Goal: Navigation & Orientation: Find specific page/section

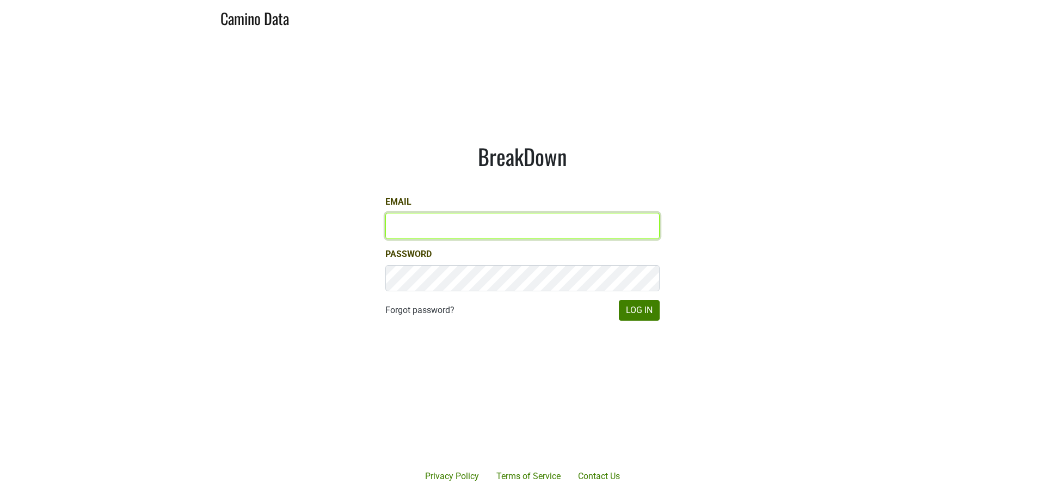
drag, startPoint x: 459, startPoint y: 229, endPoint x: 457, endPoint y: 234, distance: 5.9
click at [458, 229] on input "Email" at bounding box center [522, 226] width 274 height 26
type input "cole@colgincellars.com"
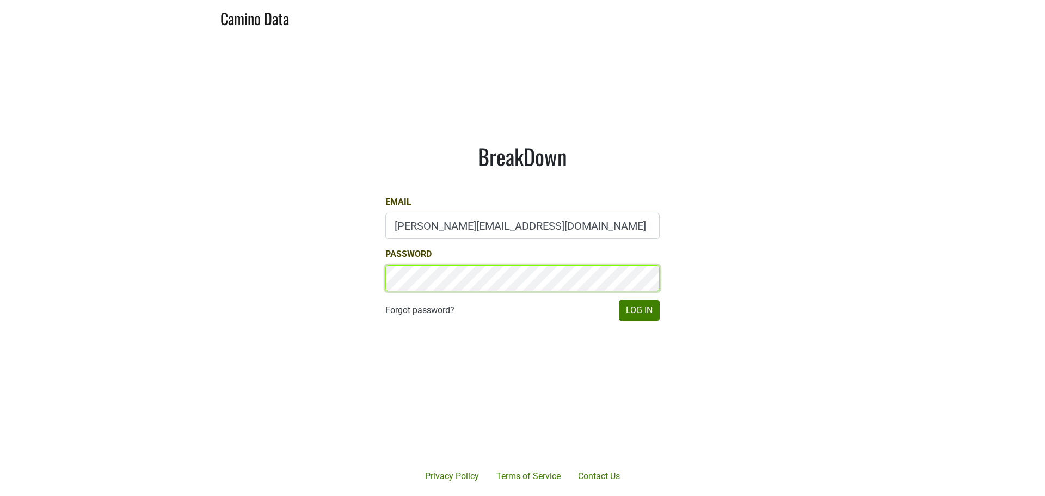
click at [619, 300] on button "Log In" at bounding box center [639, 310] width 41 height 21
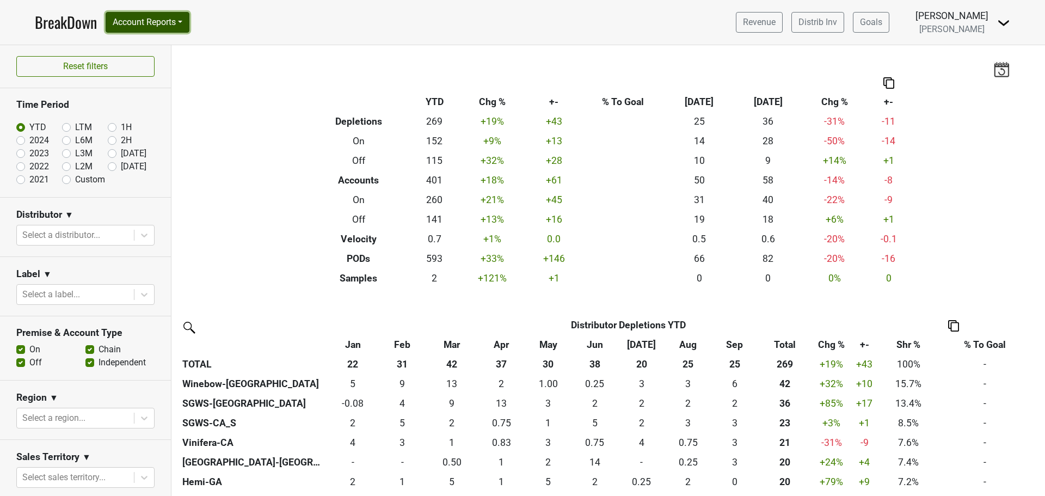
click at [183, 21] on button "Account Reports" at bounding box center [148, 22] width 84 height 21
click at [164, 56] on link "Map" at bounding box center [154, 64] width 96 height 17
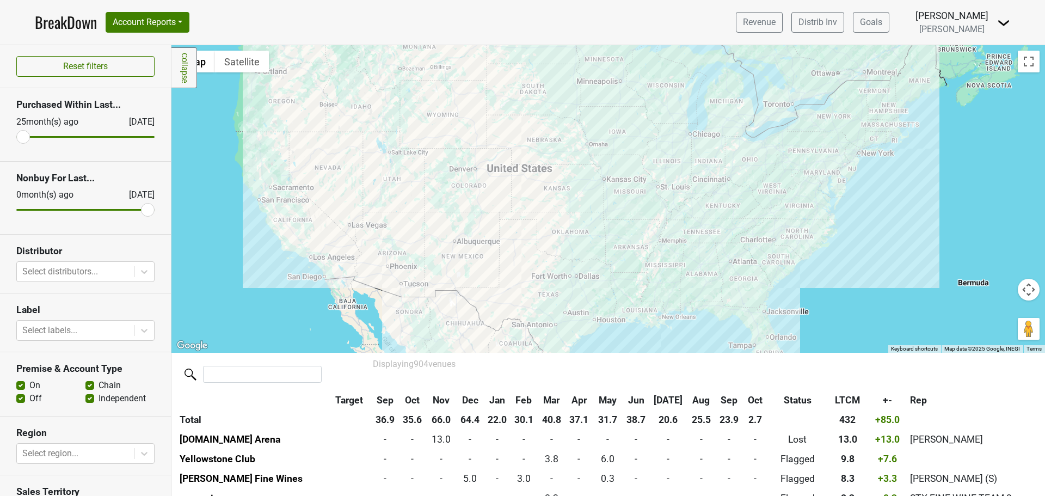
drag, startPoint x: 692, startPoint y: 154, endPoint x: 466, endPoint y: 199, distance: 230.7
click at [466, 199] on div at bounding box center [607, 198] width 873 height 307
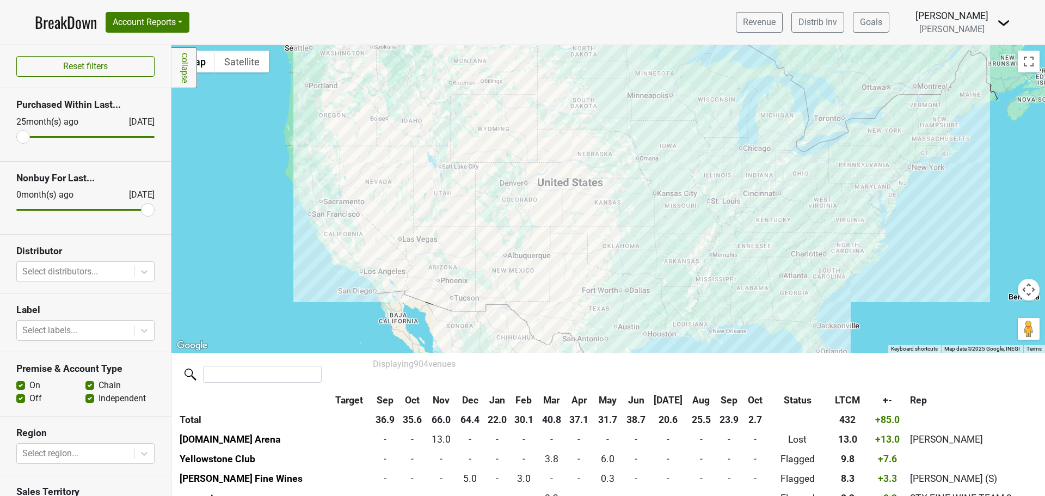
drag, startPoint x: 869, startPoint y: 224, endPoint x: 919, endPoint y: 238, distance: 52.5
click at [919, 238] on div at bounding box center [607, 198] width 873 height 307
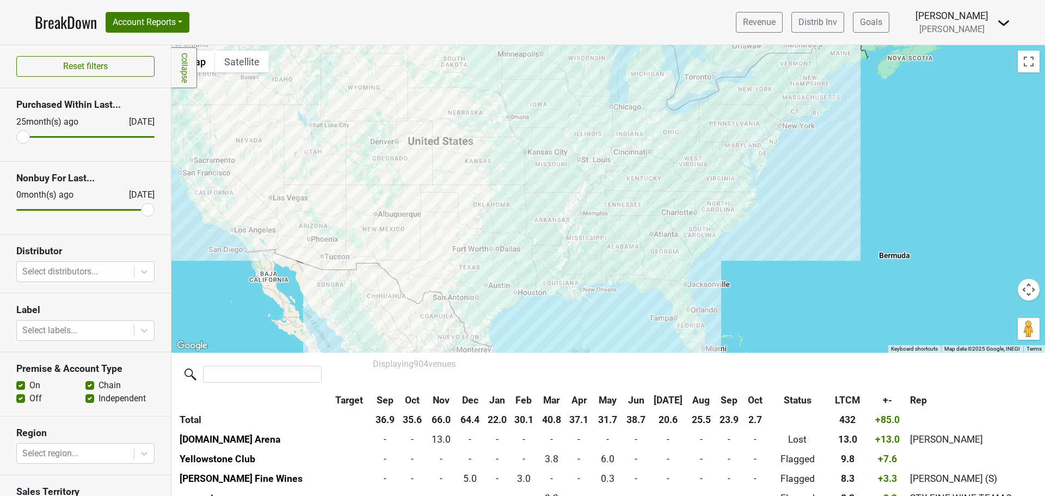
drag, startPoint x: 409, startPoint y: 168, endPoint x: 280, endPoint y: 126, distance: 135.6
click at [280, 126] on div at bounding box center [607, 198] width 873 height 307
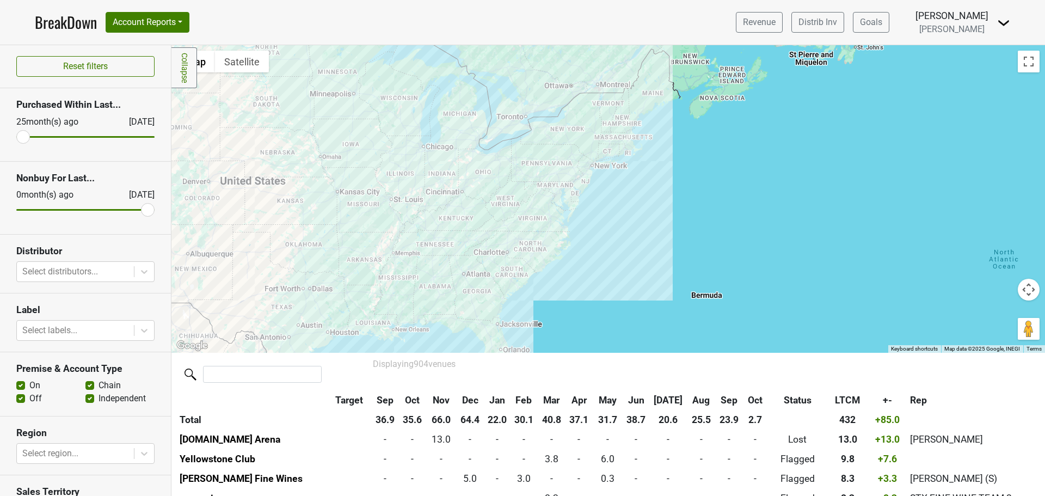
drag, startPoint x: 629, startPoint y: 255, endPoint x: 441, endPoint y: 285, distance: 189.5
click at [441, 285] on div at bounding box center [607, 198] width 873 height 307
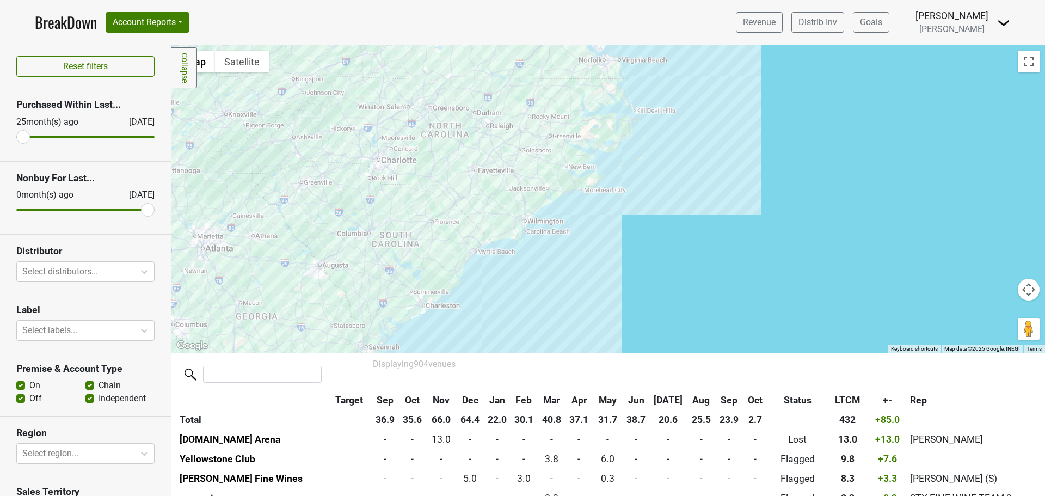
drag, startPoint x: 525, startPoint y: 252, endPoint x: 595, endPoint y: 95, distance: 172.0
click at [595, 95] on div at bounding box center [607, 198] width 873 height 307
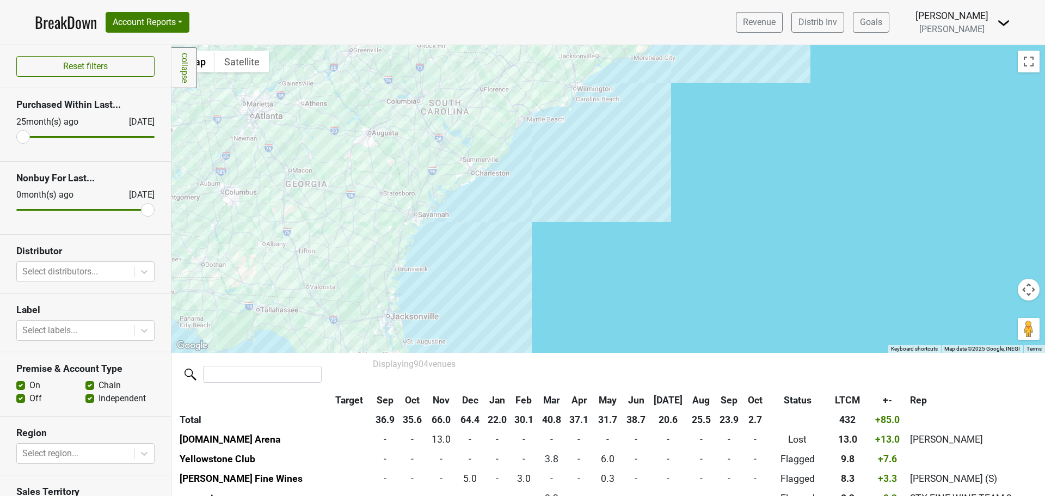
drag, startPoint x: 503, startPoint y: 291, endPoint x: 553, endPoint y: 156, distance: 144.6
click at [553, 156] on div at bounding box center [607, 198] width 873 height 307
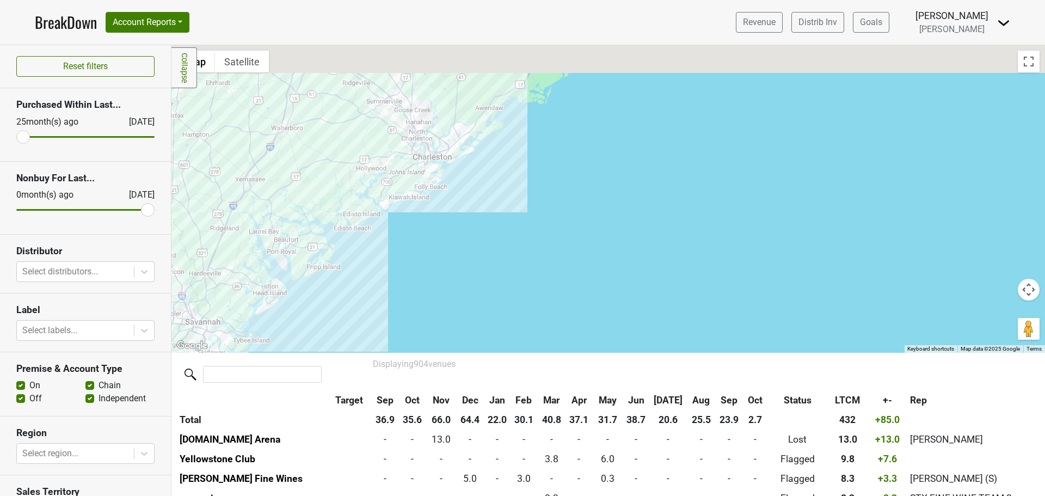
drag, startPoint x: 439, startPoint y: 208, endPoint x: 461, endPoint y: 268, distance: 63.9
click at [461, 268] on div at bounding box center [607, 198] width 873 height 307
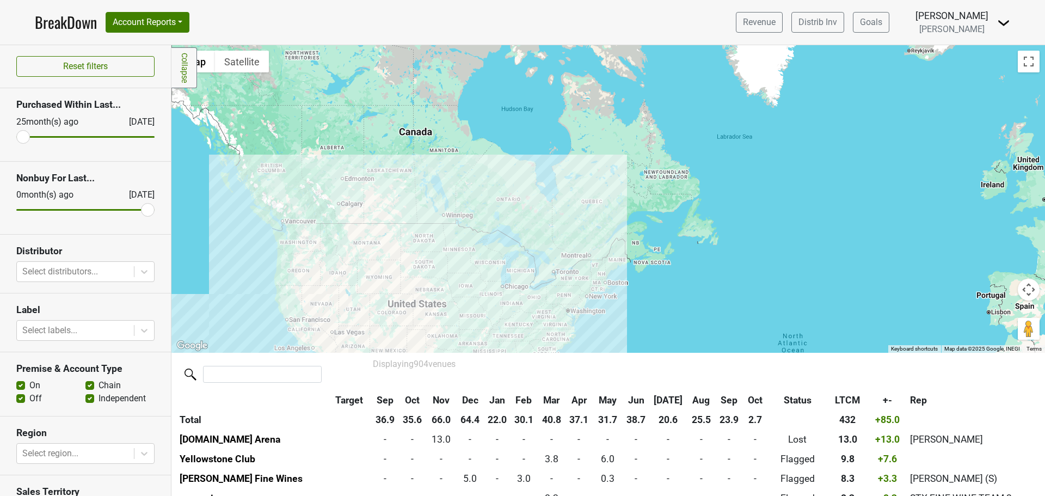
drag, startPoint x: 365, startPoint y: 242, endPoint x: 466, endPoint y: 327, distance: 131.7
click at [466, 327] on div at bounding box center [607, 198] width 873 height 307
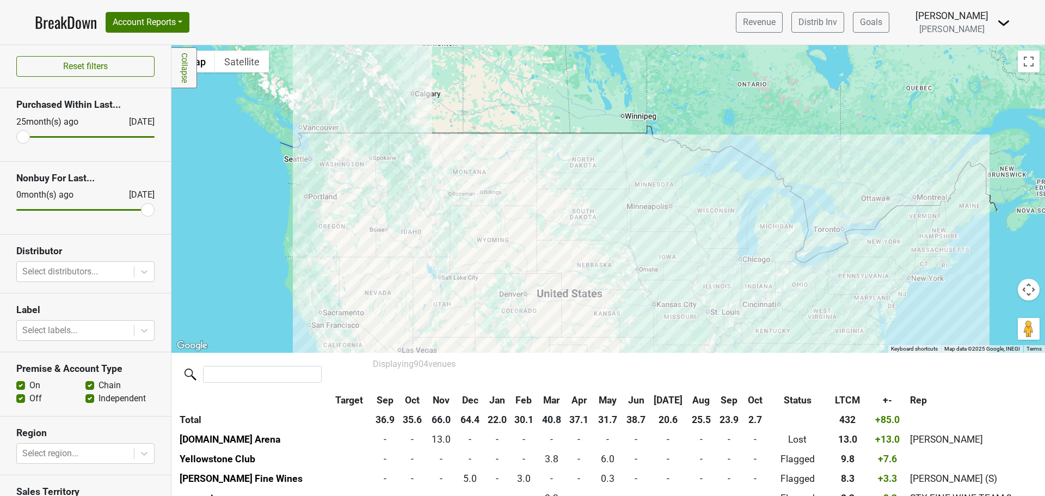
drag, startPoint x: 401, startPoint y: 263, endPoint x: 514, endPoint y: 136, distance: 170.8
click at [514, 136] on div at bounding box center [607, 198] width 873 height 307
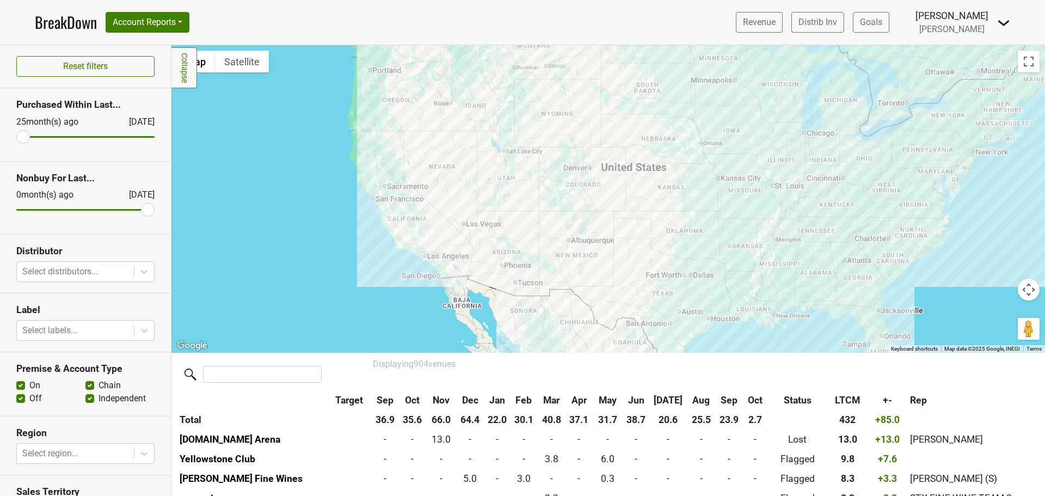
drag, startPoint x: 468, startPoint y: 245, endPoint x: 494, endPoint y: 124, distance: 123.6
click at [494, 124] on div at bounding box center [607, 198] width 873 height 307
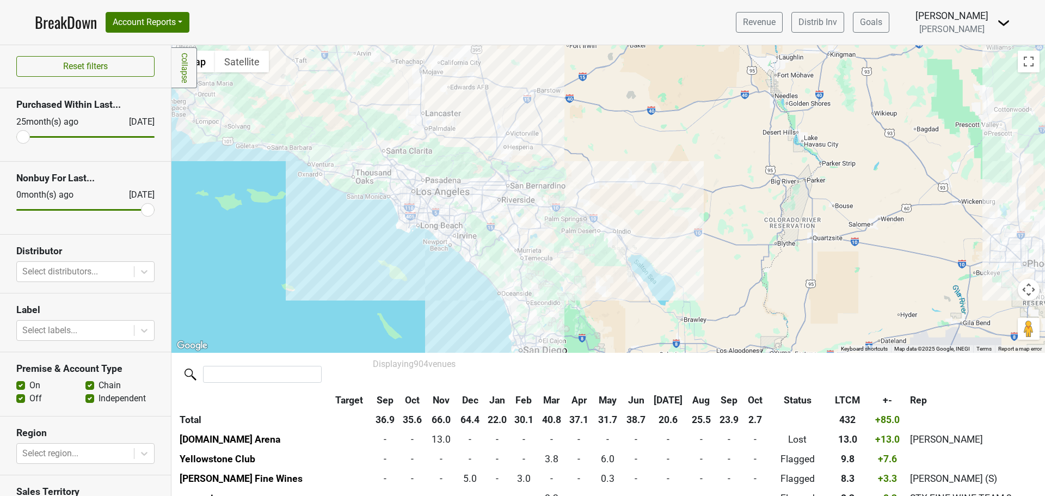
drag, startPoint x: 626, startPoint y: 290, endPoint x: 437, endPoint y: 238, distance: 196.3
click at [437, 238] on div at bounding box center [607, 198] width 873 height 307
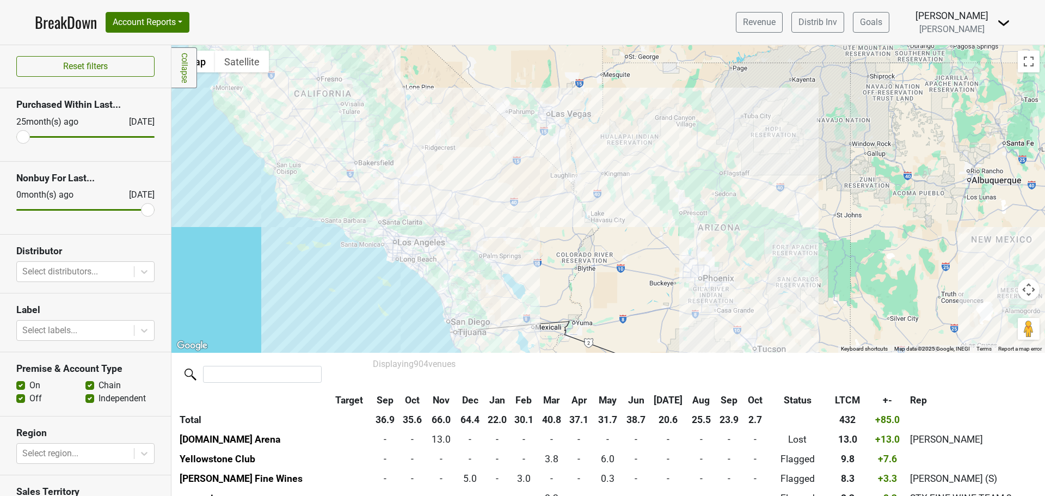
drag, startPoint x: 571, startPoint y: 232, endPoint x: 324, endPoint y: 145, distance: 262.6
click at [324, 145] on div at bounding box center [607, 198] width 873 height 307
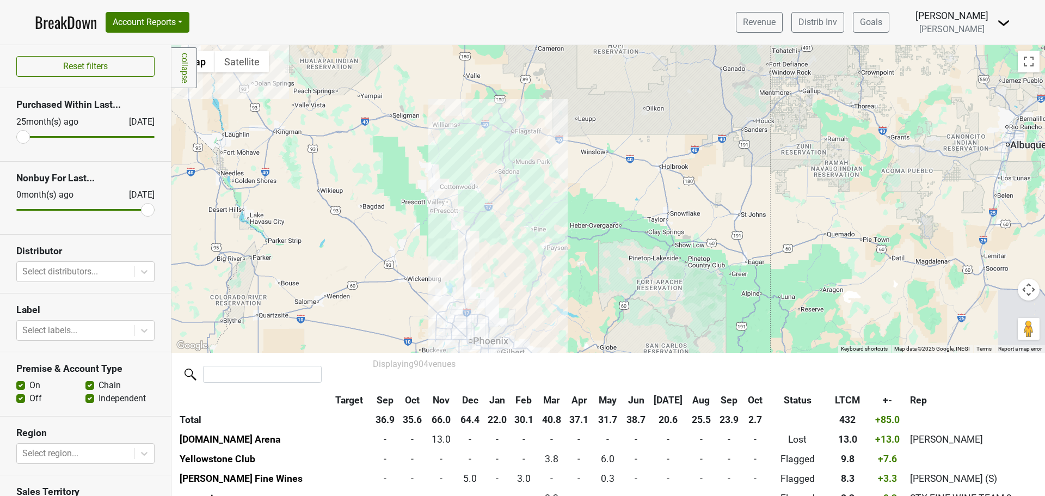
drag, startPoint x: 540, startPoint y: 159, endPoint x: 511, endPoint y: 334, distance: 177.6
click at [511, 334] on div at bounding box center [607, 198] width 873 height 307
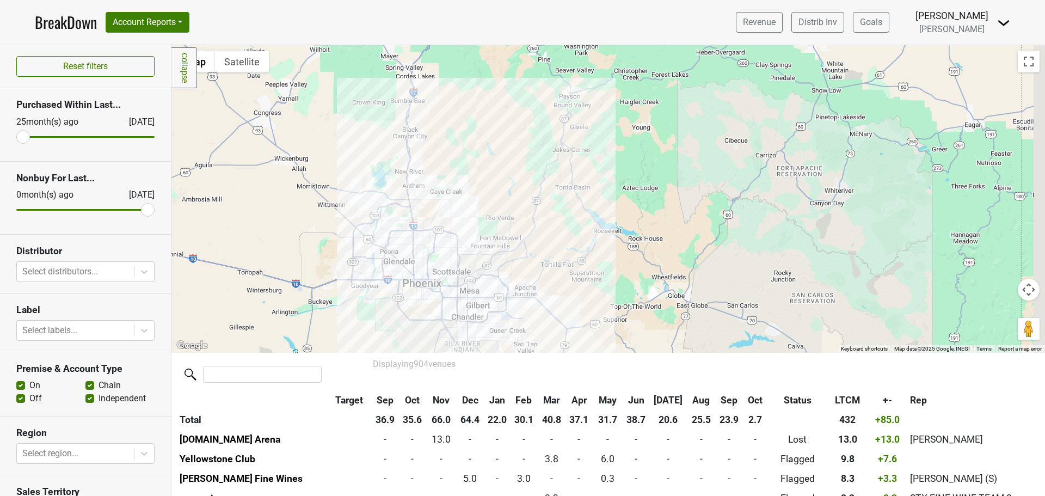
drag, startPoint x: 575, startPoint y: 292, endPoint x: 538, endPoint y: 171, distance: 126.0
click at [538, 171] on div at bounding box center [607, 198] width 873 height 307
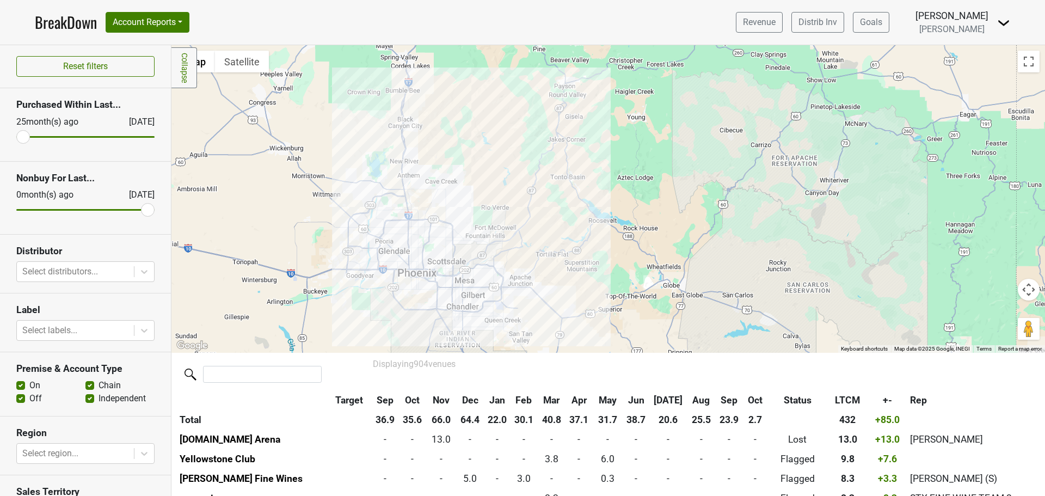
click at [477, 231] on div at bounding box center [607, 198] width 873 height 307
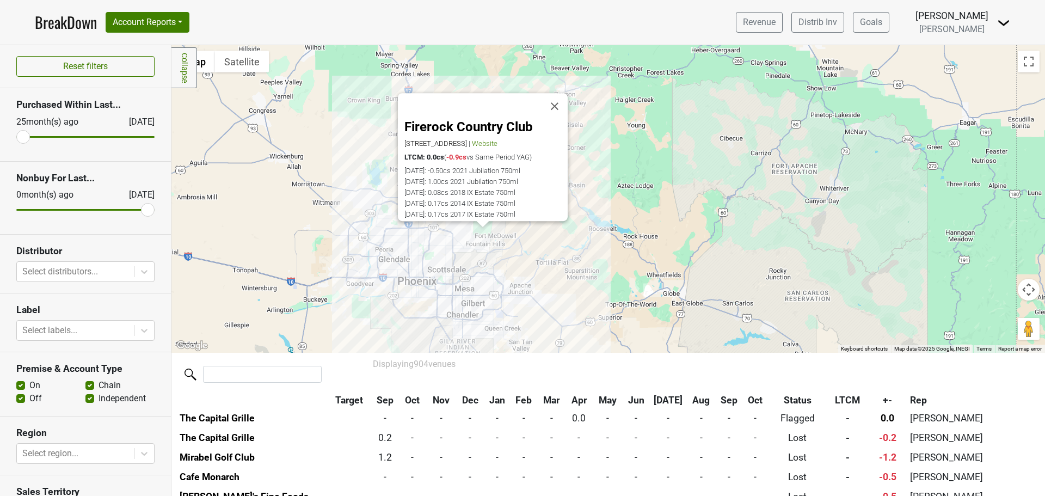
scroll to position [13220, 0]
click at [556, 94] on button "Close" at bounding box center [554, 106] width 26 height 26
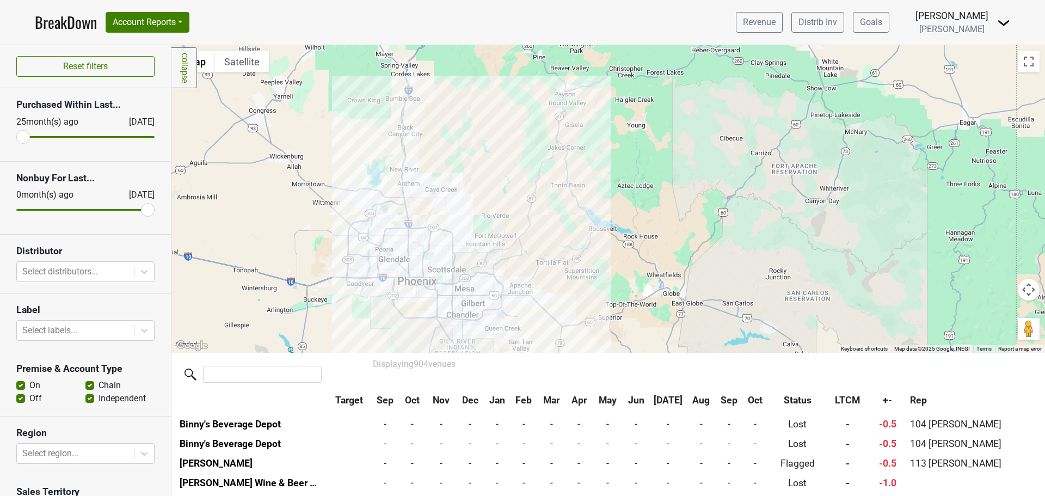
scroll to position [14145, 0]
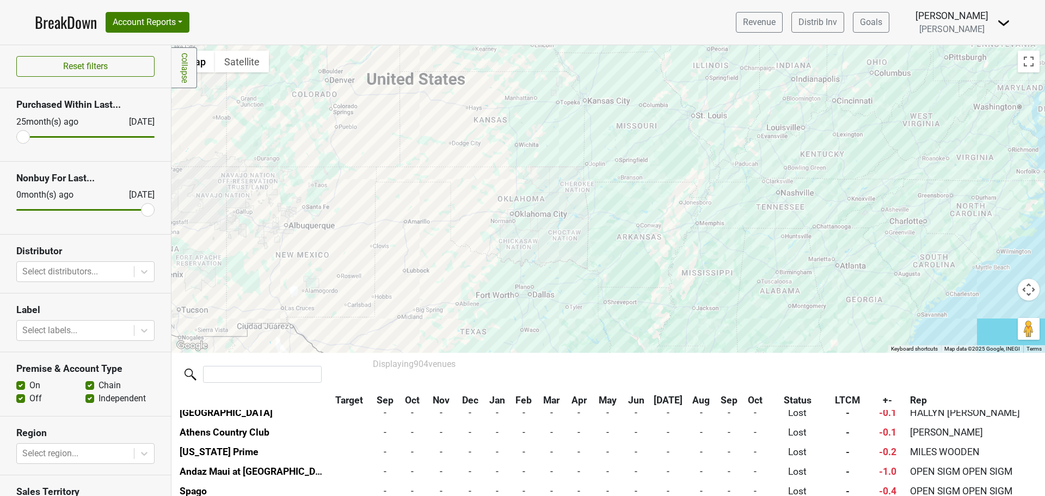
drag, startPoint x: 819, startPoint y: 213, endPoint x: 383, endPoint y: 249, distance: 437.3
click at [383, 249] on div at bounding box center [607, 198] width 873 height 307
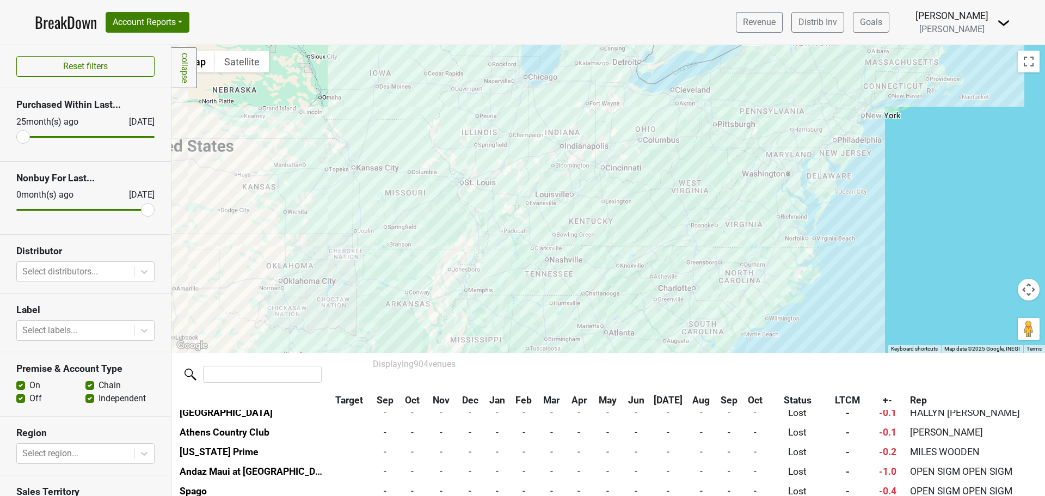
drag, startPoint x: 950, startPoint y: 256, endPoint x: 717, endPoint y: 297, distance: 235.9
click at [717, 297] on div at bounding box center [607, 198] width 873 height 307
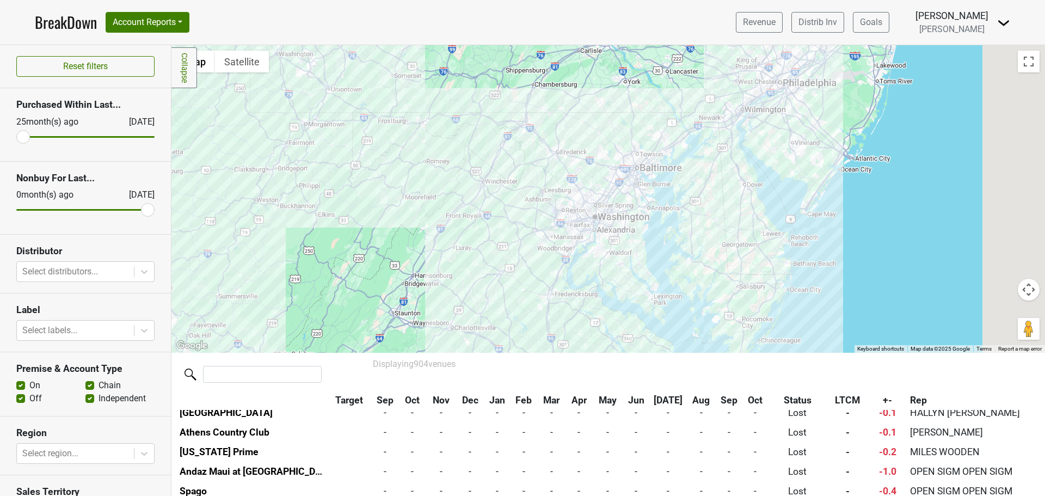
drag, startPoint x: 871, startPoint y: 159, endPoint x: 592, endPoint y: 332, distance: 327.7
click at [592, 332] on div at bounding box center [607, 198] width 873 height 307
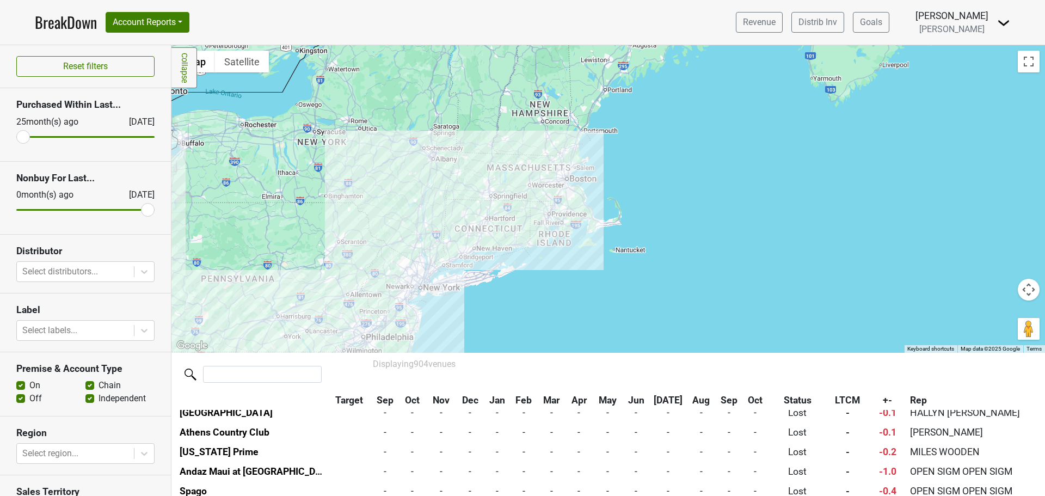
drag, startPoint x: 711, startPoint y: 154, endPoint x: 432, endPoint y: 304, distance: 317.0
click at [432, 304] on div at bounding box center [607, 198] width 873 height 307
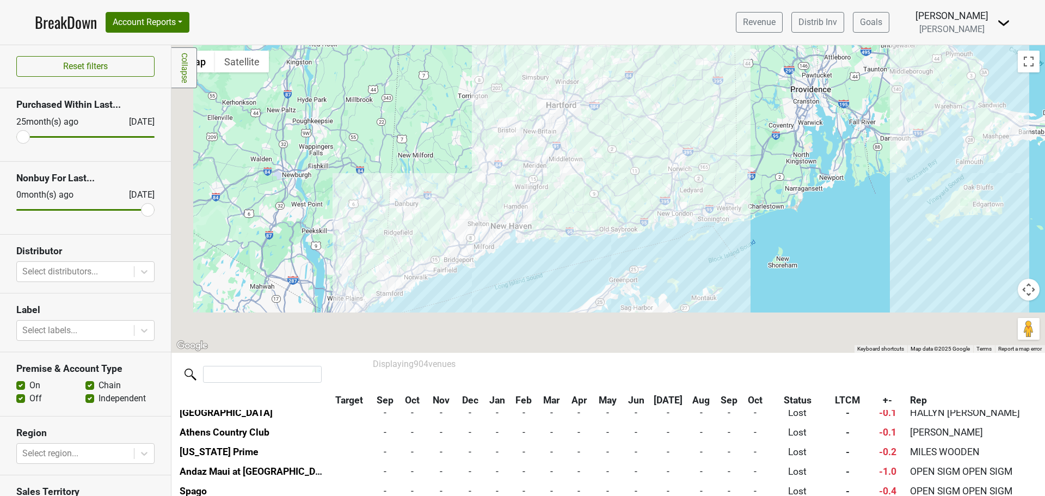
drag, startPoint x: 441, startPoint y: 268, endPoint x: 594, endPoint y: 213, distance: 162.7
click at [594, 213] on div at bounding box center [607, 198] width 873 height 307
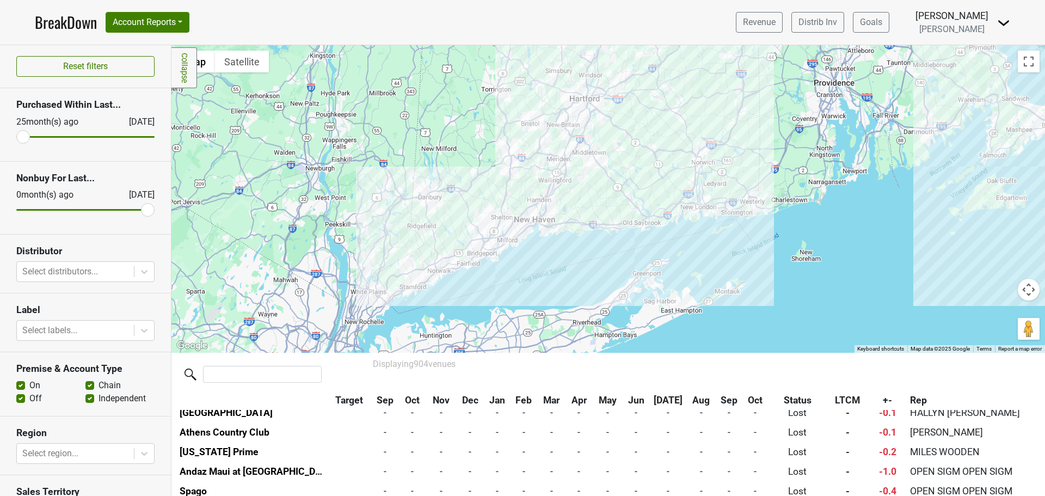
click at [389, 287] on div at bounding box center [607, 198] width 873 height 307
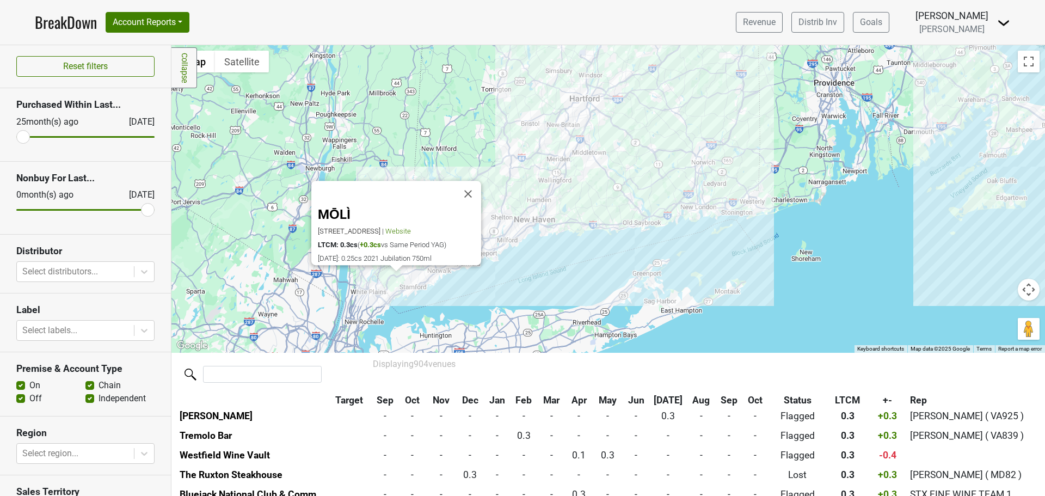
scroll to position [8286, 0]
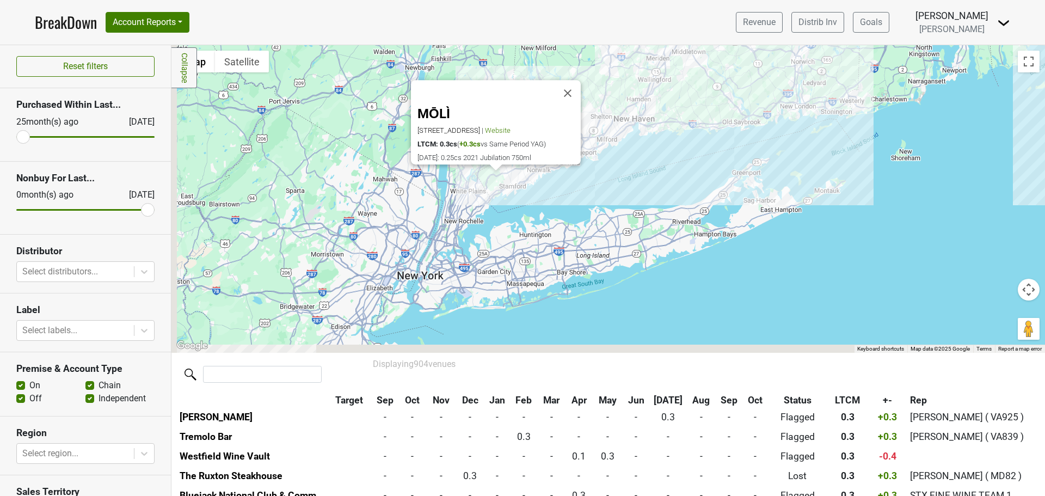
drag, startPoint x: 501, startPoint y: 282, endPoint x: 602, endPoint y: 177, distance: 145.5
click at [602, 177] on div "MŌLÌ 253 Greenwich Ave, Greenwich, CT 06830 | Website LTCM: 0.3cs ( +0.3cs vs S…" at bounding box center [607, 198] width 873 height 307
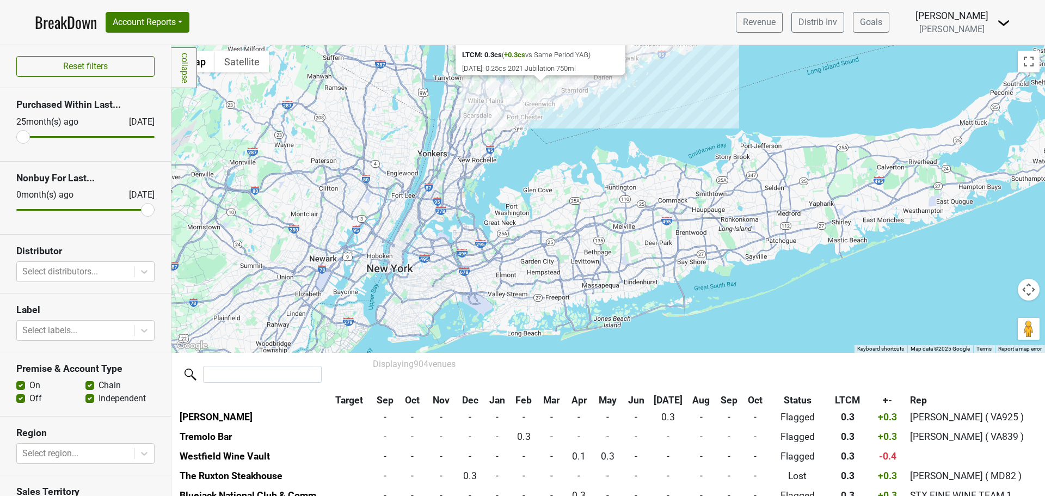
click at [383, 264] on div "MŌLÌ 253 Greenwich Ave, Greenwich, CT 06830 | Website LTCM: 0.3cs ( +0.3cs vs S…" at bounding box center [607, 198] width 873 height 307
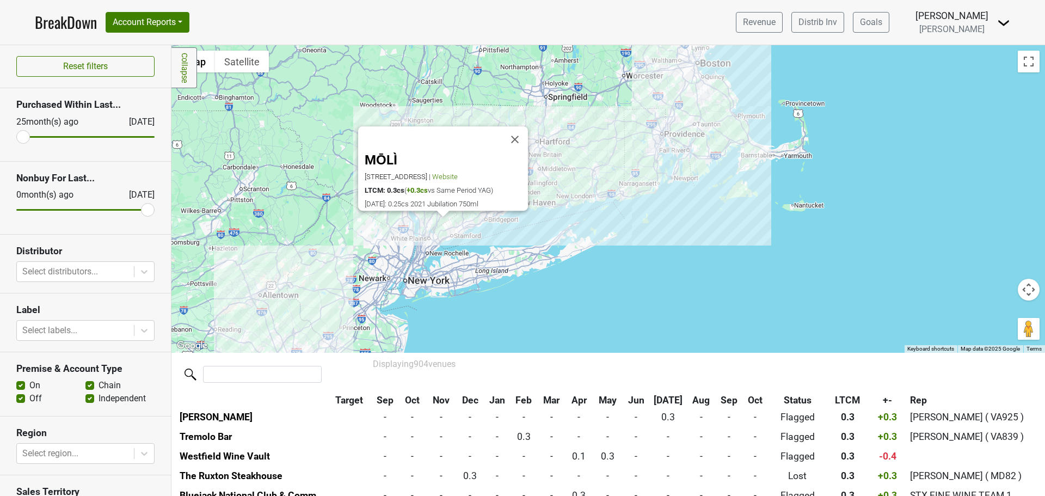
click at [412, 273] on div "MŌLÌ 253 Greenwich Ave, Greenwich, CT 06830 | Website LTCM: 0.3cs ( +0.3cs vs S…" at bounding box center [607, 198] width 873 height 307
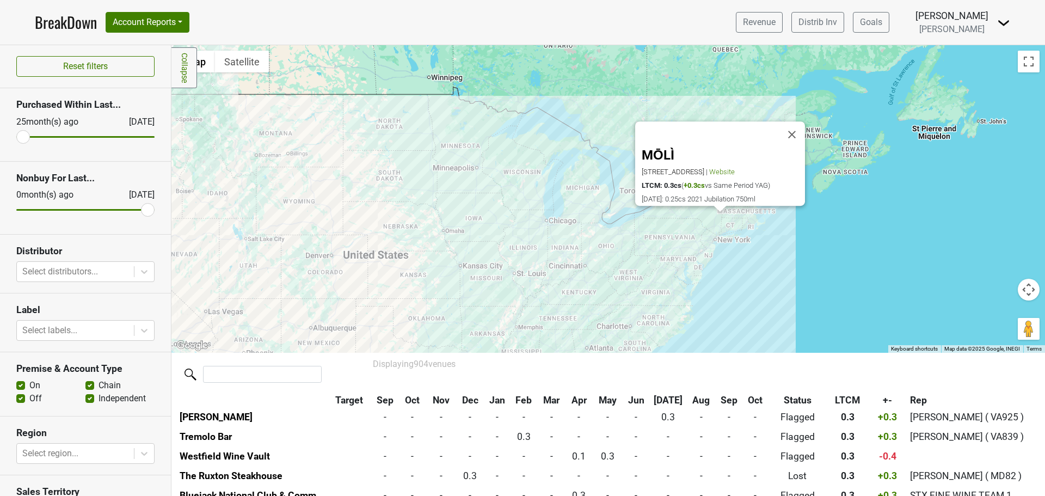
drag, startPoint x: 420, startPoint y: 313, endPoint x: 777, endPoint y: 257, distance: 361.4
click at [777, 257] on div "MŌLÌ 253 Greenwich Ave, Greenwich, CT 06830 | Website LTCM: 0.3cs ( +0.3cs vs S…" at bounding box center [607, 198] width 873 height 307
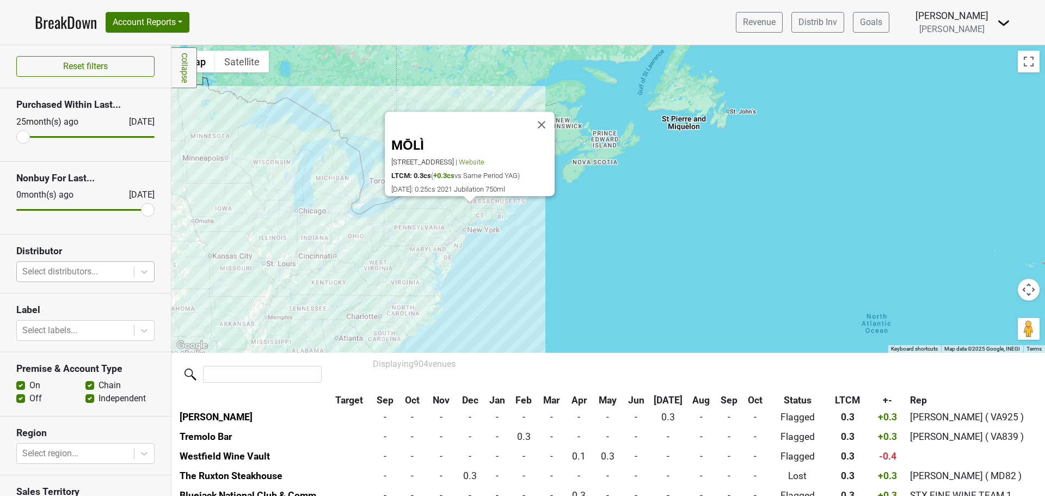
drag, startPoint x: 325, startPoint y: 269, endPoint x: 75, endPoint y: 262, distance: 251.0
click at [75, 262] on div "Reset filters Purchased Within Last... 25 month(s) ago Oct '25 Nonbuy For Last.…" at bounding box center [522, 270] width 1045 height 451
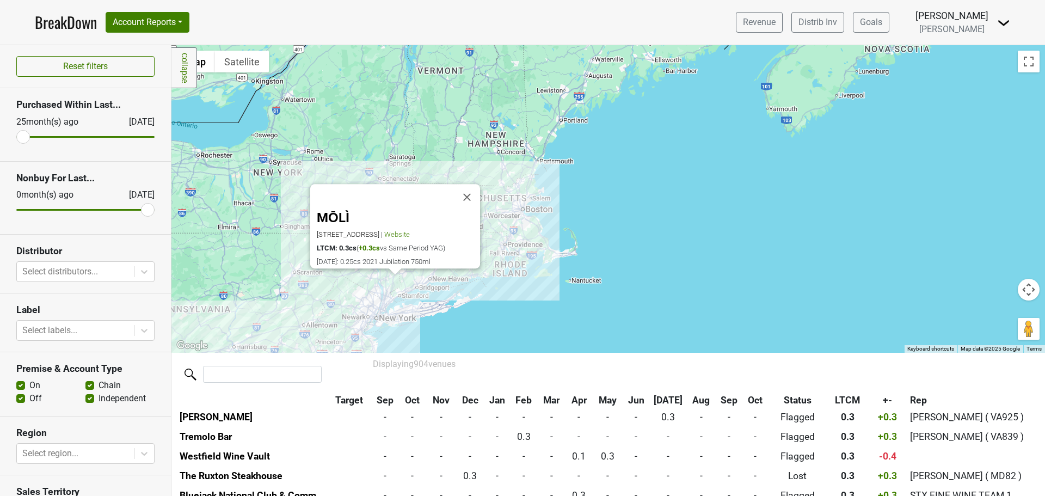
drag, startPoint x: 467, startPoint y: 218, endPoint x: 484, endPoint y: 347, distance: 130.0
click at [484, 347] on div "MŌLÌ 253 Greenwich Ave, Greenwich, CT 06830 | Website LTCM: 0.3cs ( +0.3cs vs S…" at bounding box center [607, 198] width 873 height 307
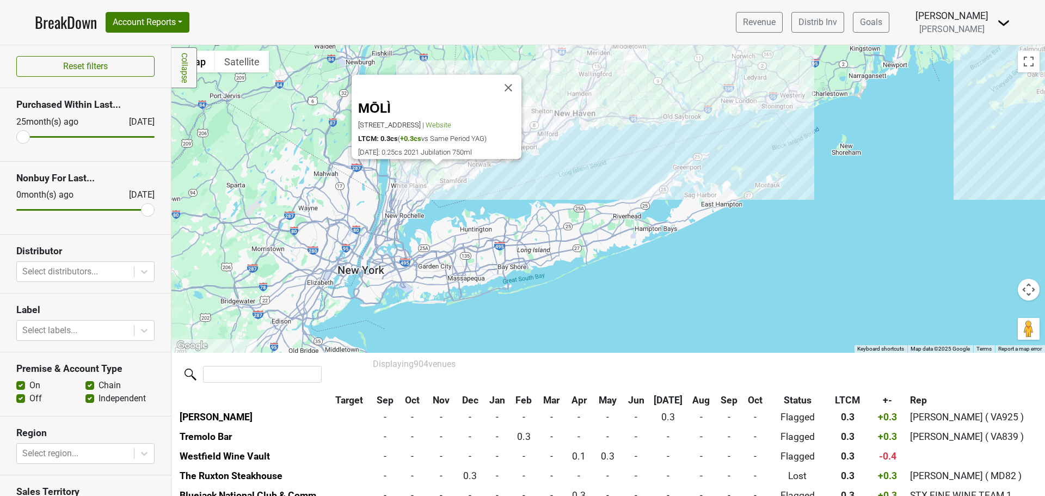
drag, startPoint x: 396, startPoint y: 302, endPoint x: 499, endPoint y: 199, distance: 145.8
click at [499, 199] on div "MŌLÌ 253 Greenwich Ave, Greenwich, CT 06830 | Website LTCM: 0.3cs ( +0.3cs vs S…" at bounding box center [607, 198] width 873 height 307
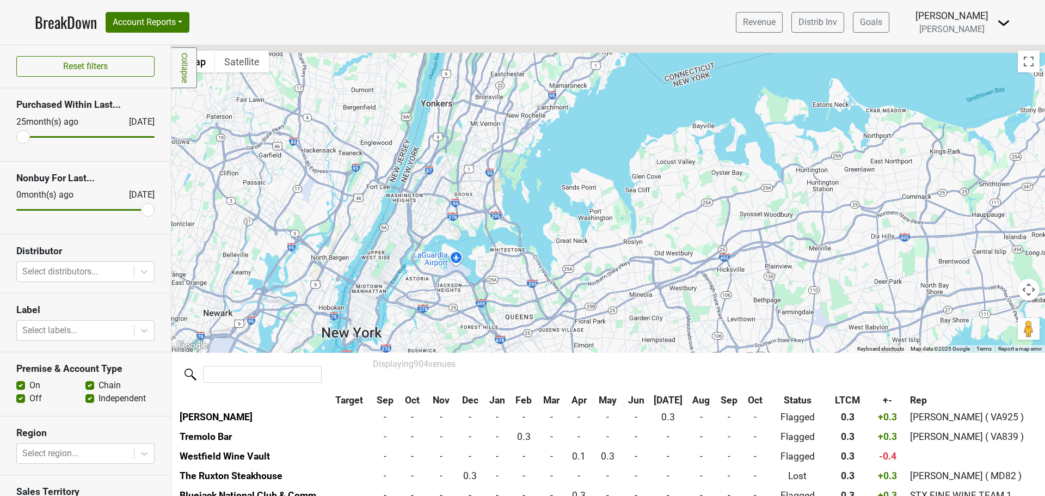
drag, startPoint x: 447, startPoint y: 189, endPoint x: 406, endPoint y: 326, distance: 143.1
click at [406, 328] on div "MŌLÌ 253 Greenwich Ave, Greenwich, CT 06830 | Website LTCM: 0.3cs ( +0.3cs vs S…" at bounding box center [607, 198] width 873 height 307
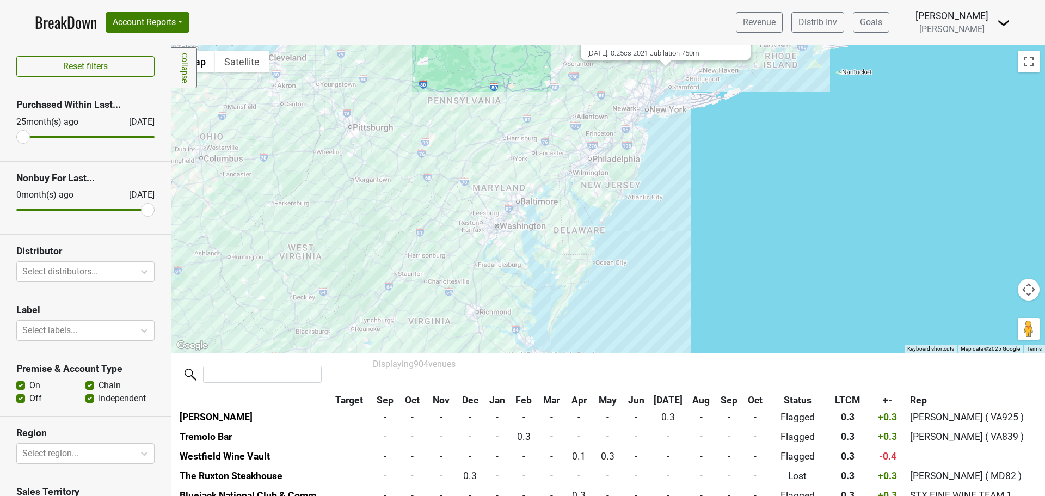
drag, startPoint x: 575, startPoint y: 294, endPoint x: 629, endPoint y: 162, distance: 143.0
click at [629, 162] on div "MŌLÌ 253 Greenwich Ave, Greenwich, CT 06830 | Website LTCM: 0.3cs ( +0.3cs vs S…" at bounding box center [607, 198] width 873 height 307
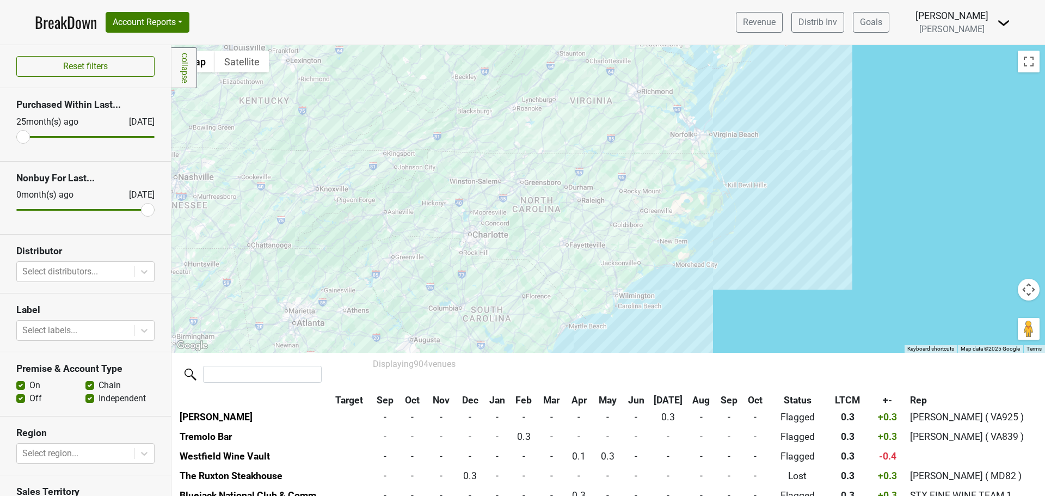
drag, startPoint x: 496, startPoint y: 242, endPoint x: 659, endPoint y: 18, distance: 276.9
click at [659, 18] on div "BreakDown Account Reports SuperRanker Map Award Progress Chain Compliance CRM N…" at bounding box center [522, 248] width 1045 height 496
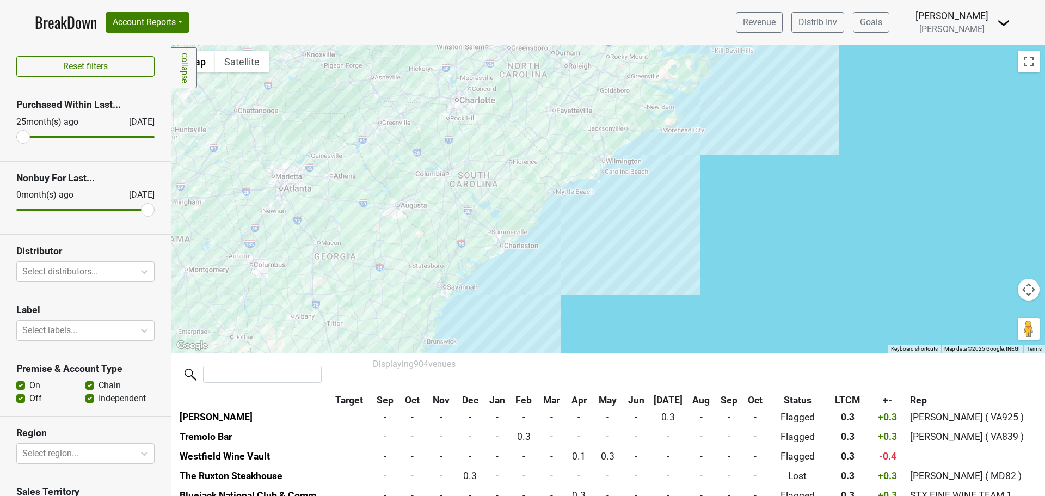
drag, startPoint x: 476, startPoint y: 205, endPoint x: 463, endPoint y: 1, distance: 204.4
click at [463, 1] on div "BreakDown Account Reports SuperRanker Map Award Progress Chain Compliance CRM N…" at bounding box center [522, 248] width 1045 height 496
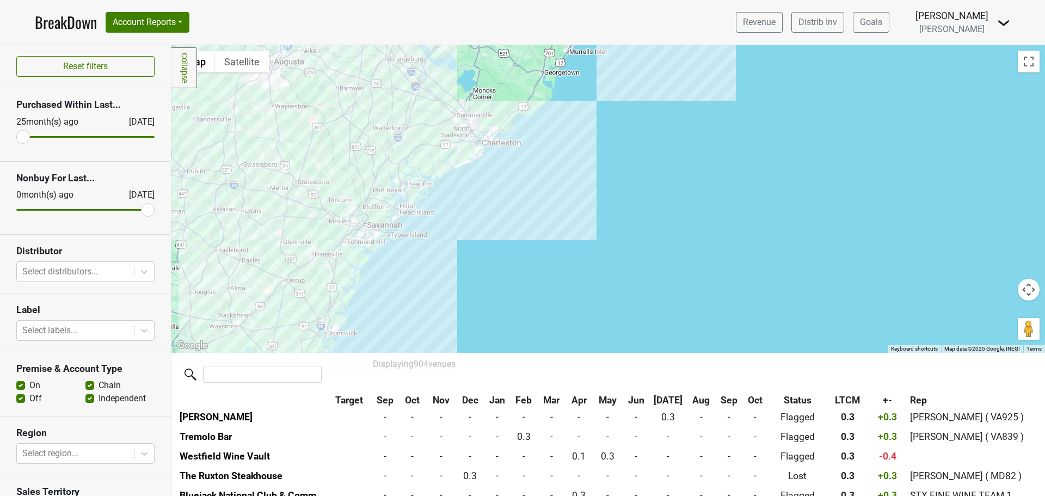
drag, startPoint x: 523, startPoint y: 245, endPoint x: 494, endPoint y: 64, distance: 183.5
click at [494, 64] on div "MŌLÌ 253 Greenwich Ave, Greenwich, CT 06830 | Website LTCM: 0.3cs ( +0.3cs vs S…" at bounding box center [607, 198] width 873 height 307
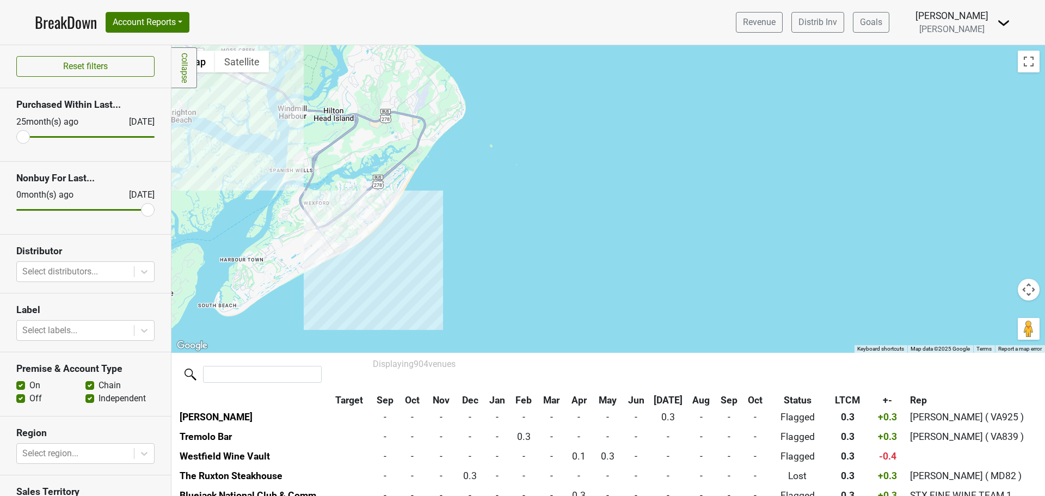
click at [321, 207] on div "MŌLÌ 253 Greenwich Ave, Greenwich, CT 06830 | Website LTCM: 0.3cs ( +0.3cs vs S…" at bounding box center [607, 198] width 873 height 307
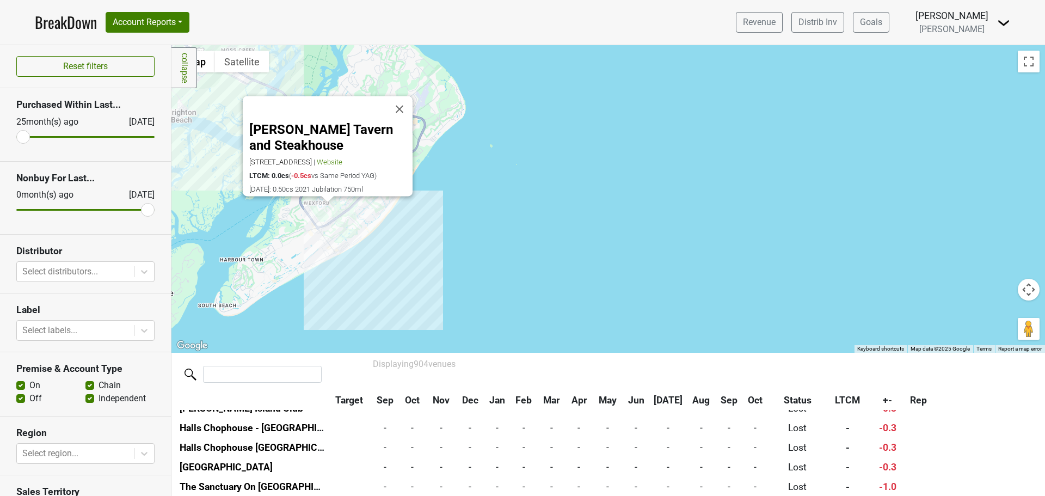
scroll to position [13083, 0]
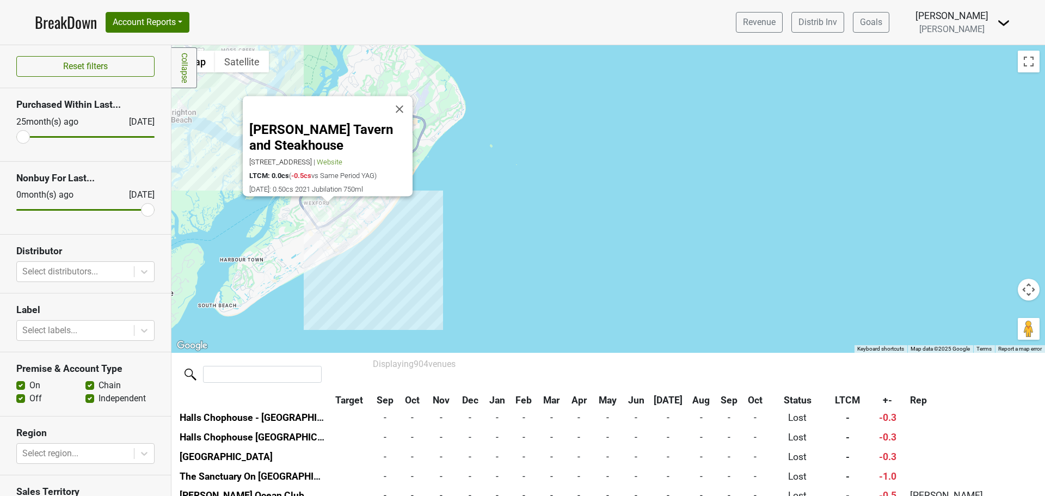
click at [309, 213] on div "Crane's Tavern and Steakhouse 26 New Orleans Rd, Hilton Head Island, SC 29928 |…" at bounding box center [607, 198] width 873 height 307
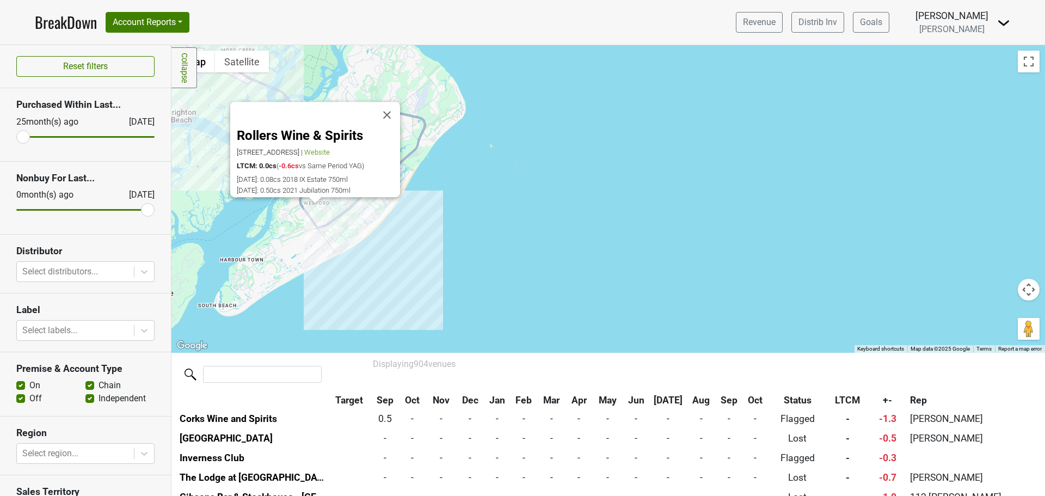
scroll to position [13611, 0]
click at [327, 215] on div "Rollers Wine & Spirits 9 Palmetto Bay Rd, Hilton Head, SC 29928 | Website LTCM:…" at bounding box center [607, 198] width 873 height 307
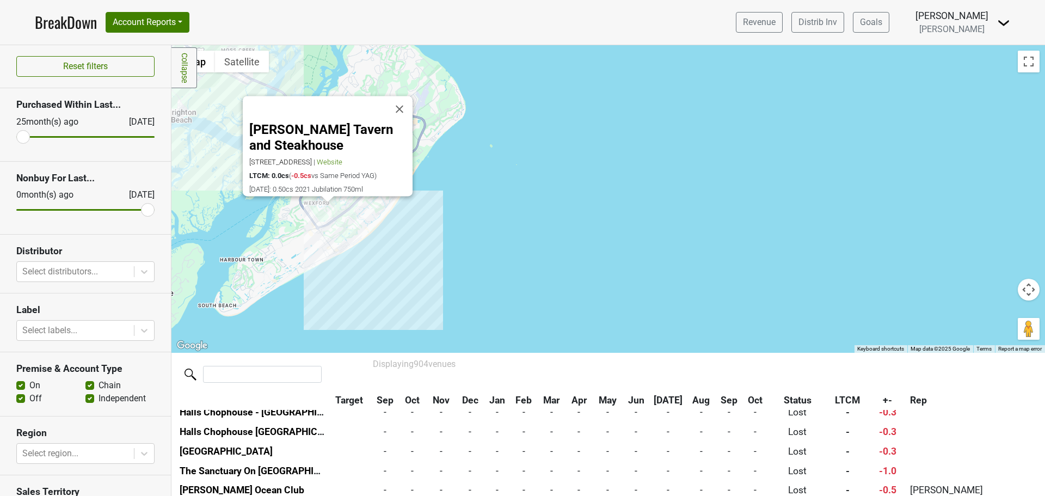
scroll to position [13083, 0]
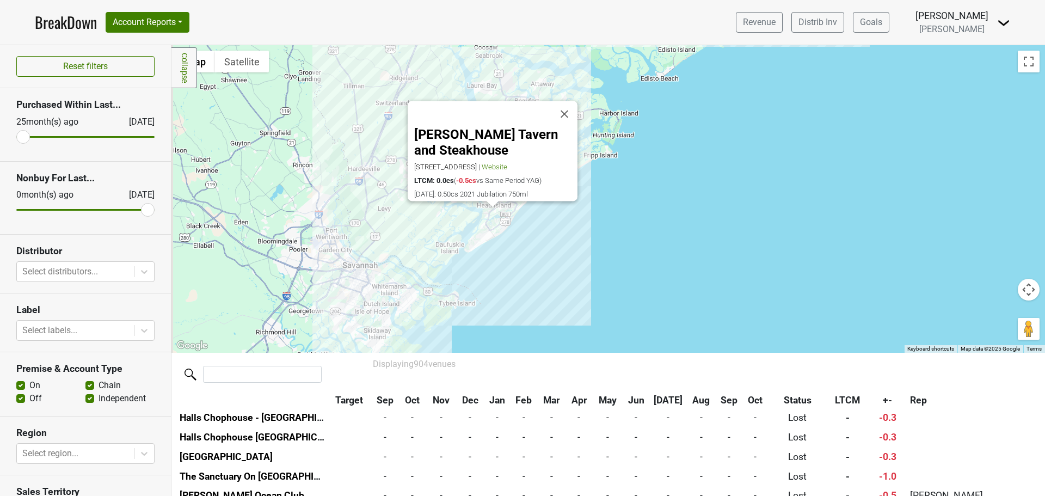
drag, startPoint x: 379, startPoint y: 307, endPoint x: 499, endPoint y: 263, distance: 127.9
click at [507, 245] on div "Crane's Tavern and Steakhouse 26 New Orleans Rd, Hilton Head Island, SC 29928 |…" at bounding box center [607, 198] width 873 height 307
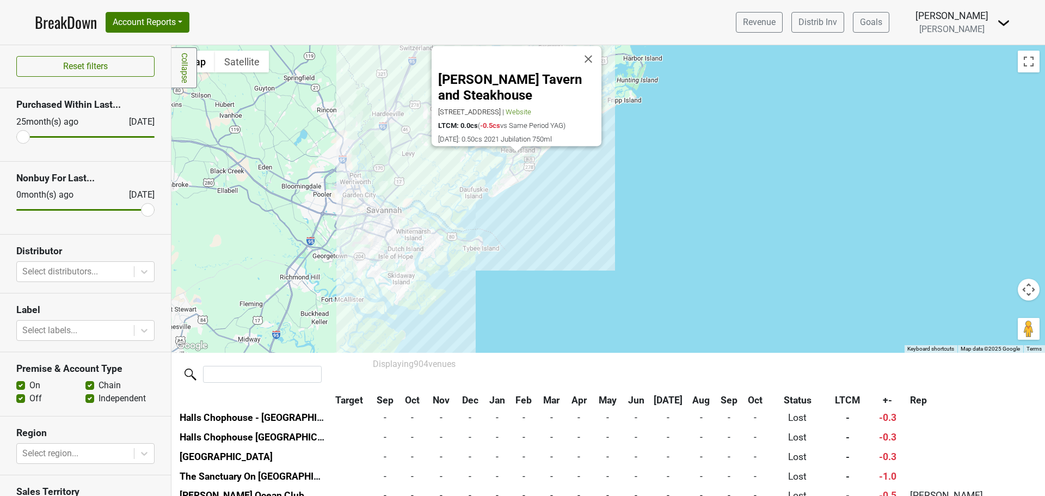
drag, startPoint x: 441, startPoint y: 288, endPoint x: 512, endPoint y: 168, distance: 139.1
click at [512, 168] on div "Crane's Tavern and Steakhouse 26 New Orleans Rd, Hilton Head Island, SC 29928 |…" at bounding box center [607, 198] width 873 height 307
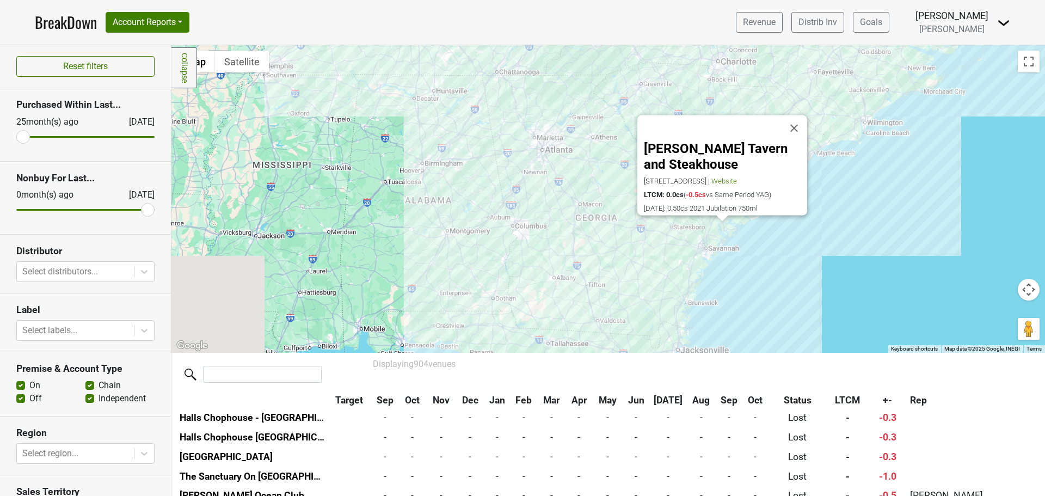
drag, startPoint x: 410, startPoint y: 215, endPoint x: 812, endPoint y: 257, distance: 404.8
click at [903, 274] on div "Crane's Tavern and Steakhouse 26 New Orleans Rd, Hilton Head Island, SC 29928 |…" at bounding box center [607, 198] width 873 height 307
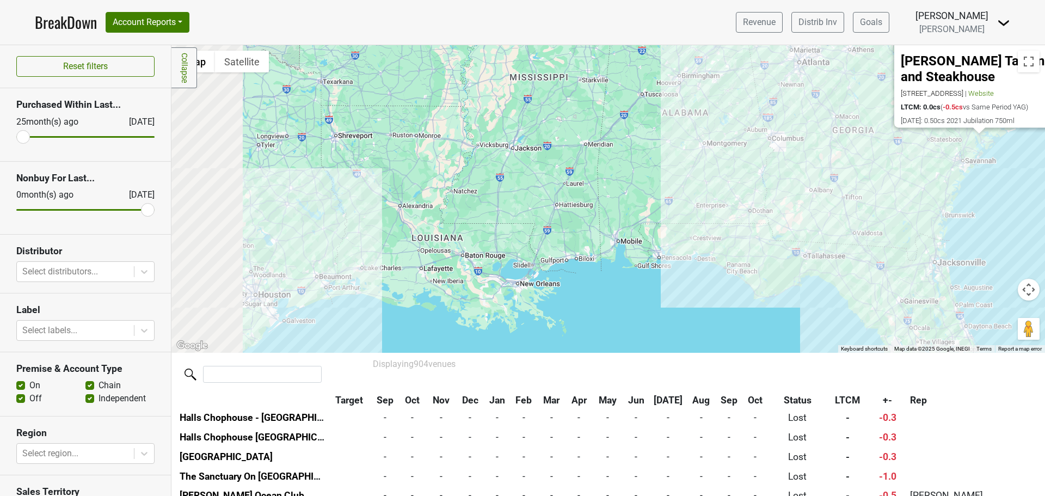
drag, startPoint x: 467, startPoint y: 234, endPoint x: 705, endPoint y: 183, distance: 242.7
click at [835, 157] on div "Crane's Tavern and Steakhouse 26 New Orleans Rd, Hilton Head Island, SC 29928 |…" at bounding box center [607, 198] width 873 height 307
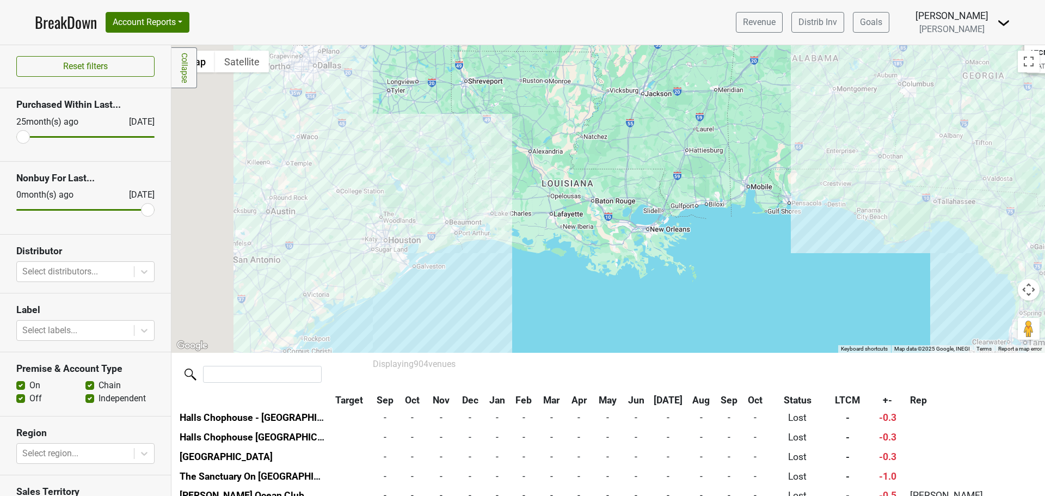
drag, startPoint x: 401, startPoint y: 287, endPoint x: 690, endPoint y: 155, distance: 317.6
click at [690, 155] on div "Crane's Tavern and Steakhouse 26 New Orleans Rd, Hilton Head Island, SC 29928 |…" at bounding box center [607, 198] width 873 height 307
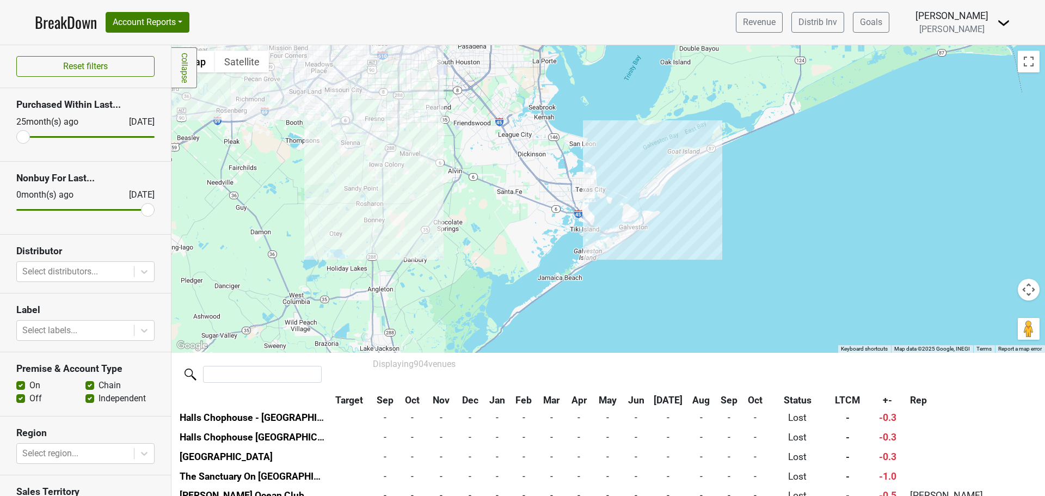
drag, startPoint x: 463, startPoint y: 134, endPoint x: 529, endPoint y: 236, distance: 122.3
click at [528, 236] on div "Crane's Tavern and Steakhouse 26 New Orleans Rd, Hilton Head Island, SC 29928 |…" at bounding box center [607, 198] width 873 height 307
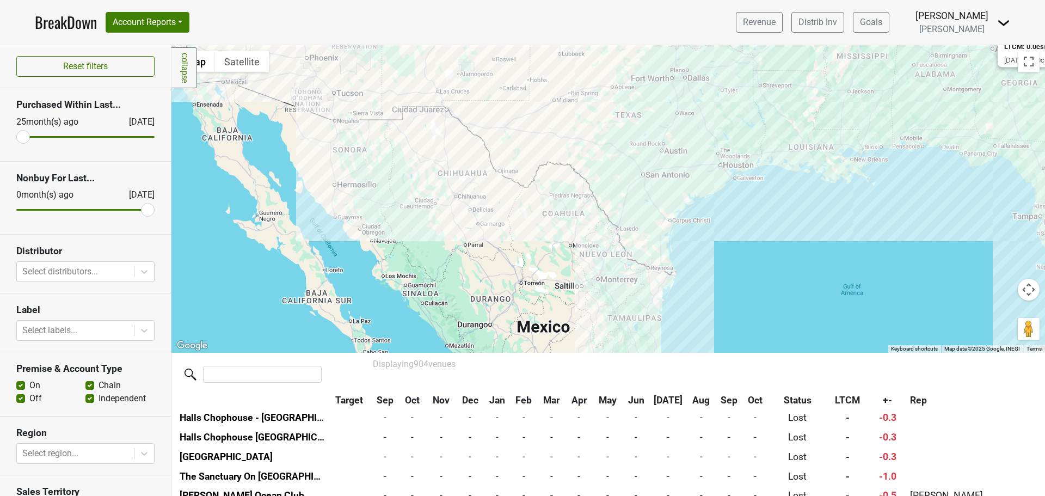
drag, startPoint x: 375, startPoint y: 250, endPoint x: 620, endPoint y: 146, distance: 266.5
click at [620, 146] on div "Crane's Tavern and Steakhouse 26 New Orleans Rd, Hilton Head Island, SC 29928 |…" at bounding box center [607, 198] width 873 height 307
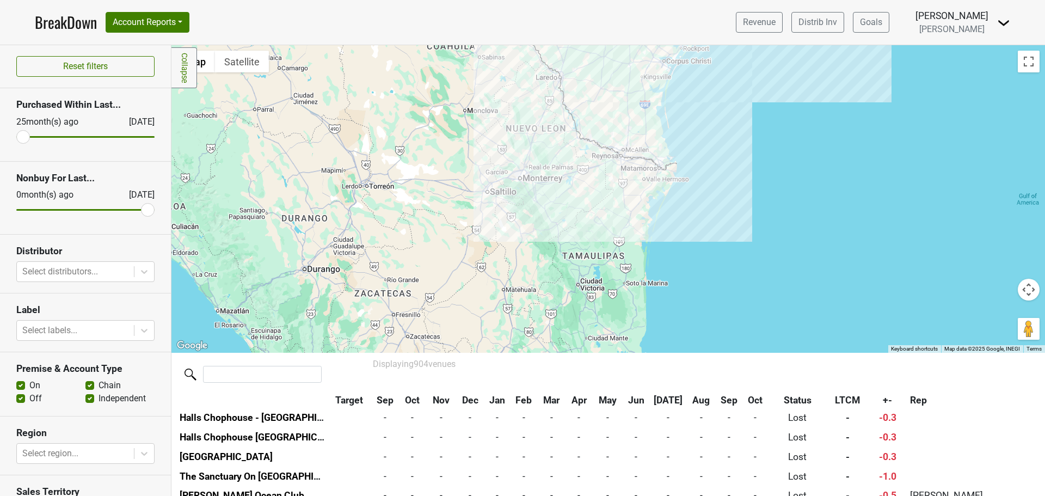
drag, startPoint x: 680, startPoint y: 105, endPoint x: 695, endPoint y: 221, distance: 117.4
click at [695, 221] on div "Crane's Tavern and Steakhouse 26 New Orleans Rd, Hilton Head Island, SC 29928 |…" at bounding box center [607, 198] width 873 height 307
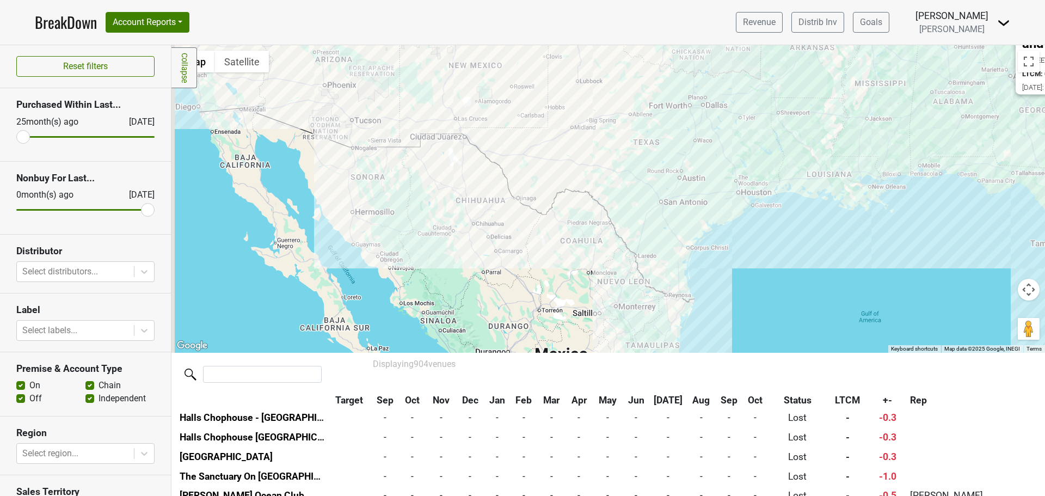
drag, startPoint x: 635, startPoint y: 189, endPoint x: 643, endPoint y: 255, distance: 65.8
click at [643, 255] on div "Crane's Tavern and Steakhouse 26 New Orleans Rd, Hilton Head Island, SC 29928 |…" at bounding box center [607, 198] width 873 height 307
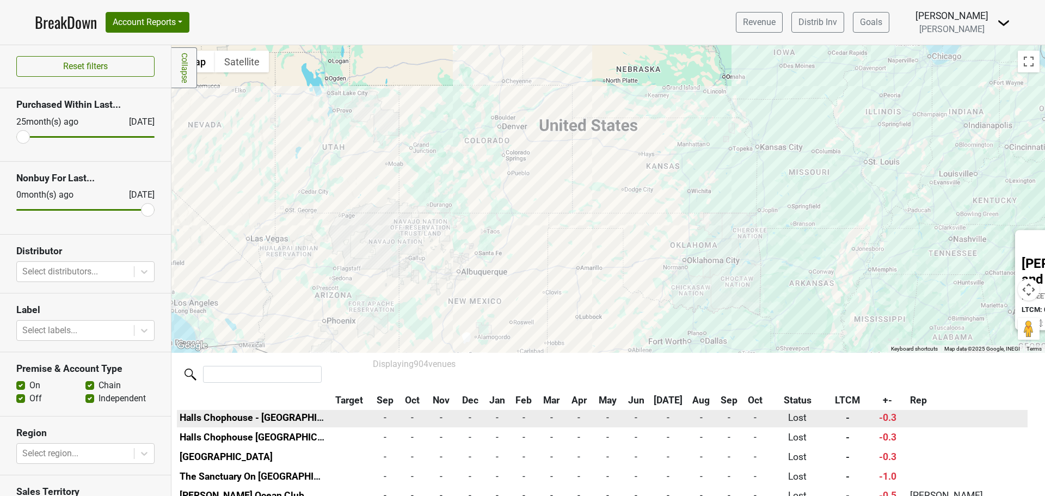
drag, startPoint x: 525, startPoint y: 180, endPoint x: 521, endPoint y: 412, distance: 232.4
click at [521, 412] on div "Filters Collapse ← Move left → Move right ↑ Move up ↓ Move down + Zoom in - Zoo…" at bounding box center [607, 270] width 873 height 451
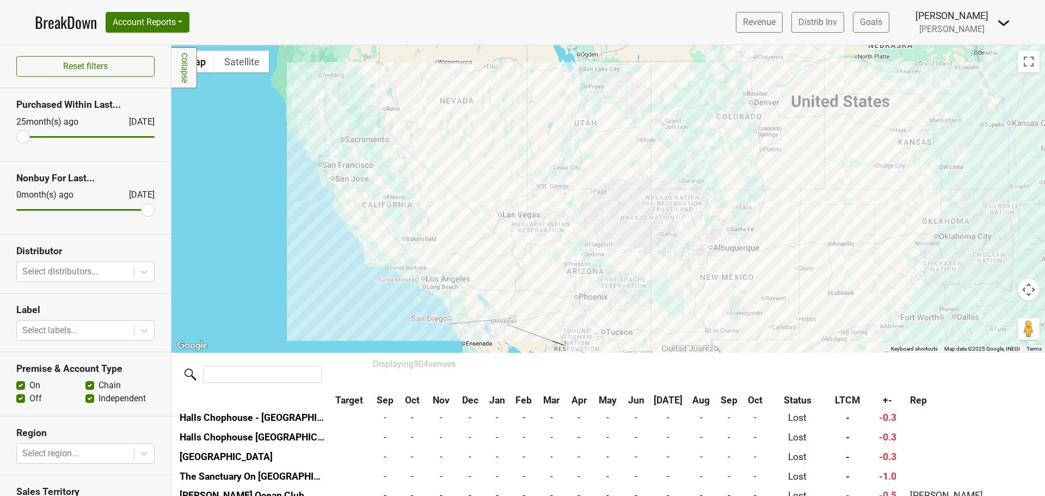
drag, startPoint x: 496, startPoint y: 297, endPoint x: 776, endPoint y: 271, distance: 280.9
click at [776, 271] on div "Crane's Tavern and Steakhouse 26 New Orleans Rd, Hilton Head Island, SC 29928 |…" at bounding box center [607, 198] width 873 height 307
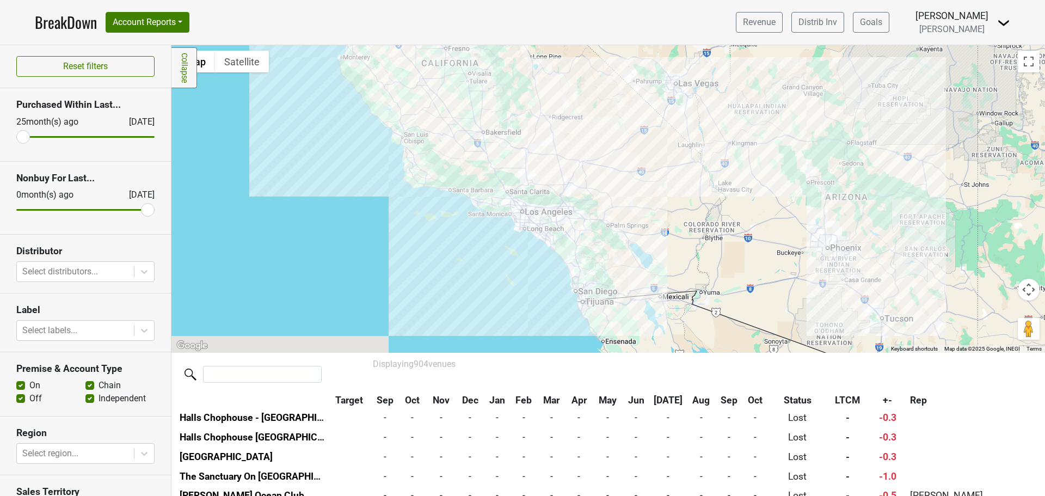
drag, startPoint x: 424, startPoint y: 298, endPoint x: 598, endPoint y: 227, distance: 187.5
click at [598, 227] on div "Crane's Tavern and Steakhouse 26 New Orleans Rd, Hilton Head Island, SC 29928 |…" at bounding box center [607, 198] width 873 height 307
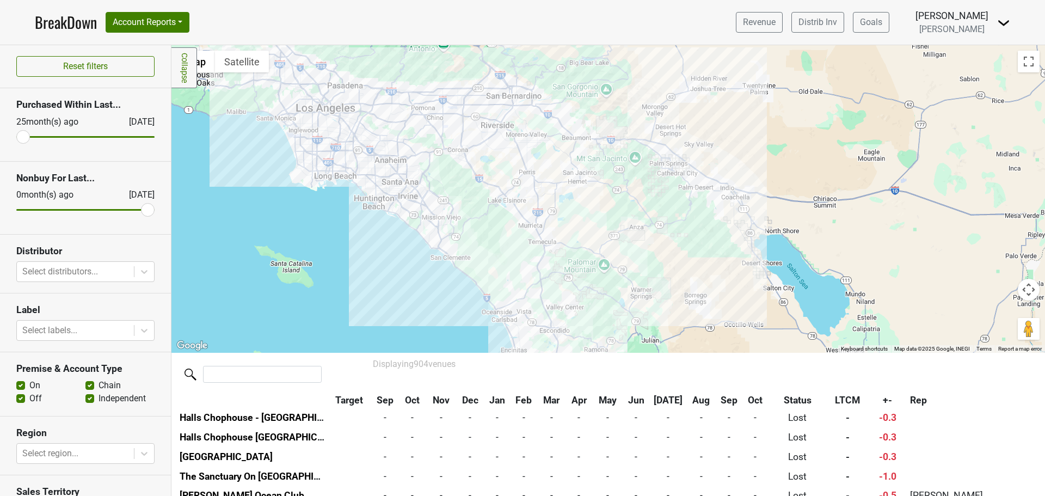
click at [441, 196] on div "Crane's Tavern and Steakhouse 26 New Orleans Rd, Hilton Head Island, SC 29928 |…" at bounding box center [607, 198] width 873 height 307
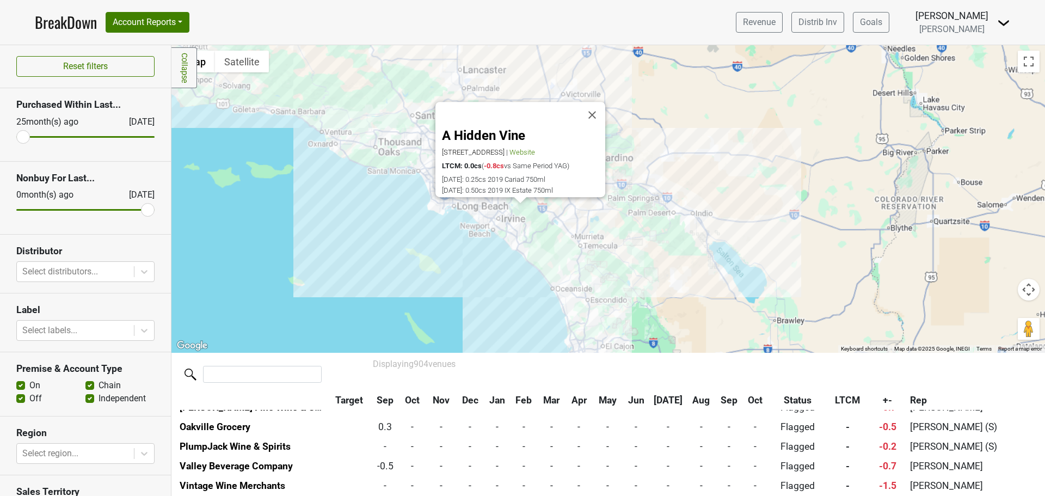
scroll to position [11301, 0]
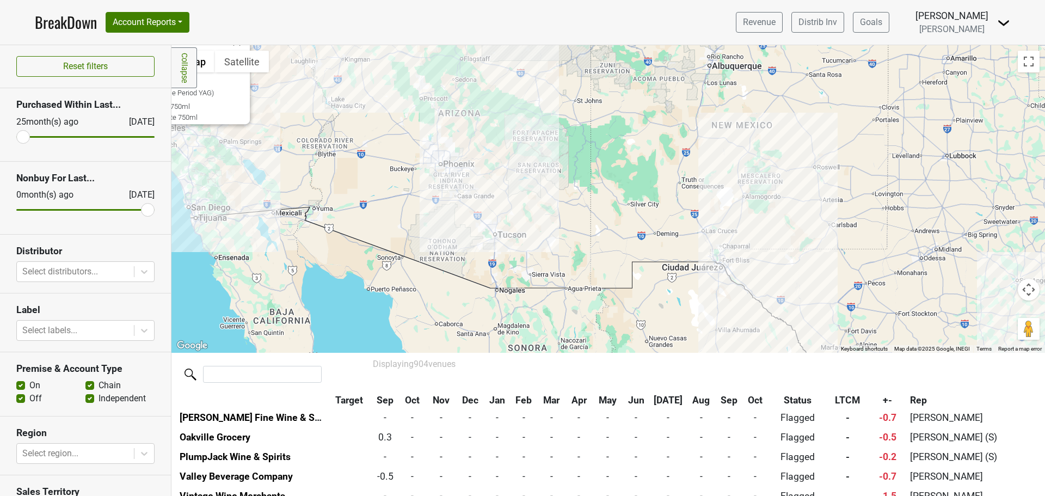
drag, startPoint x: 812, startPoint y: 247, endPoint x: 383, endPoint y: 160, distance: 438.0
click at [384, 163] on div "A Hidden Vine 27772 Vista Del Lago, Ste B15, Mission Viejo, CA 92692 | Website …" at bounding box center [607, 198] width 873 height 307
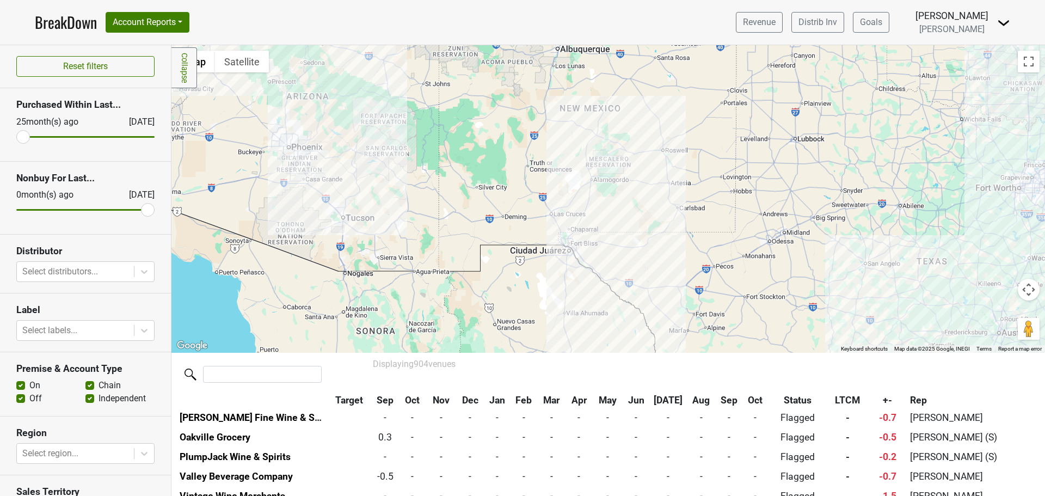
drag, startPoint x: 821, startPoint y: 184, endPoint x: 498, endPoint y: 32, distance: 356.1
click at [498, 32] on div "BreakDown Account Reports SuperRanker Map Award Progress Chain Compliance CRM N…" at bounding box center [522, 248] width 1045 height 496
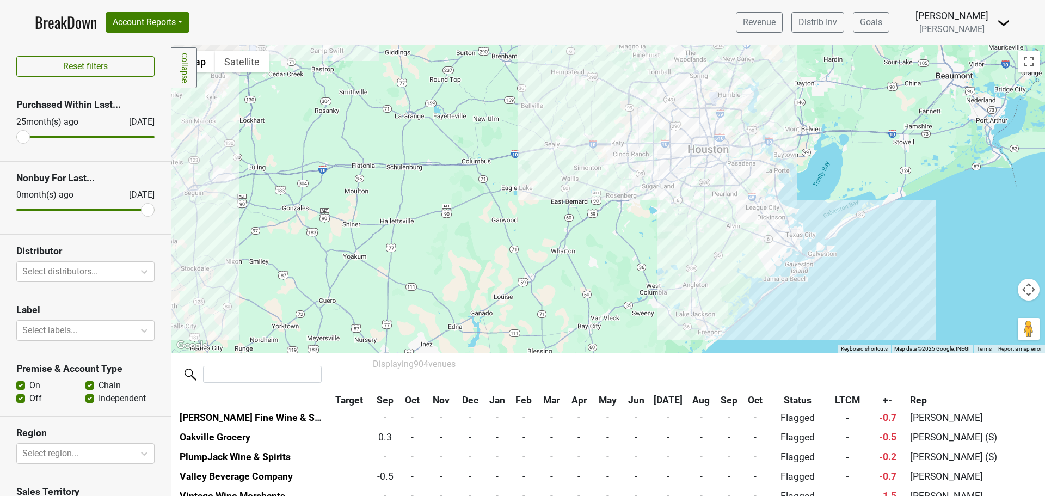
drag, startPoint x: 762, startPoint y: 79, endPoint x: 741, endPoint y: 238, distance: 160.4
click at [741, 238] on div "A Hidden Vine 27772 Vista Del Lago, Ste B15, Mission Viejo, CA 92692 | Website …" at bounding box center [607, 198] width 873 height 307
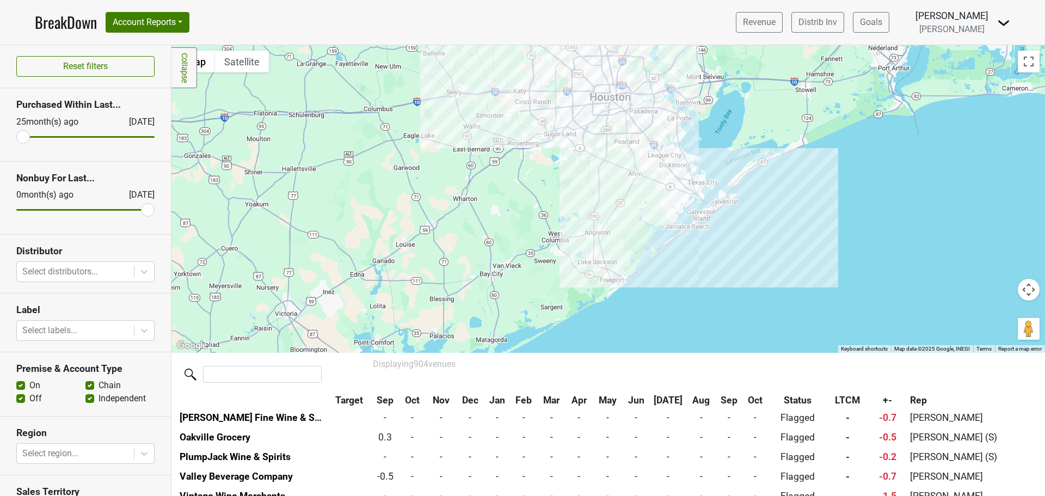
drag, startPoint x: 819, startPoint y: 287, endPoint x: 718, endPoint y: 236, distance: 112.9
click at [718, 236] on div "A Hidden Vine 27772 Vista Del Lago, Ste B15, Mission Viejo, CA 92692 | Website …" at bounding box center [607, 198] width 873 height 307
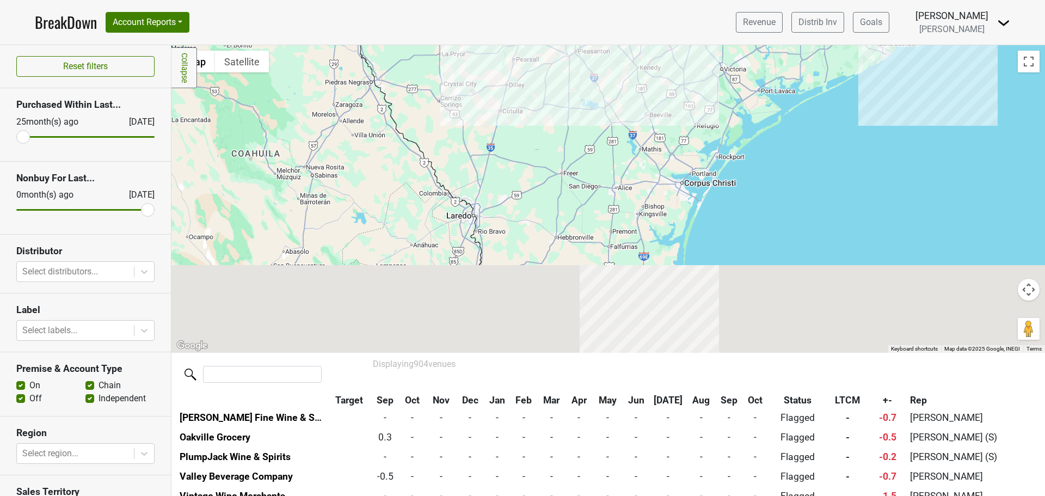
drag, startPoint x: 503, startPoint y: 282, endPoint x: 730, endPoint y: 85, distance: 301.3
click at [730, 89] on div "A Hidden Vine 27772 Vista Del Lago, Ste B15, Mission Viejo, CA 92692 | Website …" at bounding box center [607, 198] width 873 height 307
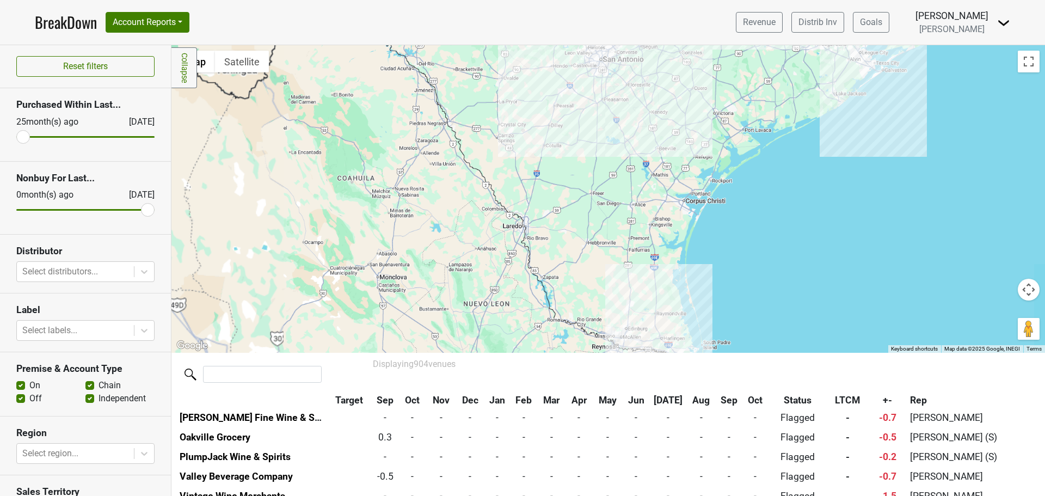
click at [715, 264] on div "A Hidden Vine 27772 Vista Del Lago, Ste B15, Mission Viejo, CA 92692 | Website …" at bounding box center [607, 198] width 873 height 307
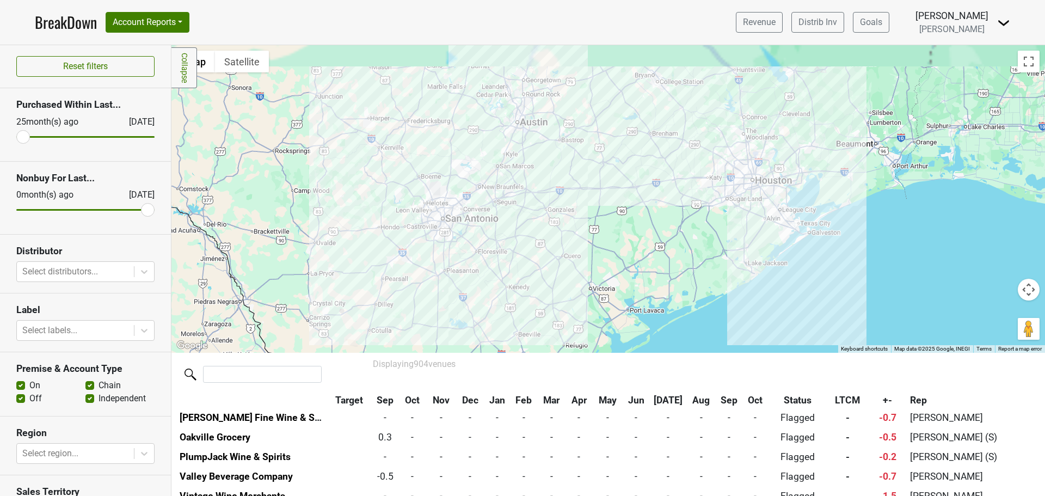
drag, startPoint x: 613, startPoint y: 149, endPoint x: 451, endPoint y: 349, distance: 258.1
click at [451, 349] on div "A Hidden Vine 27772 Vista Del Lago, Ste B15, Mission Viejo, CA 92692 | Website …" at bounding box center [607, 198] width 873 height 307
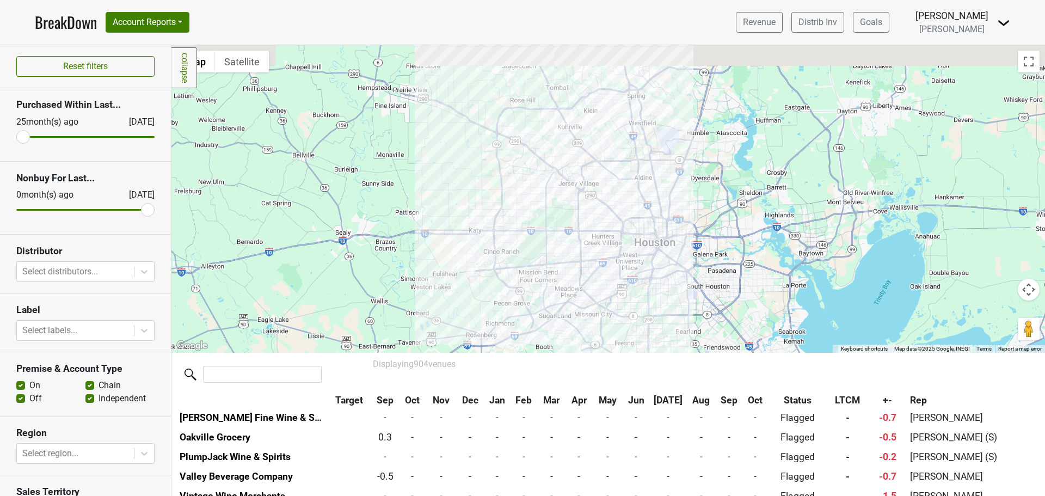
drag, startPoint x: 651, startPoint y: 164, endPoint x: 628, endPoint y: 331, distance: 169.2
click at [630, 331] on div "A Hidden Vine 27772 Vista Del Lago, Ste B15, Mission Viejo, CA 92692 | Website …" at bounding box center [607, 198] width 873 height 307
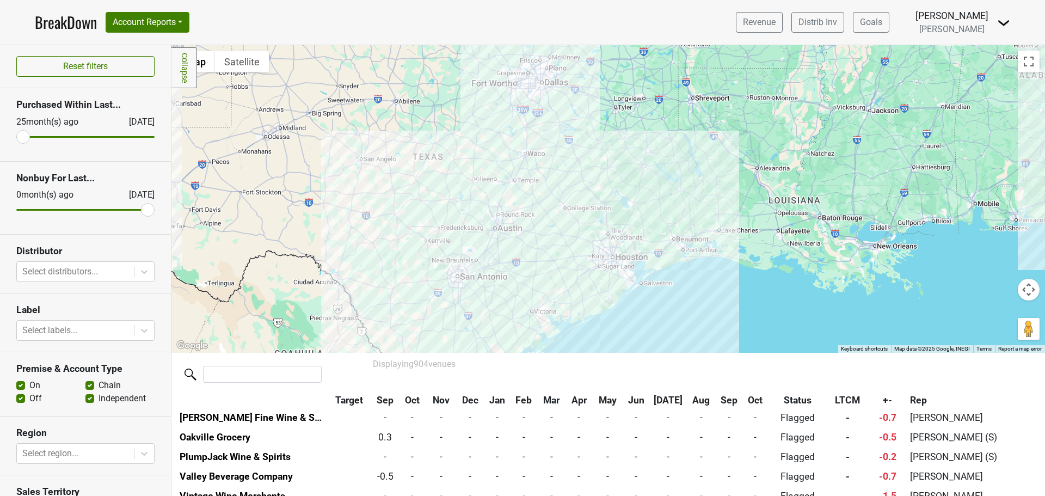
drag, startPoint x: 440, startPoint y: 309, endPoint x: 521, endPoint y: 264, distance: 92.8
click at [521, 264] on div "A Hidden Vine 27772 Vista Del Lago, Ste B15, Mission Viejo, CA 92692 | Website …" at bounding box center [607, 198] width 873 height 307
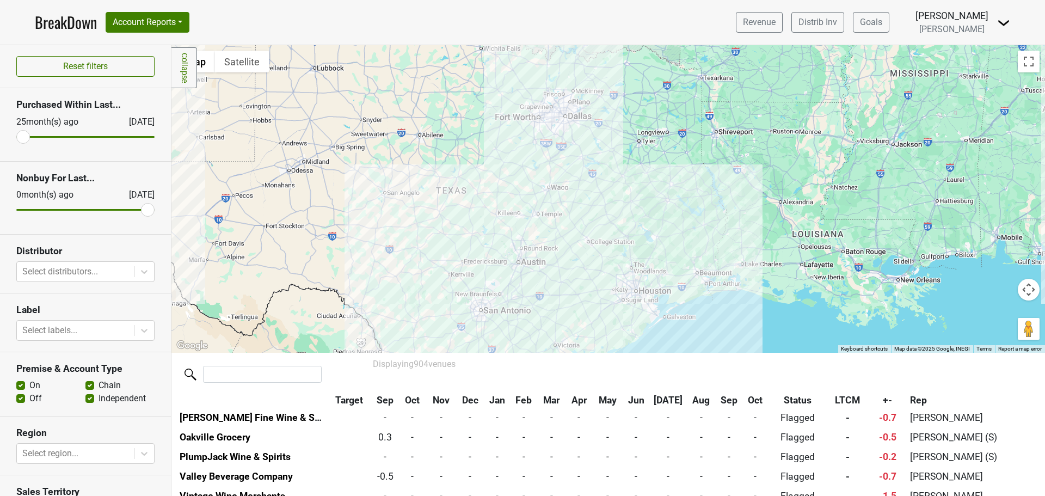
drag, startPoint x: 418, startPoint y: 301, endPoint x: 444, endPoint y: 337, distance: 43.6
click at [444, 337] on div "A Hidden Vine 27772 Vista Del Lago, Ste B15, Mission Viejo, CA 92692 | Website …" at bounding box center [607, 198] width 873 height 307
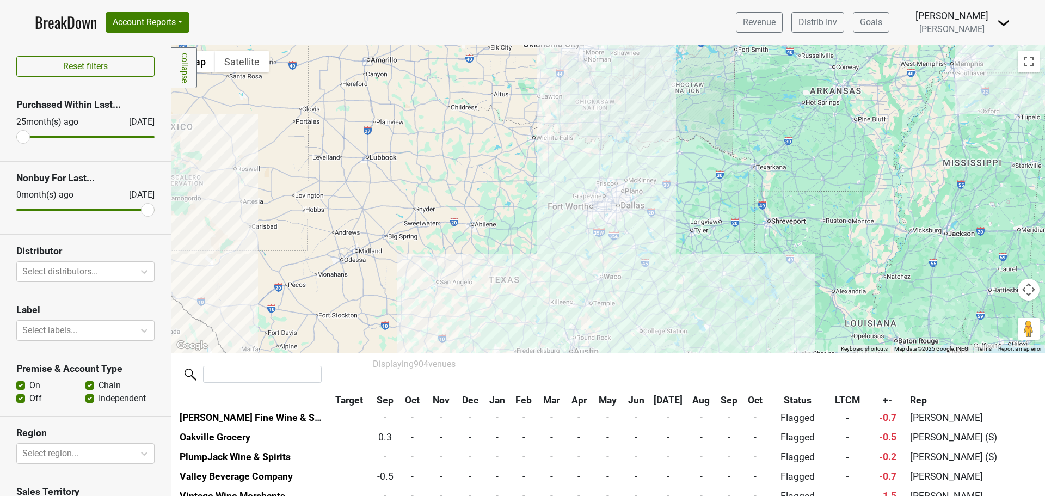
drag, startPoint x: 411, startPoint y: 231, endPoint x: 522, endPoint y: 399, distance: 201.3
click at [524, 402] on div "Filters Collapse ← Move left → Move right ↑ Move up ↓ Move down + Zoom in - Zoo…" at bounding box center [607, 270] width 873 height 451
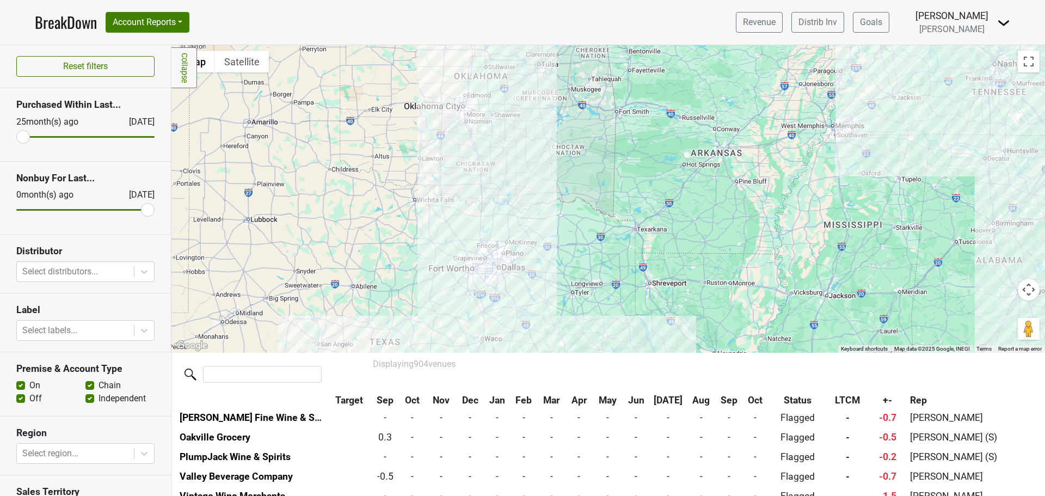
drag, startPoint x: 566, startPoint y: 279, endPoint x: 389, endPoint y: 271, distance: 177.6
click at [389, 271] on div "A Hidden Vine 27772 Vista Del Lago, Ste B15, Mission Viejo, CA 92692 | Website …" at bounding box center [607, 198] width 873 height 307
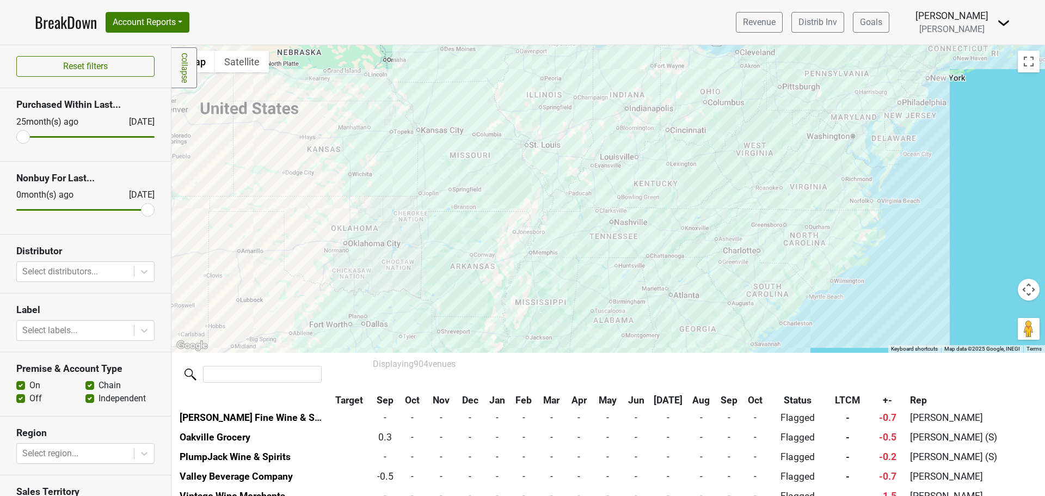
drag, startPoint x: 605, startPoint y: 264, endPoint x: 475, endPoint y: 312, distance: 138.9
click at [475, 312] on div "A Hidden Vine 27772 Vista Del Lago, Ste B15, Mission Viejo, CA 92692 | Website …" at bounding box center [607, 198] width 873 height 307
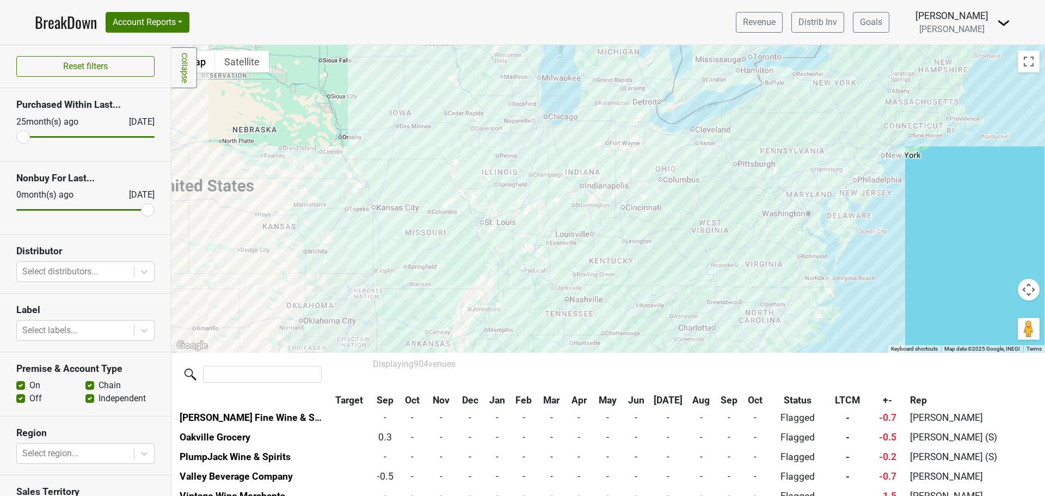
drag, startPoint x: 479, startPoint y: 230, endPoint x: 433, endPoint y: 310, distance: 92.4
click at [433, 310] on div "A Hidden Vine 27772 Vista Del Lago, Ste B15, Mission Viejo, CA 92692 | Website …" at bounding box center [607, 198] width 873 height 307
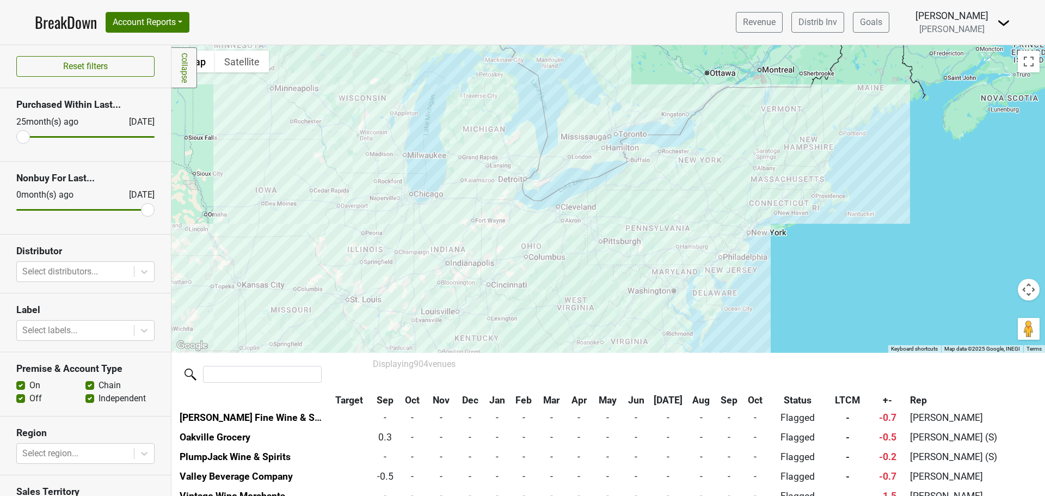
drag, startPoint x: 528, startPoint y: 212, endPoint x: 379, endPoint y: 299, distance: 172.9
click at [379, 299] on div "A Hidden Vine 27772 Vista Del Lago, Ste B15, Mission Viejo, CA 92692 | Website …" at bounding box center [607, 198] width 873 height 307
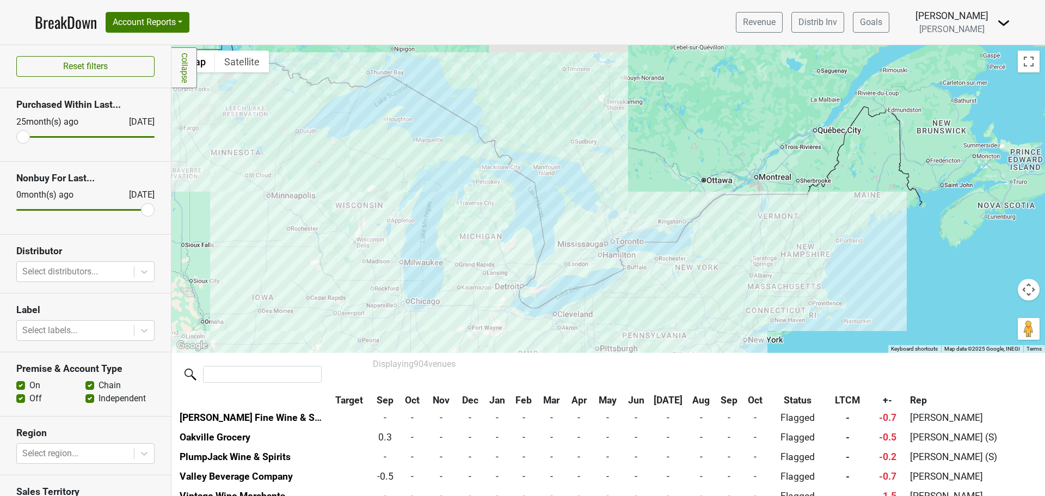
drag, startPoint x: 535, startPoint y: 233, endPoint x: 529, endPoint y: 345, distance: 112.2
click at [529, 345] on div "A Hidden Vine 27772 Vista Del Lago, Ste B15, Mission Viejo, CA 92692 | Website …" at bounding box center [607, 198] width 873 height 307
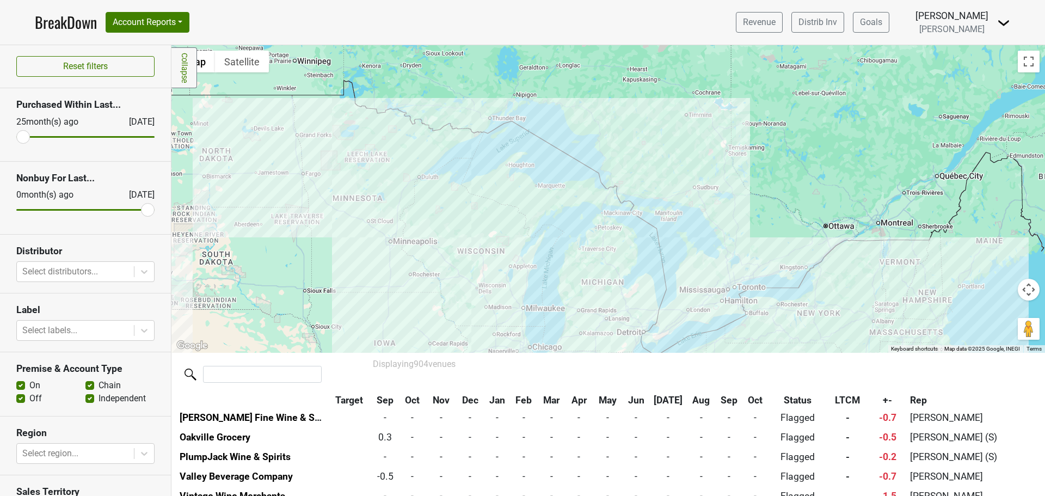
drag, startPoint x: 452, startPoint y: 251, endPoint x: 615, endPoint y: 300, distance: 169.9
click at [615, 300] on div "A Hidden Vine 27772 Vista Del Lago, Ste B15, Mission Viejo, CA 92692 | Website …" at bounding box center [607, 198] width 873 height 307
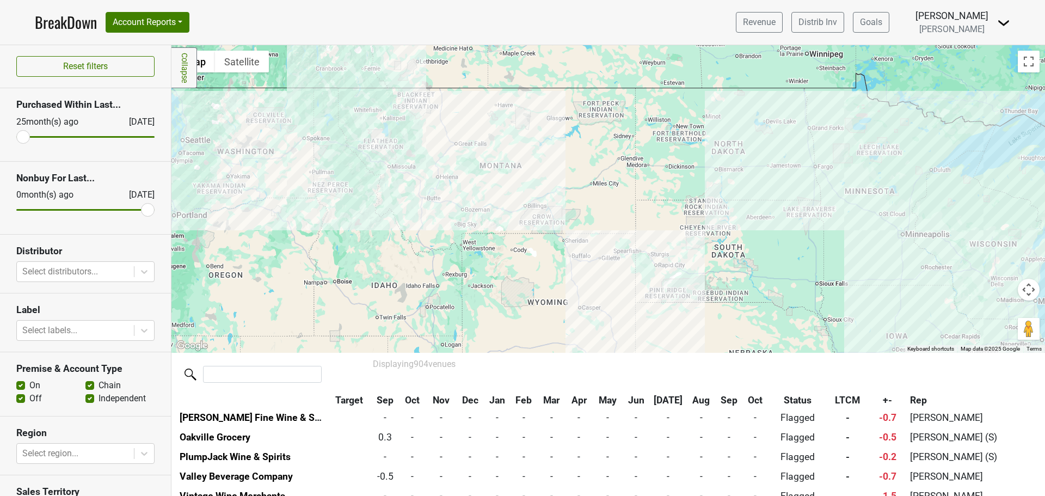
drag, startPoint x: 288, startPoint y: 171, endPoint x: 715, endPoint y: 164, distance: 427.2
click at [715, 164] on div "A Hidden Vine 27772 Vista Del Lago, Ste B15, Mission Viejo, CA 92692 | Website …" at bounding box center [607, 198] width 873 height 307
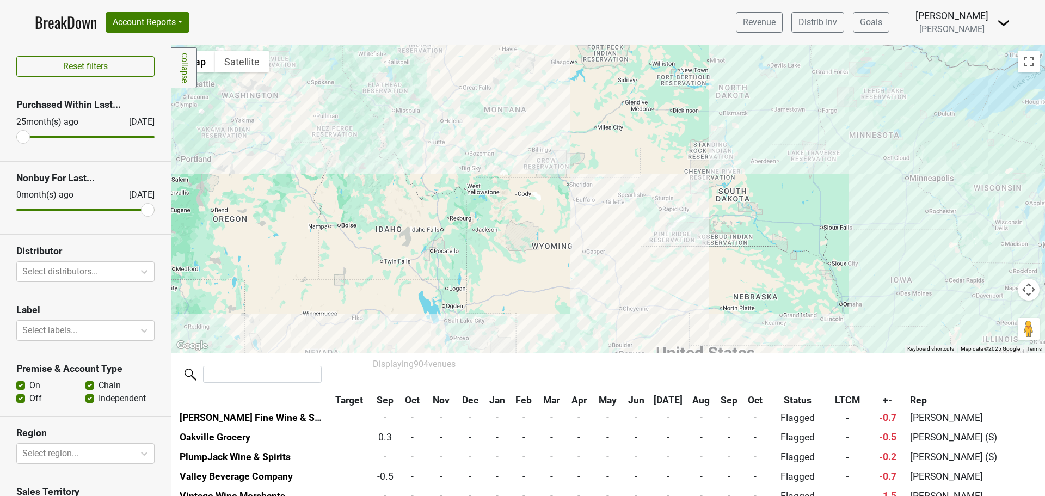
click at [491, 178] on div "A Hidden Vine 27772 Vista Del Lago, Ste B15, Mission Viejo, CA 92692 | Website …" at bounding box center [607, 198] width 873 height 307
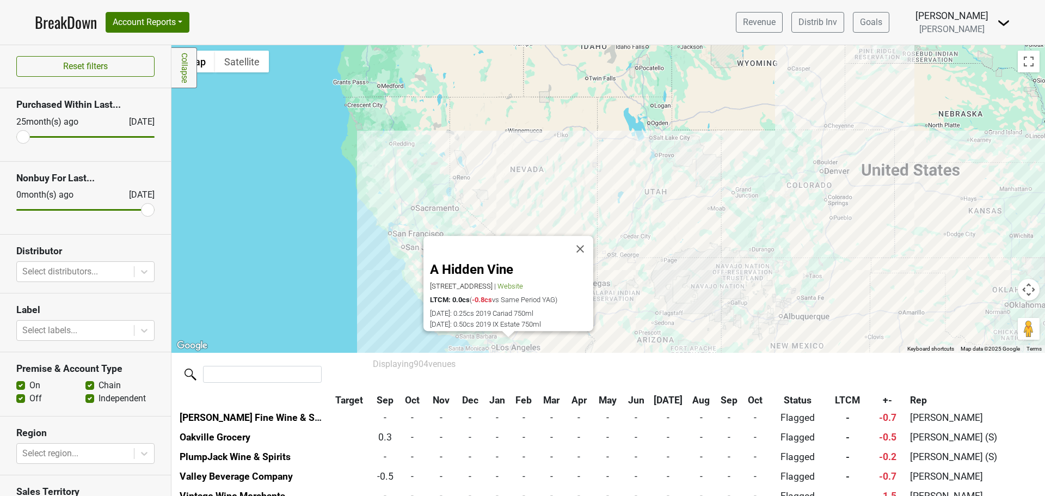
drag, startPoint x: 457, startPoint y: 248, endPoint x: 645, endPoint y: 79, distance: 252.8
click at [664, 53] on div "A Hidden Vine 27772 Vista Del Lago, Ste B15, Mission Viejo, CA 92692 | Website …" at bounding box center [607, 198] width 873 height 307
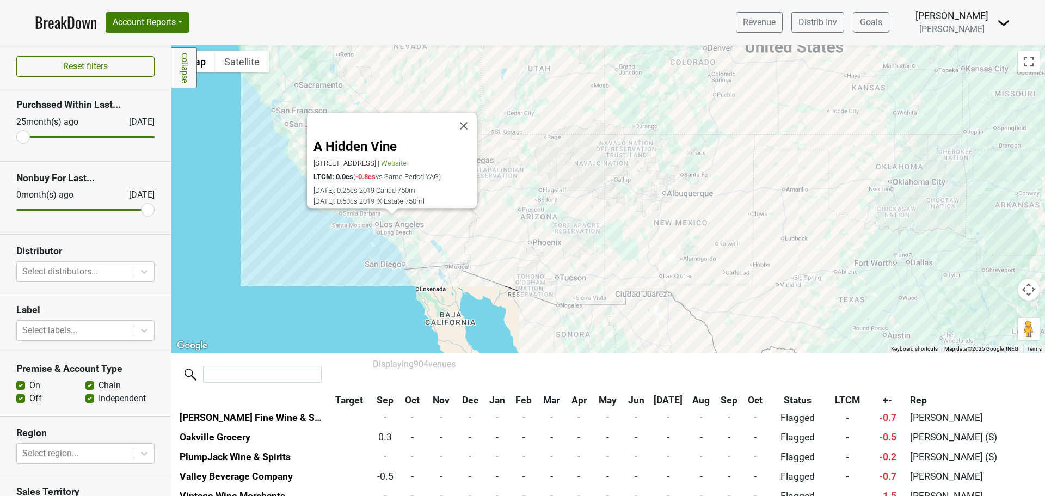
drag, startPoint x: 614, startPoint y: 252, endPoint x: 559, endPoint y: 195, distance: 78.9
click at [559, 198] on div "A Hidden Vine 27772 Vista Del Lago, Ste B15, Mission Viejo, CA 92692 | Website …" at bounding box center [607, 198] width 873 height 307
click at [436, 237] on div "A Hidden Vine 27772 Vista Del Lago, Ste B15, Mission Viejo, CA 92692 | Website …" at bounding box center [607, 198] width 873 height 307
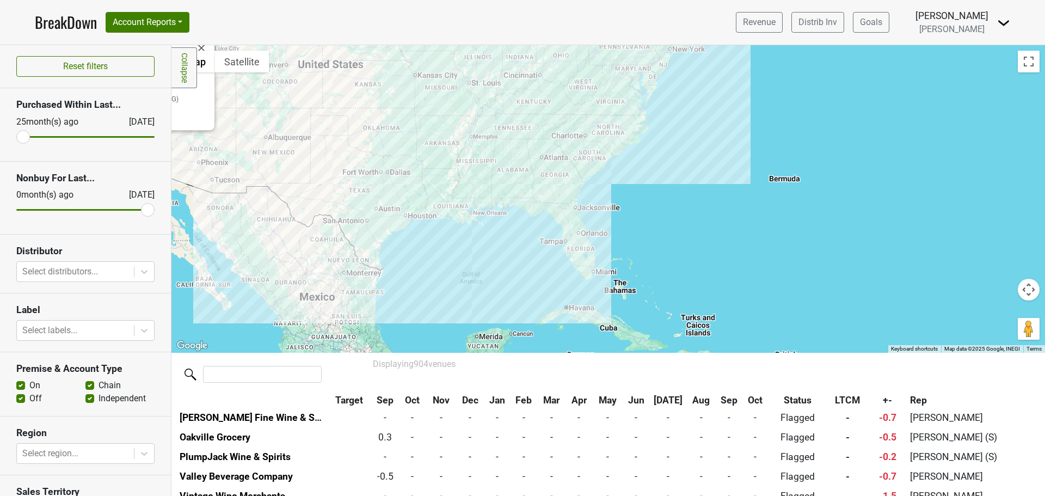
drag, startPoint x: 741, startPoint y: 244, endPoint x: 489, endPoint y: 174, distance: 261.7
click at [432, 143] on div "A Hidden Vine 27772 Vista Del Lago, Ste B15, Mission Viejo, CA 92692 | Website …" at bounding box center [607, 198] width 873 height 307
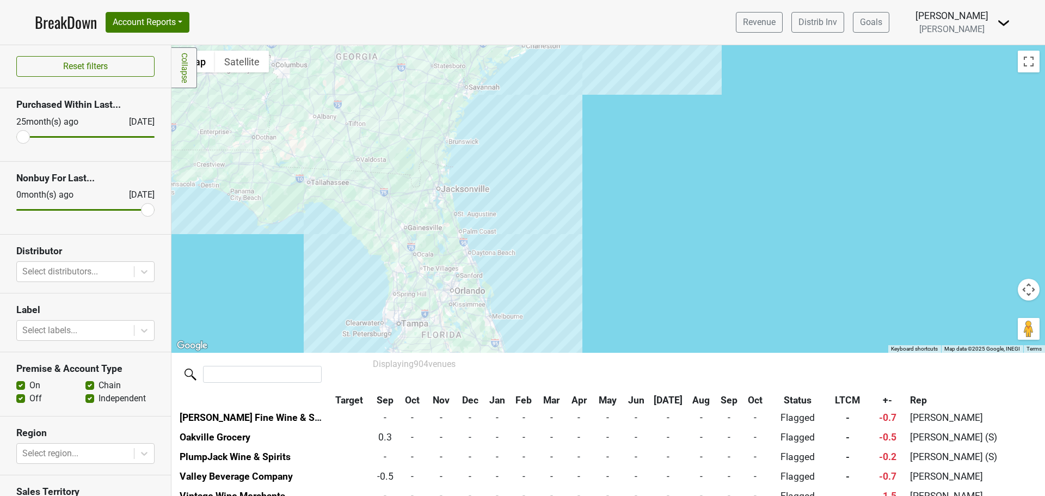
drag, startPoint x: 760, startPoint y: 107, endPoint x: 565, endPoint y: 318, distance: 288.1
click at [564, 318] on div "A Hidden Vine 27772 Vista Del Lago, Ste B15, Mission Viejo, CA 92692 | Website …" at bounding box center [607, 198] width 873 height 307
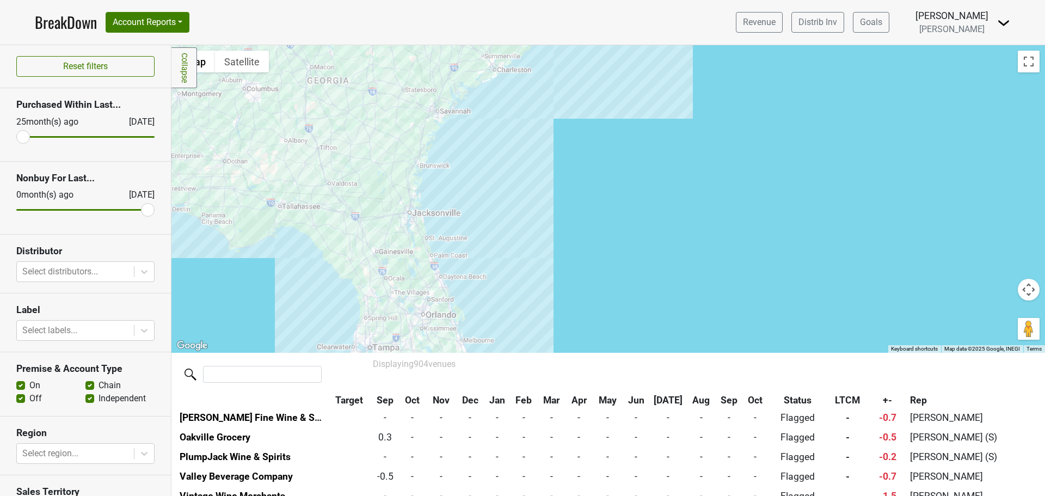
drag, startPoint x: 590, startPoint y: 188, endPoint x: 539, endPoint y: 276, distance: 101.7
click at [535, 280] on div "A Hidden Vine 27772 Vista Del Lago, Ste B15, Mission Viejo, CA 92692 | Website …" at bounding box center [607, 198] width 873 height 307
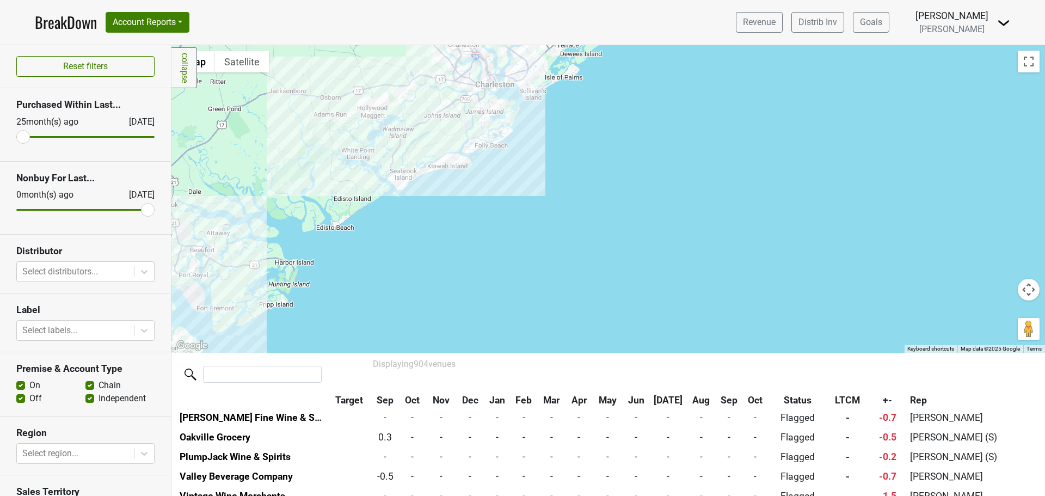
drag, startPoint x: 481, startPoint y: 142, endPoint x: 465, endPoint y: 239, distance: 98.7
click at [465, 239] on div "A Hidden Vine 27772 Vista Del Lago, Ste B15, Mission Viejo, CA 92692 | Website …" at bounding box center [607, 198] width 873 height 307
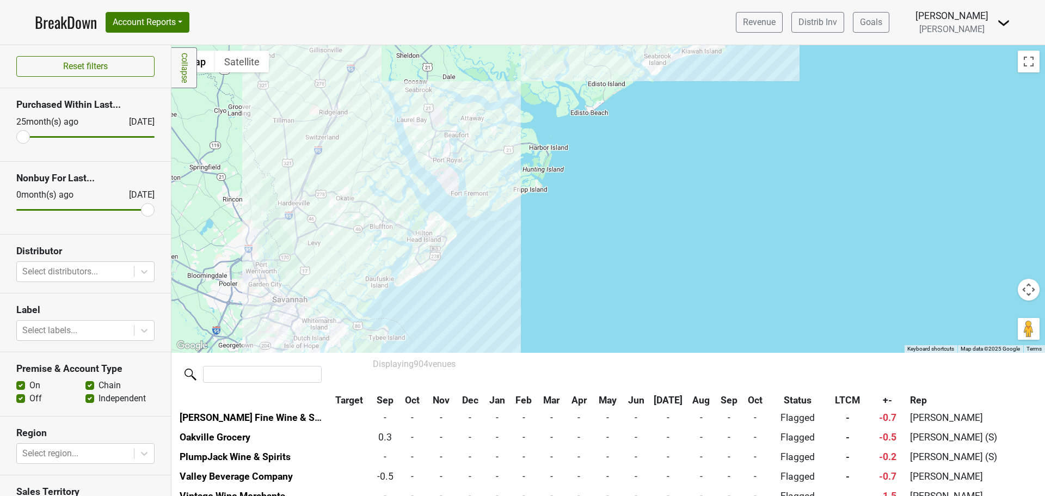
drag, startPoint x: 503, startPoint y: 181, endPoint x: 689, endPoint y: 79, distance: 212.6
click at [689, 79] on div "A Hidden Vine 27772 Vista Del Lago, Ste B15, Mission Viejo, CA 92692 | Website …" at bounding box center [607, 198] width 873 height 307
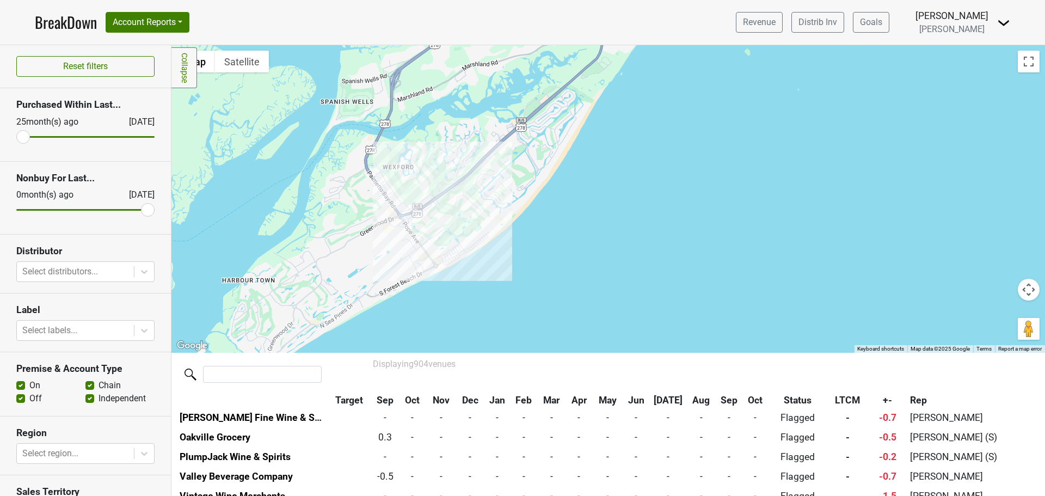
click at [416, 202] on div "A Hidden Vine 27772 Vista Del Lago, Ste B15, Mission Viejo, CA 92692 | Website …" at bounding box center [607, 198] width 873 height 307
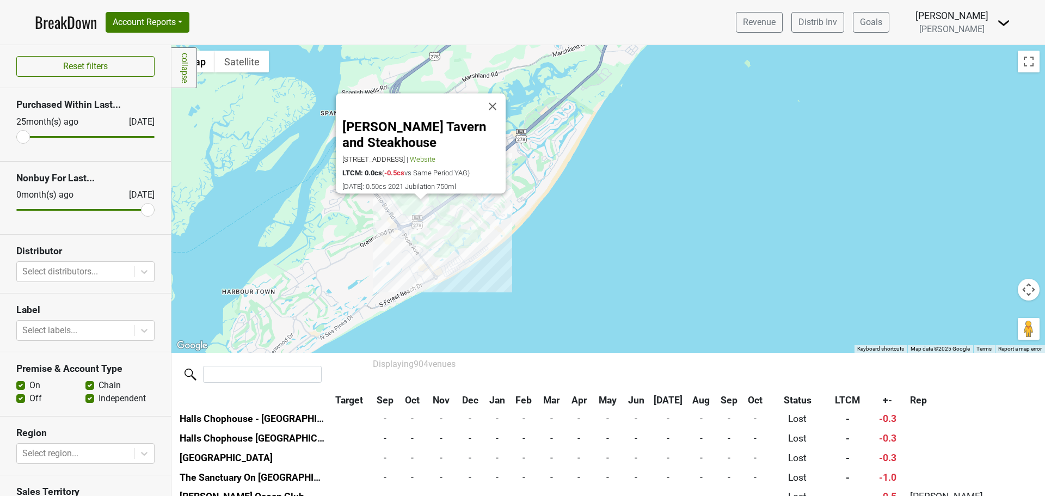
scroll to position [13083, 0]
click at [393, 207] on div "Crane's Tavern and Steakhouse 26 New Orleans Rd, Hilton Head Island, SC 29928 |…" at bounding box center [607, 198] width 873 height 307
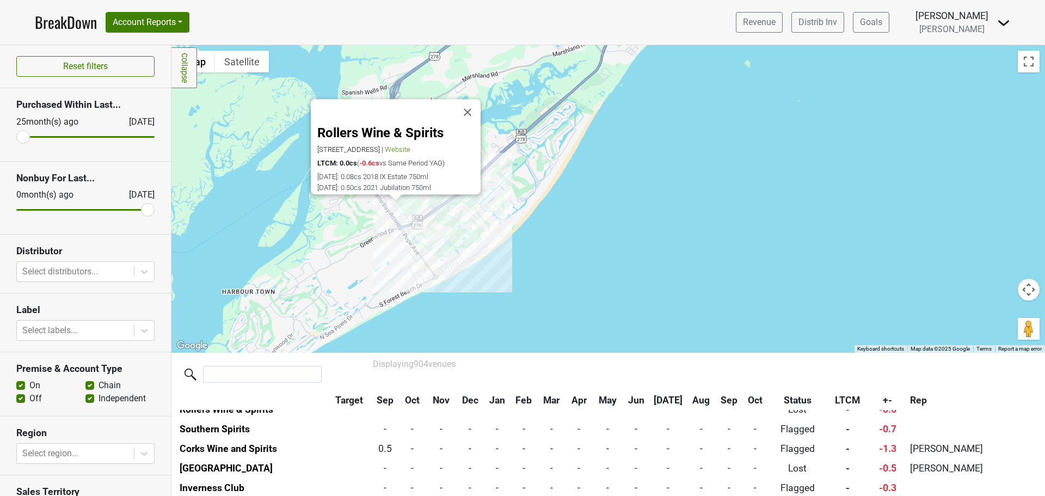
scroll to position [13611, 0]
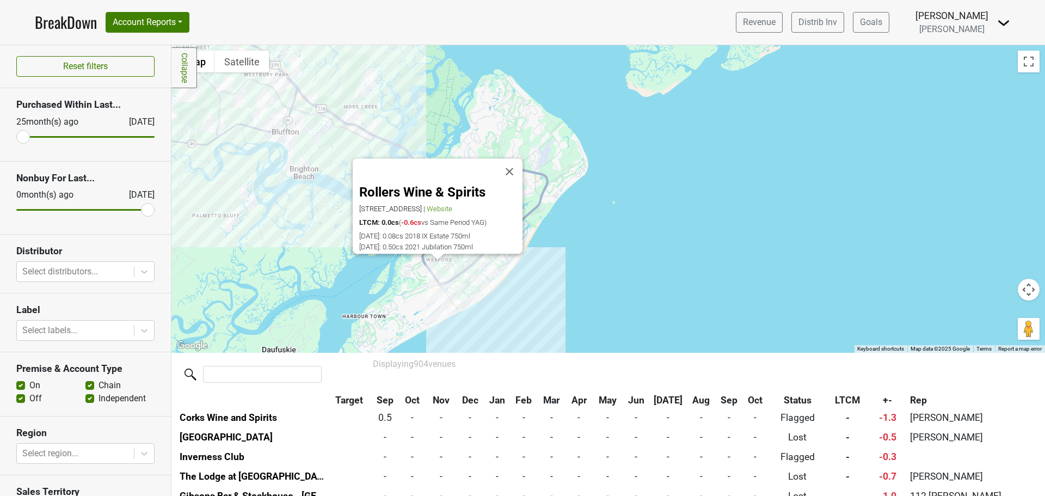
drag, startPoint x: 378, startPoint y: 231, endPoint x: 420, endPoint y: 275, distance: 60.4
click at [420, 282] on div "Rollers Wine & Spirits 9 Palmetto Bay Rd, Hilton Head, SC 29928 | Website LTCM:…" at bounding box center [607, 198] width 873 height 307
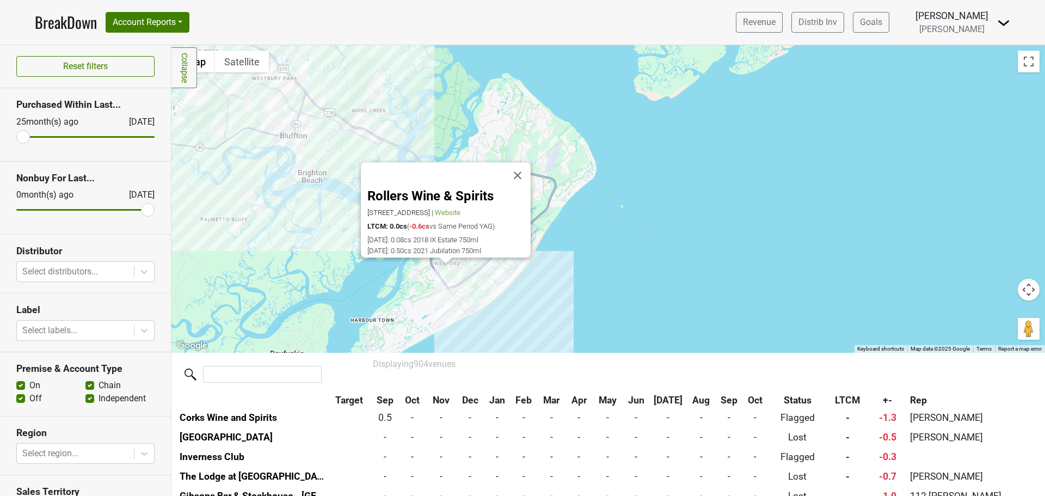
click at [286, 120] on div "Rollers Wine & Spirits 9 Palmetto Bay Rd, Hilton Head, SC 29928 | Website LTCM:…" at bounding box center [607, 198] width 873 height 307
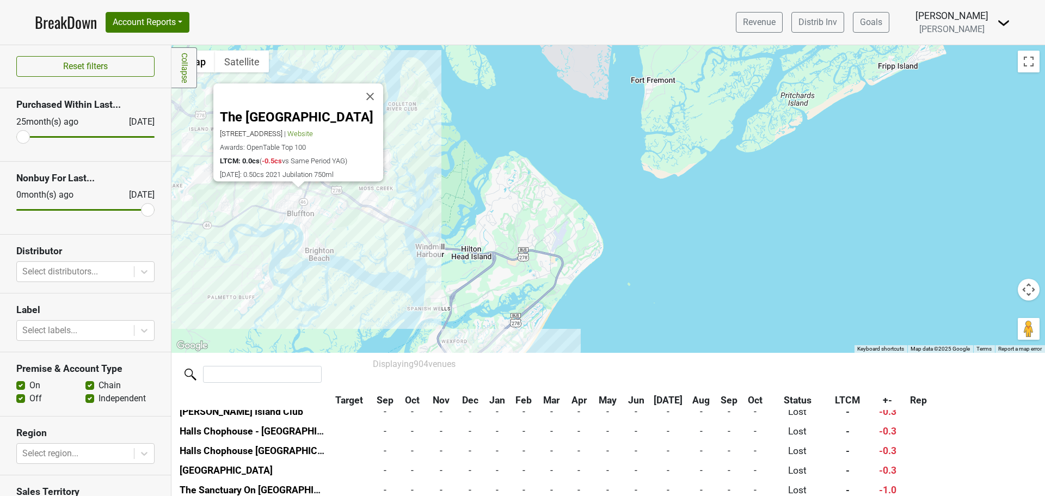
scroll to position [13044, 0]
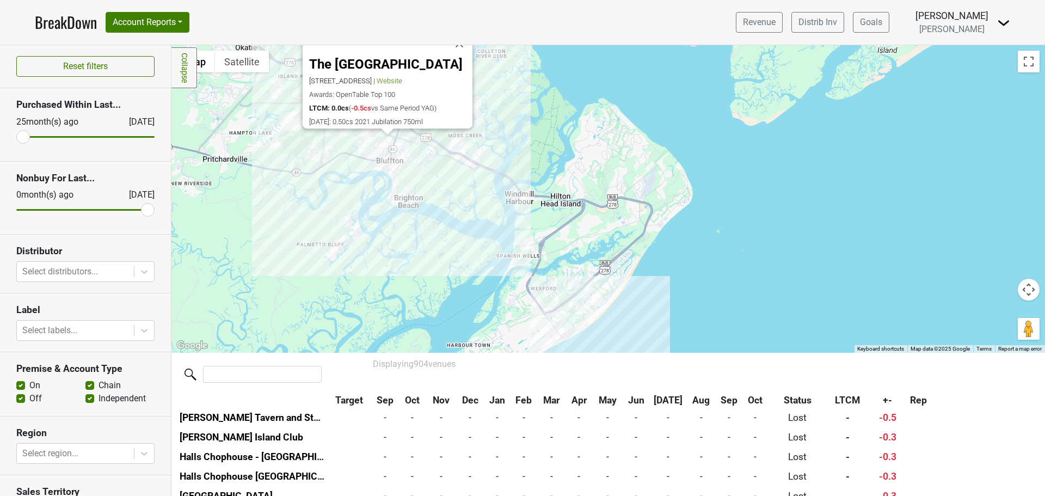
drag, startPoint x: 332, startPoint y: 218, endPoint x: 423, endPoint y: 164, distance: 104.9
click at [423, 164] on div "The Bluffton Room 15 Promenade St, Bluffton, SC 29910 | Website Awards: OpenTab…" at bounding box center [607, 198] width 873 height 307
click at [351, 198] on div "The Bluffton Room 15 Promenade St, Bluffton, SC 29910 | Website Awards: OpenTab…" at bounding box center [607, 198] width 873 height 307
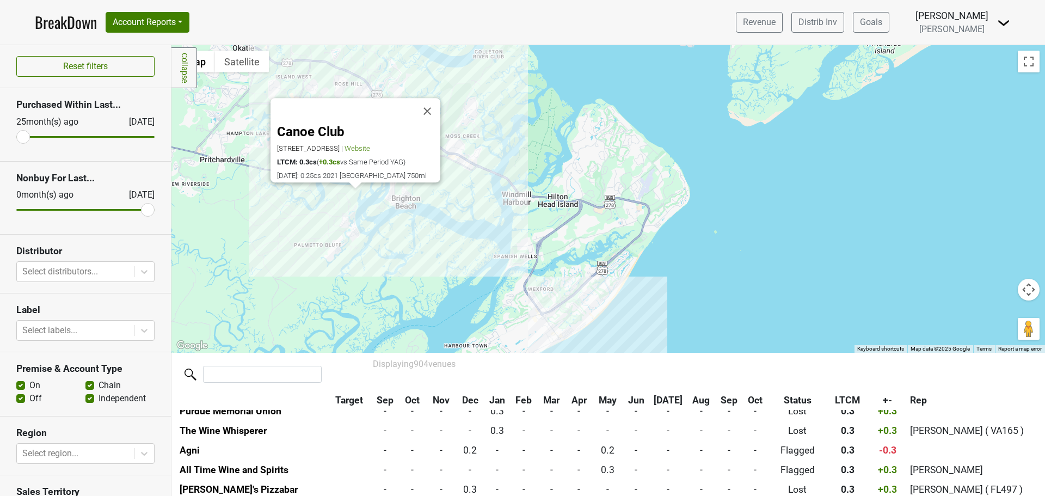
click at [343, 211] on div "Canoe Club 41 Boat House St, Bluffton, SC 29910 | Website LTCM: 0.3cs ( +0.3cs …" at bounding box center [607, 198] width 873 height 307
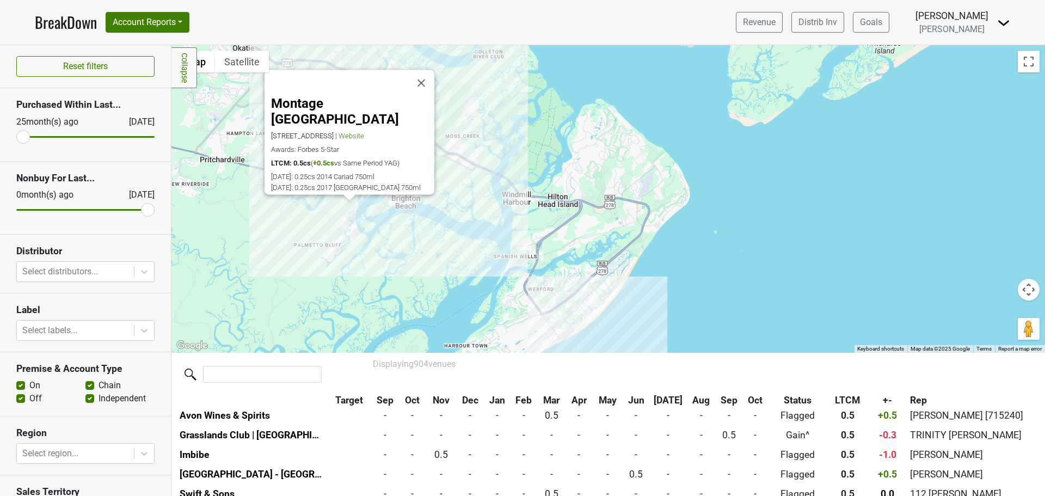
scroll to position [4487, 0]
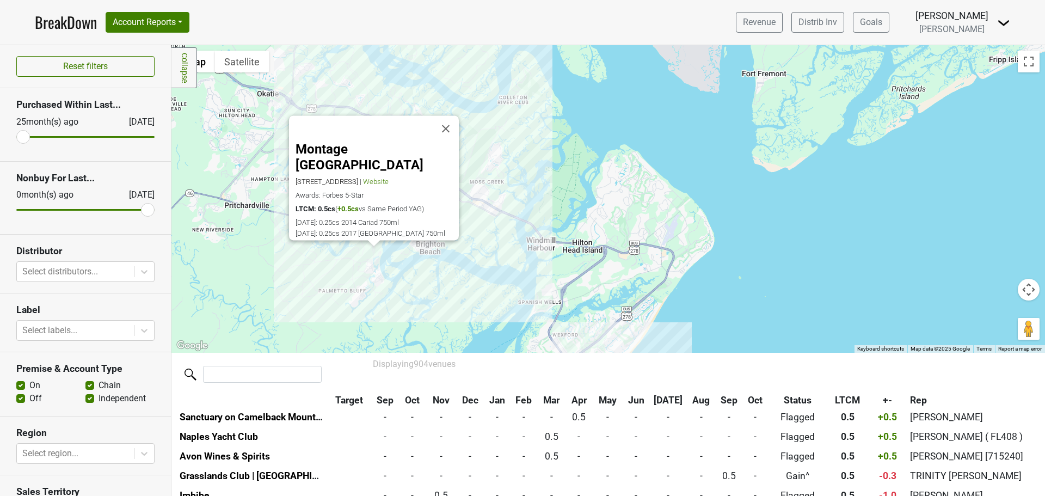
drag, startPoint x: 373, startPoint y: 256, endPoint x: 410, endPoint y: 298, distance: 55.5
click at [407, 302] on div "Montage Palmetto Bluff 477 Mt Pelia Rd, Bluffton, SC 29910 | Website Awards: Fo…" at bounding box center [607, 198] width 873 height 307
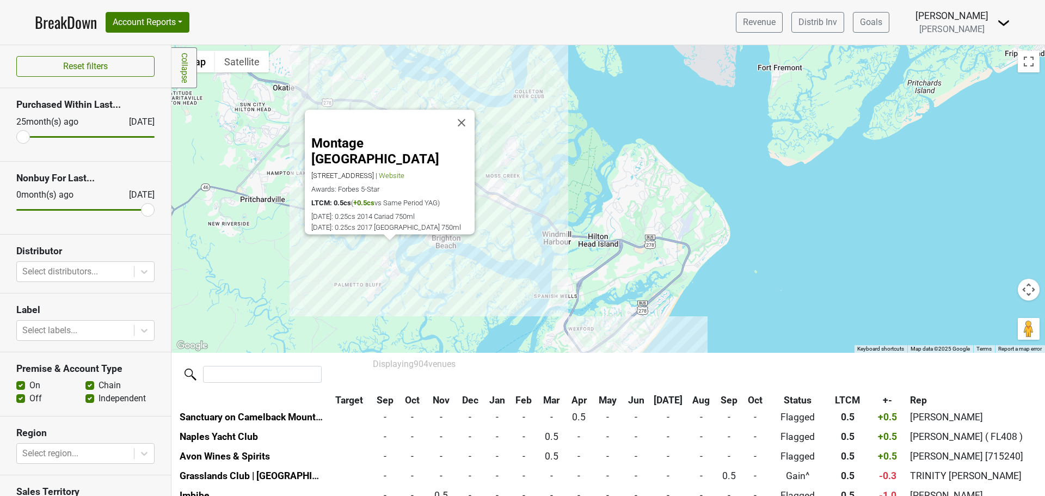
click at [422, 270] on div "Montage Palmetto Bluff 477 Mt Pelia Rd, Bluffton, SC 29910 | Website Awards: Fo…" at bounding box center [607, 198] width 873 height 307
click at [456, 127] on button "Close" at bounding box center [461, 122] width 26 height 26
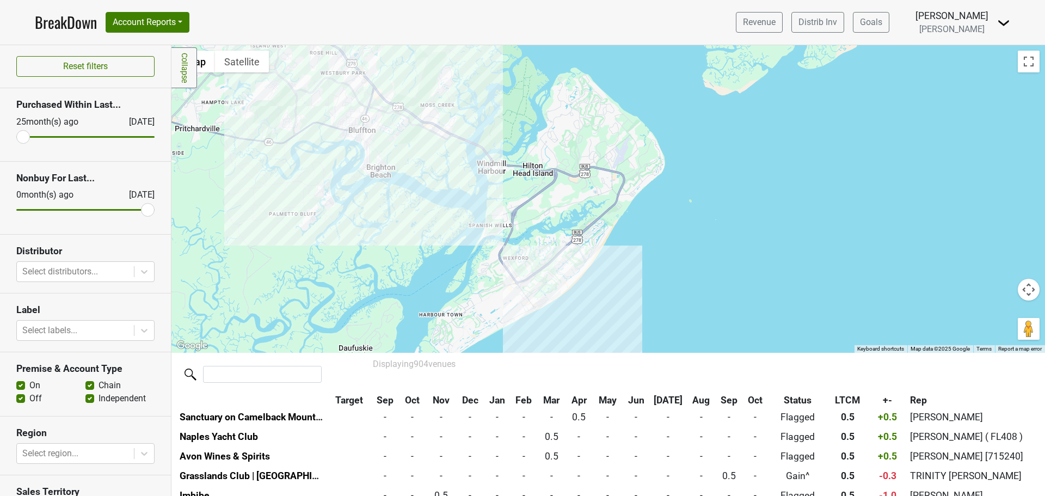
drag, startPoint x: 473, startPoint y: 201, endPoint x: 423, endPoint y: 122, distance: 93.4
click at [423, 122] on div at bounding box center [607, 198] width 873 height 307
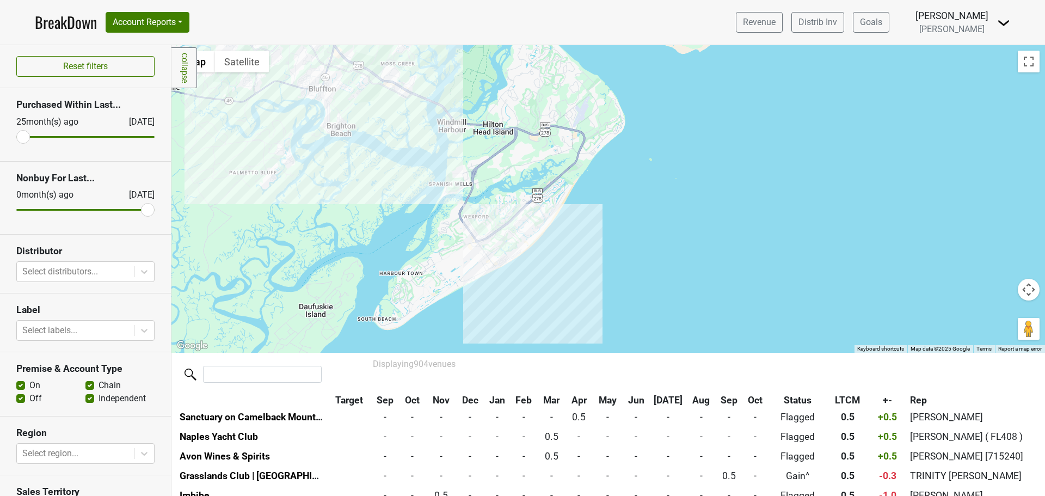
click at [482, 231] on div at bounding box center [607, 198] width 873 height 307
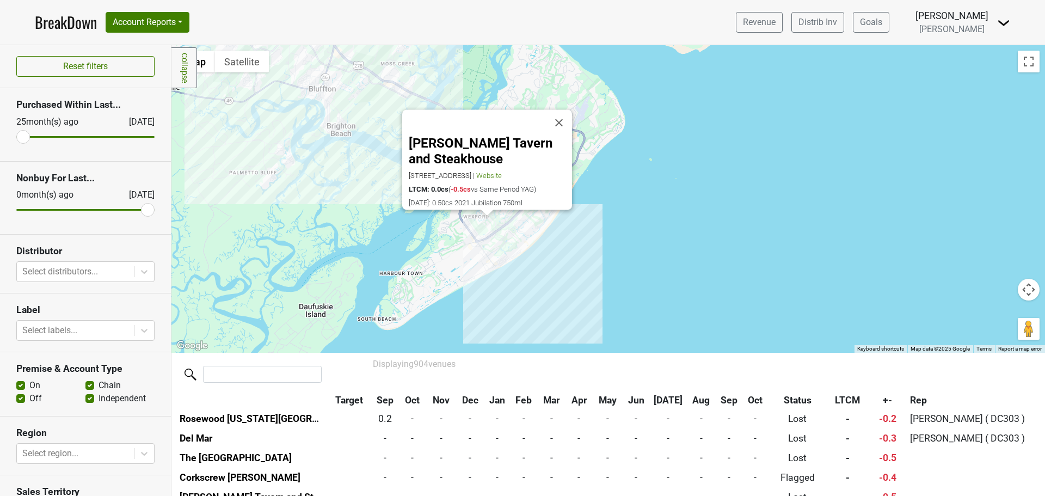
click at [282, 139] on div "Crane's Tavern and Steakhouse 26 New Orleans Rd, Hilton Head Island, SC 29928 |…" at bounding box center [607, 198] width 873 height 307
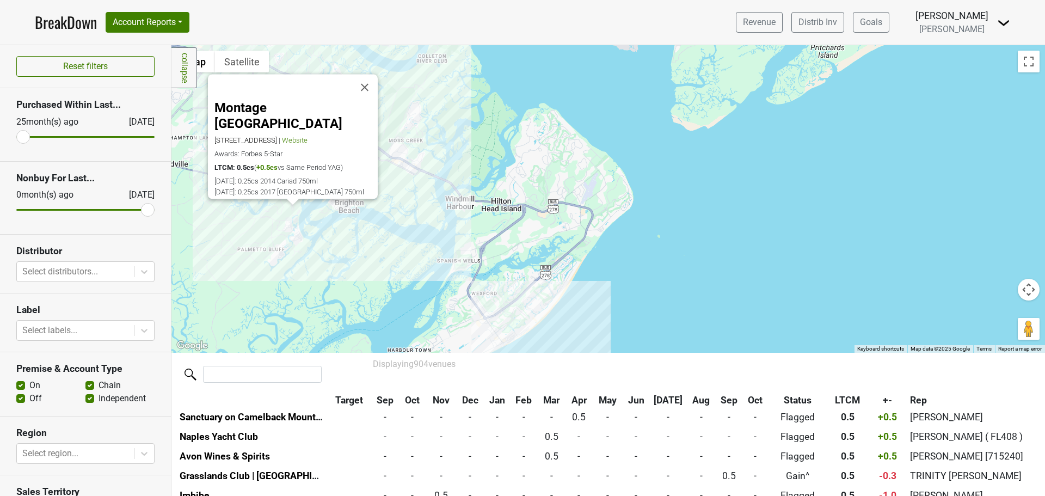
drag, startPoint x: 331, startPoint y: 211, endPoint x: 323, endPoint y: 218, distance: 10.9
click at [323, 218] on div "Montage Palmetto Bluff 477 Mt Pelia Rd, Bluffton, SC 29910 | Website Awards: Fo…" at bounding box center [607, 198] width 873 height 307
click at [478, 307] on div "Montage Palmetto Bluff 477 Mt Pelia Rd, Bluffton, SC 29910 | Website Awards: Fo…" at bounding box center [607, 198] width 873 height 307
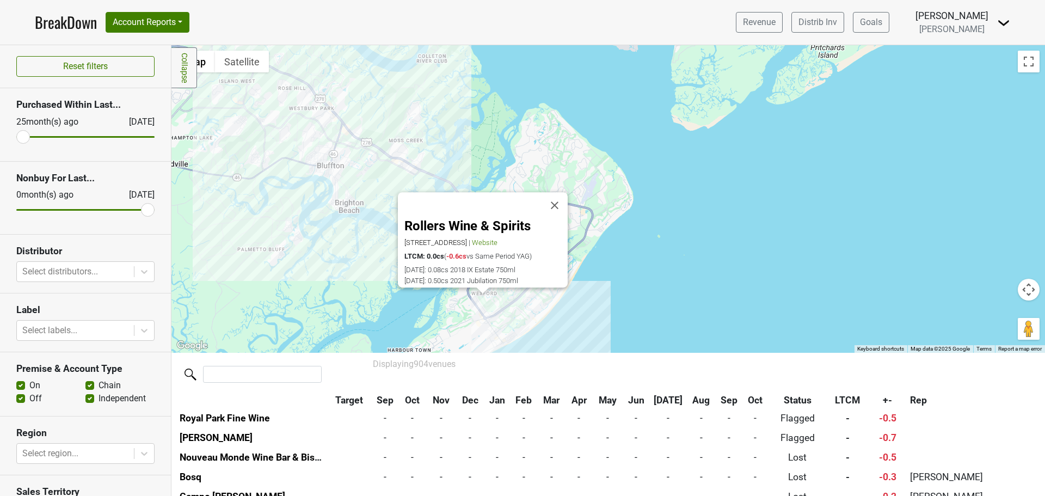
click at [494, 302] on div "Rollers Wine & Spirits 9 Palmetto Bay Rd, Hilton Head, SC 29928 | Website LTCM:…" at bounding box center [607, 198] width 873 height 307
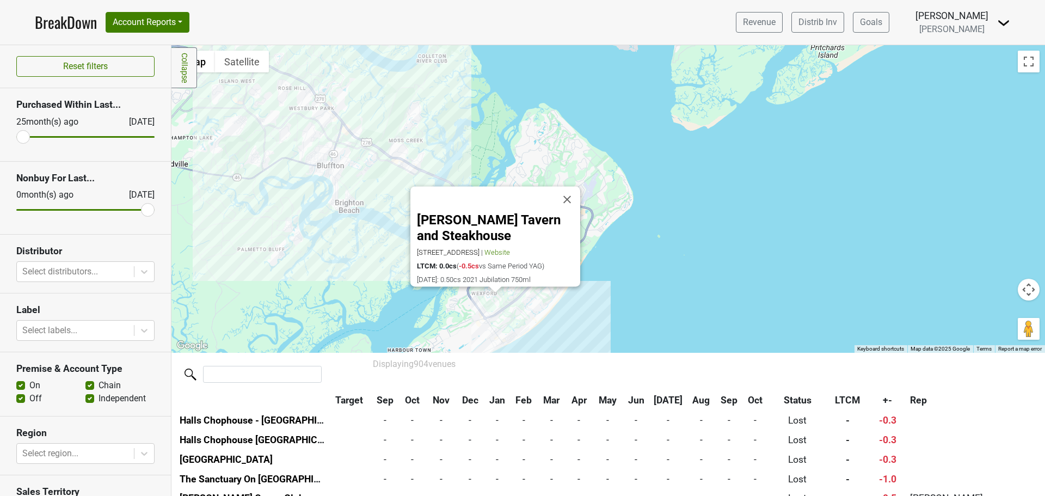
scroll to position [13083, 0]
click at [349, 329] on div "Crane's Tavern and Steakhouse 26 New Orleans Rd, Hilton Head Island, SC 29928 |…" at bounding box center [607, 198] width 873 height 307
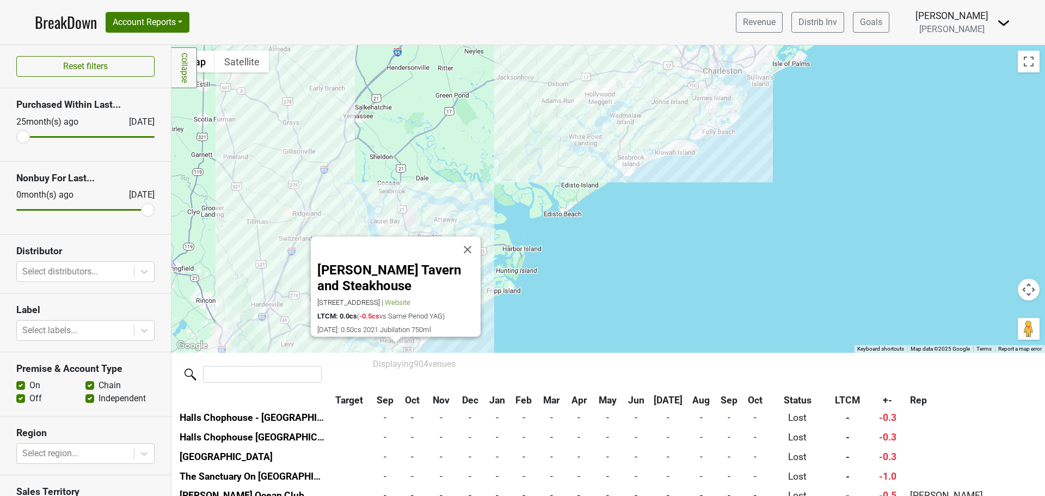
drag, startPoint x: 492, startPoint y: 248, endPoint x: 608, endPoint y: 122, distance: 171.0
click at [501, 309] on div "Crane's Tavern and Steakhouse 26 New Orleans Rd, Hilton Head Island, SC 29928 |…" at bounding box center [607, 198] width 873 height 307
click at [633, 145] on div "Crane's Tavern and Steakhouse 26 New Orleans Rd, Hilton Head Island, SC 29928 |…" at bounding box center [607, 198] width 873 height 307
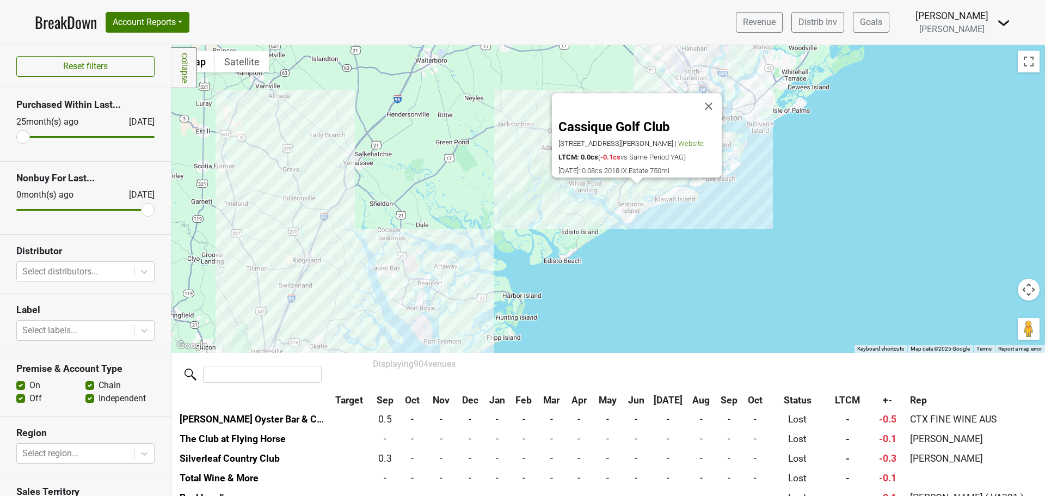
scroll to position [15452, 0]
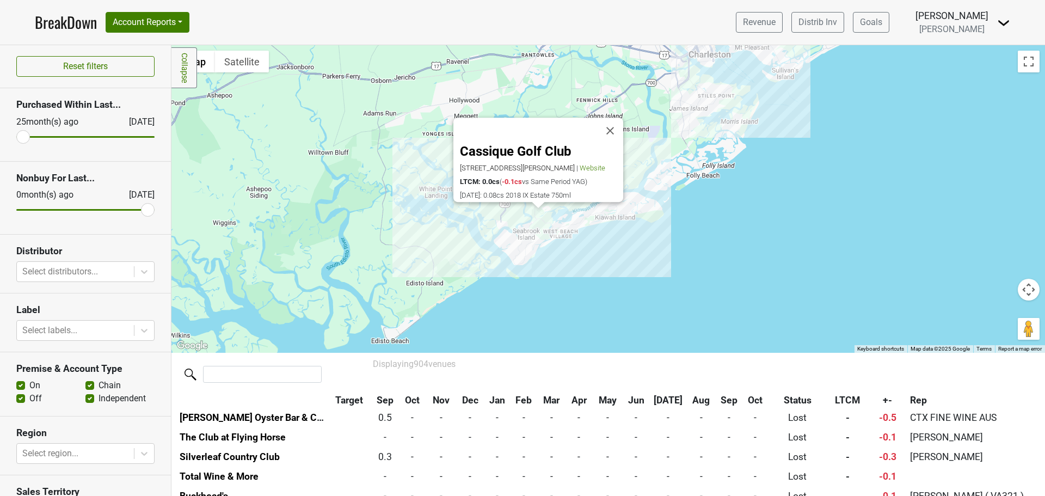
drag, startPoint x: 645, startPoint y: 211, endPoint x: 533, endPoint y: 285, distance: 134.3
click at [532, 285] on div "Cassique Golf Club 100 Old Cedar Ln, Johns Island, SC 29455 | Website LTCM: 0.0…" at bounding box center [607, 198] width 873 height 307
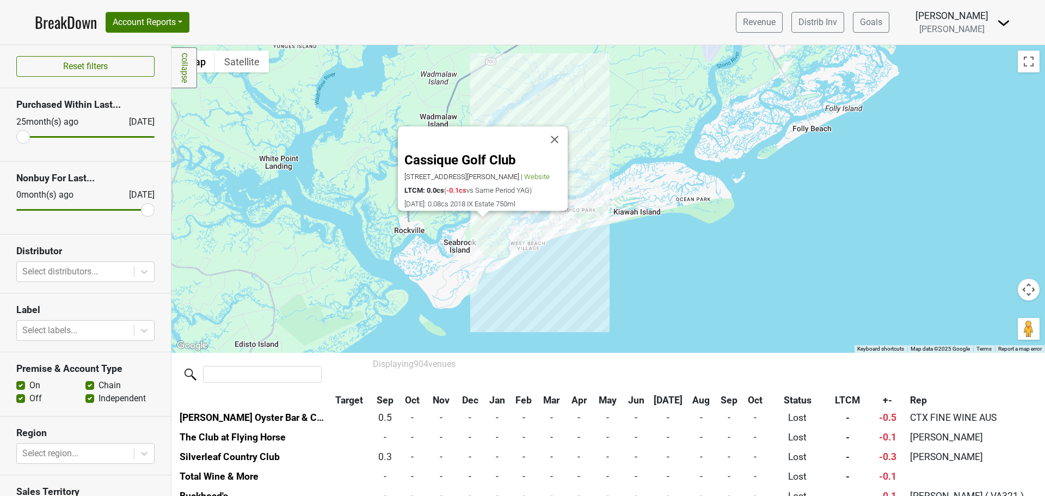
click at [593, 248] on div "Cassique Golf Club 100 Old Cedar Ln, Johns Island, SC 29455 | Website LTCM: 0.0…" at bounding box center [607, 198] width 873 height 307
click at [564, 126] on button "Close" at bounding box center [554, 139] width 26 height 26
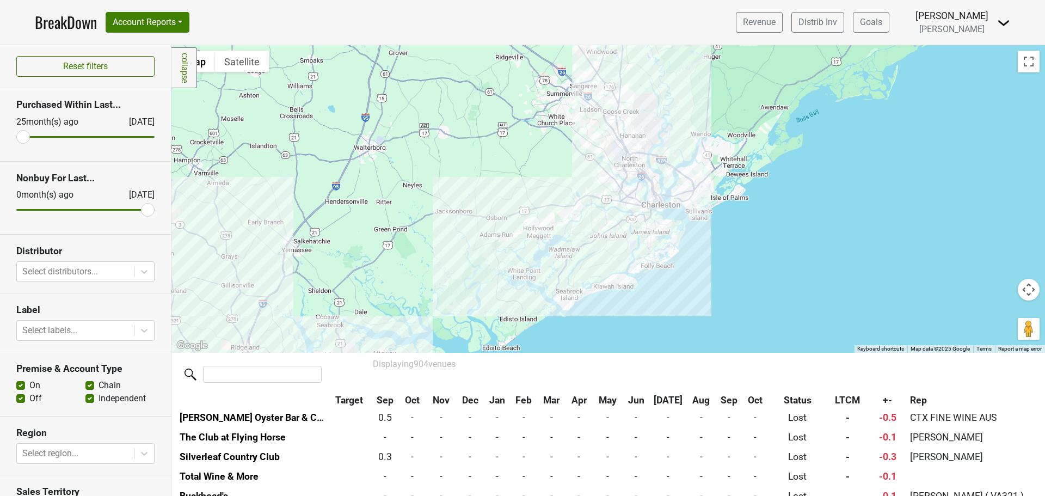
drag, startPoint x: 703, startPoint y: 163, endPoint x: 645, endPoint y: 246, distance: 101.0
click at [645, 246] on div at bounding box center [607, 198] width 873 height 307
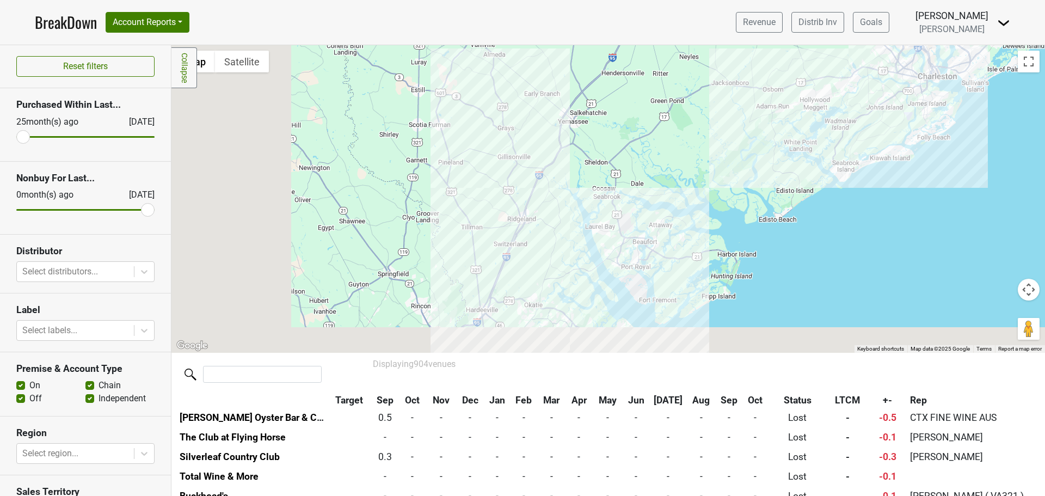
drag, startPoint x: 395, startPoint y: 274, endPoint x: 737, endPoint y: 123, distance: 374.2
click at [737, 123] on div at bounding box center [607, 198] width 873 height 307
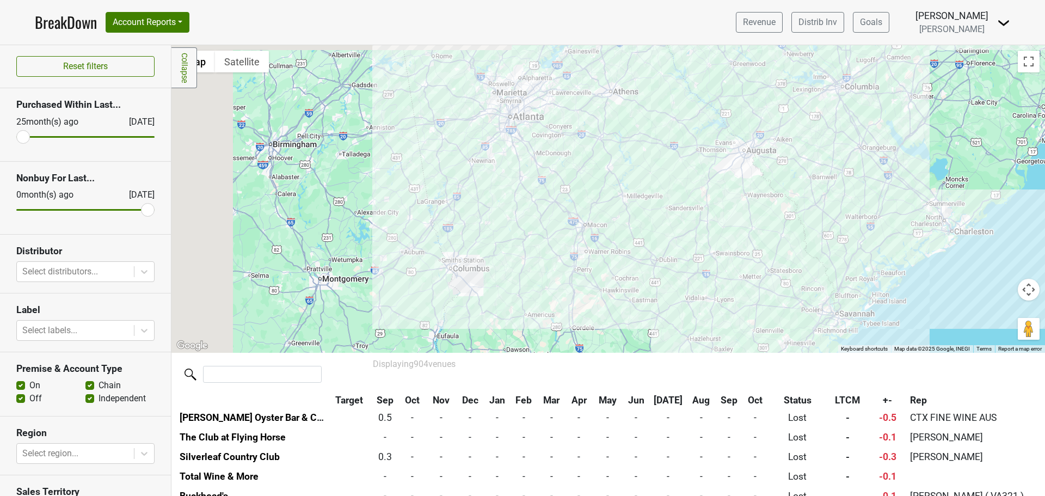
drag, startPoint x: 381, startPoint y: 204, endPoint x: 594, endPoint y: 301, distance: 234.3
click at [594, 301] on div at bounding box center [607, 198] width 873 height 307
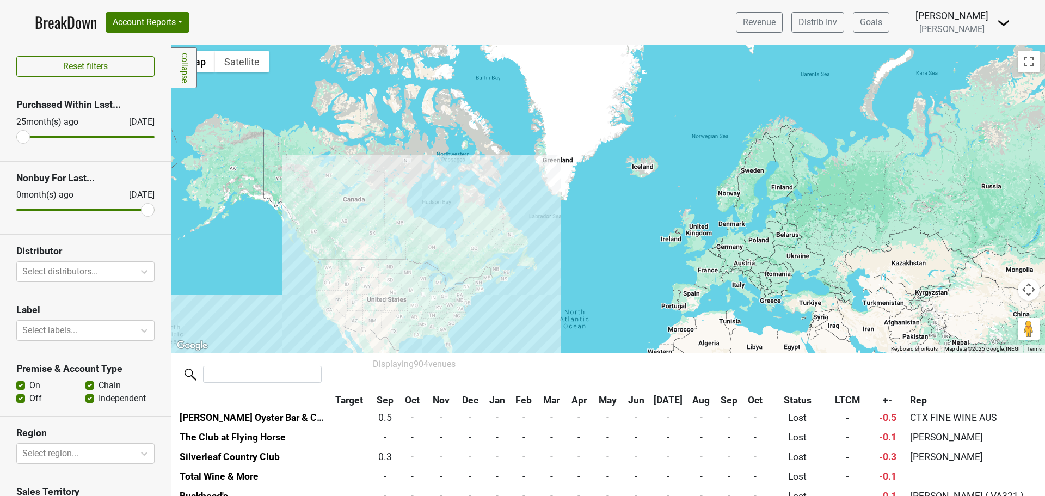
drag, startPoint x: 874, startPoint y: 261, endPoint x: 735, endPoint y: 302, distance: 144.8
click at [735, 302] on div at bounding box center [607, 198] width 873 height 307
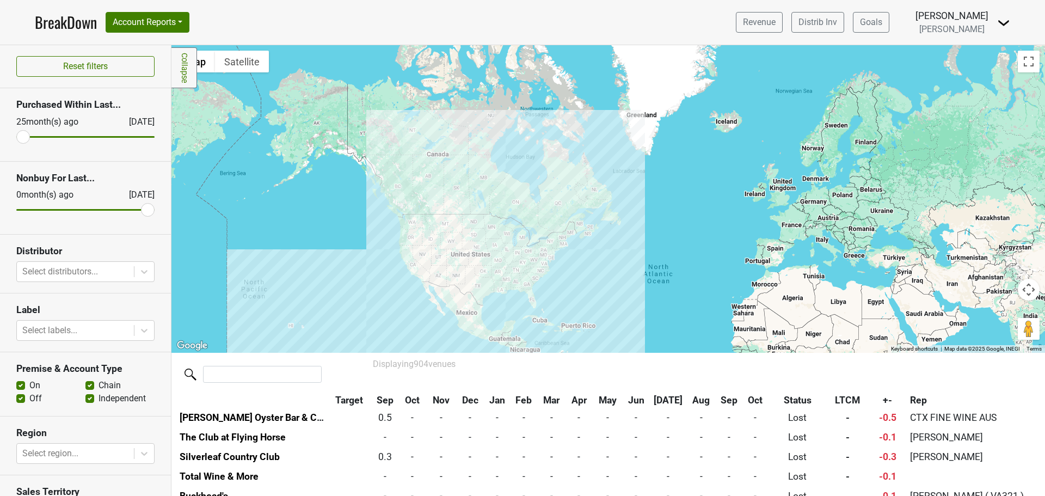
drag, startPoint x: 400, startPoint y: 297, endPoint x: 652, endPoint y: 155, distance: 289.2
click at [652, 155] on div at bounding box center [607, 198] width 873 height 307
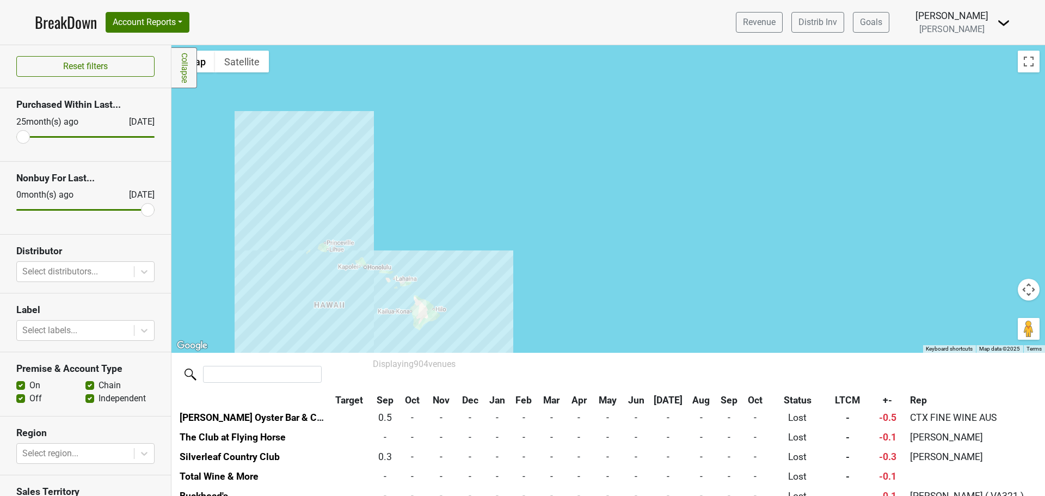
click at [396, 276] on div at bounding box center [607, 198] width 873 height 307
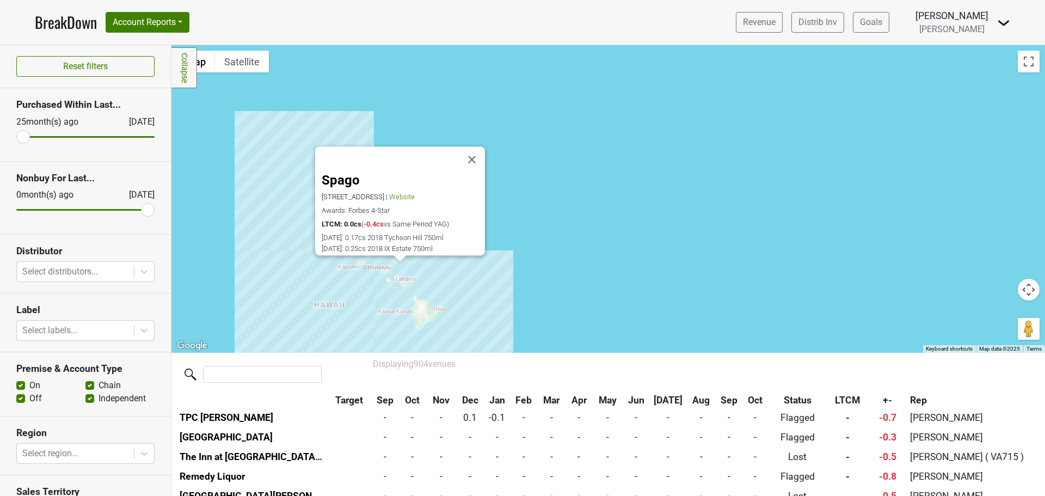
click at [412, 291] on div "Spago 3900 Wailea Alanui Dr, The Four Seasons Resort, Wailea, HI 96753 | Websit…" at bounding box center [607, 198] width 873 height 307
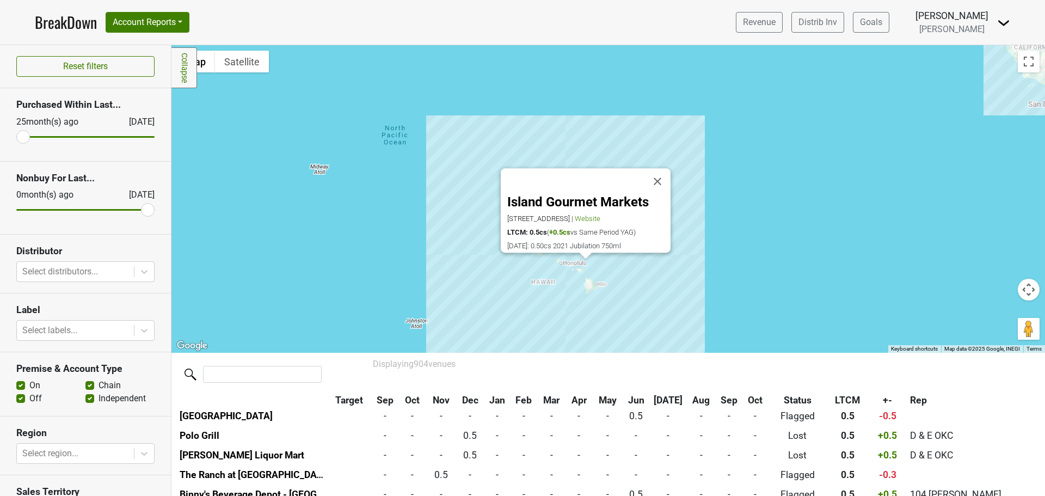
scroll to position [5035, 0]
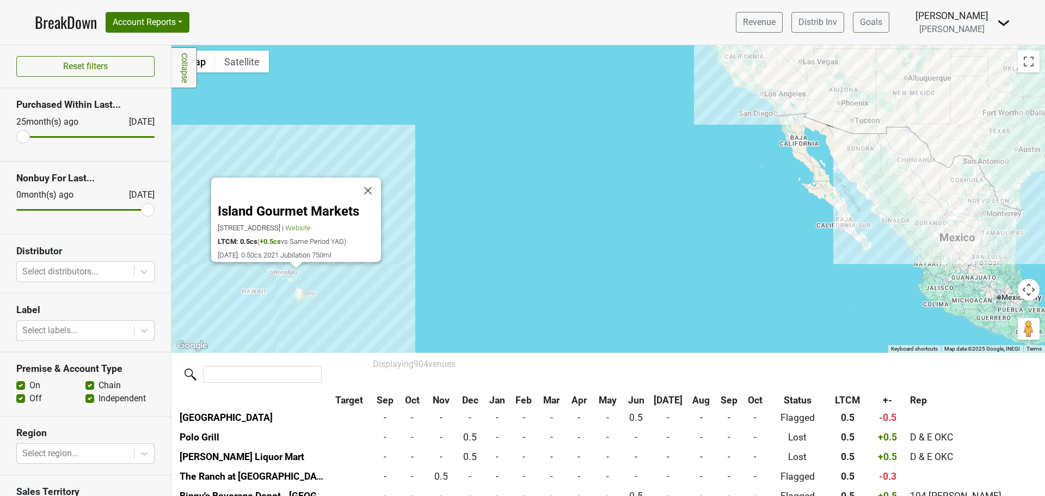
drag, startPoint x: 839, startPoint y: 256, endPoint x: 249, endPoint y: 295, distance: 591.2
click at [249, 295] on div "Island Gourmet Markets 69-201 Waikoloa Beach Dr, Spc B1/B2, Waikoloa, HI 96738 …" at bounding box center [607, 198] width 873 height 307
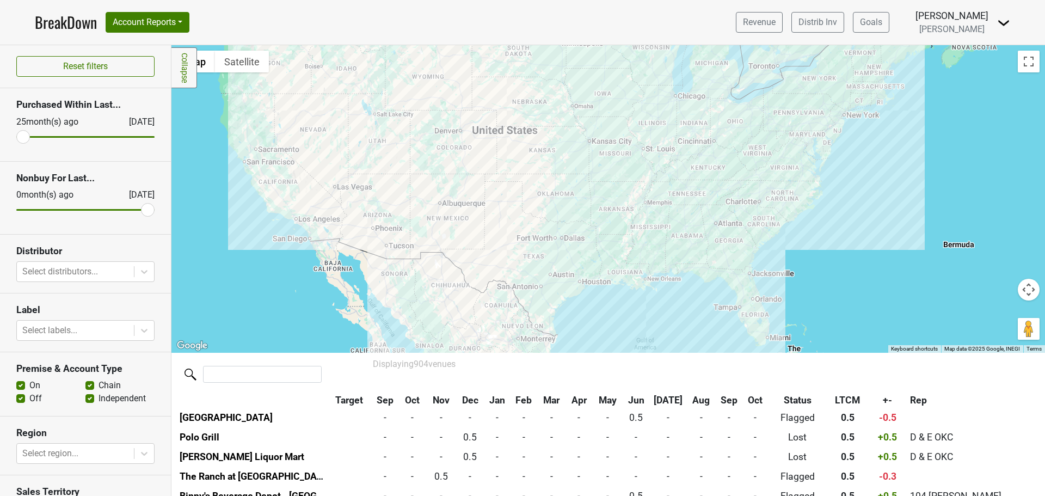
drag, startPoint x: 498, startPoint y: 210, endPoint x: 507, endPoint y: 301, distance: 91.9
click at [507, 301] on div "Island Gourmet Markets 69-201 Waikoloa Beach Dr, Spc B1/B2, Waikoloa, HI 96738 …" at bounding box center [607, 198] width 873 height 307
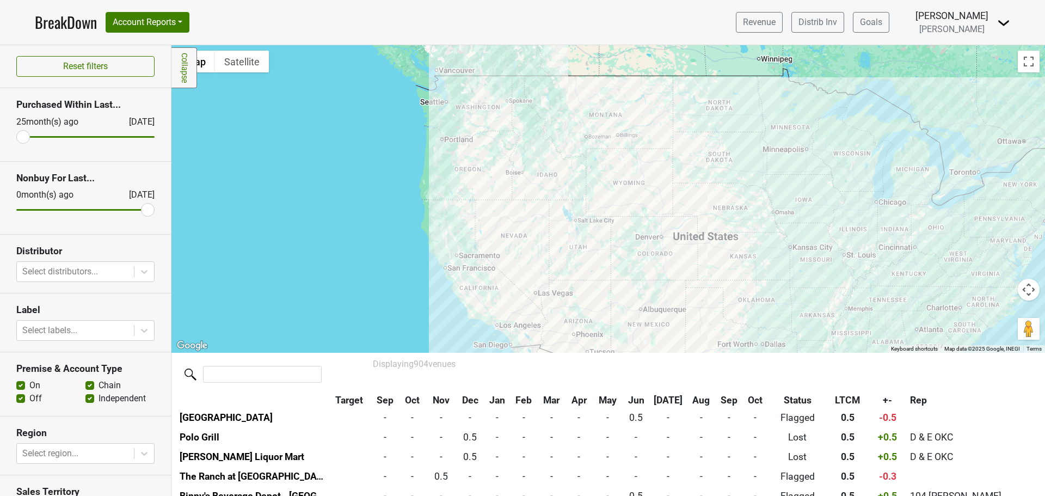
drag, startPoint x: 344, startPoint y: 242, endPoint x: 545, endPoint y: 349, distance: 227.9
click at [545, 349] on div "Island Gourmet Markets 69-201 Waikoloa Beach Dr, Spc B1/B2, Waikoloa, HI 96738 …" at bounding box center [607, 198] width 873 height 307
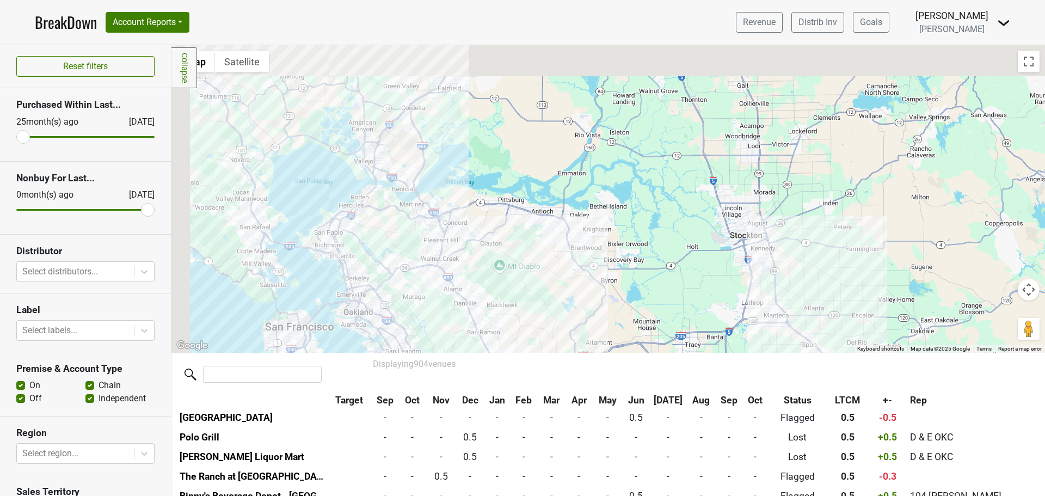
drag, startPoint x: 361, startPoint y: 273, endPoint x: 424, endPoint y: 338, distance: 90.8
click at [426, 340] on div "Island Gourmet Markets 69-201 Waikoloa Beach Dr, Spc B1/B2, Waikoloa, HI 96738 …" at bounding box center [607, 198] width 873 height 307
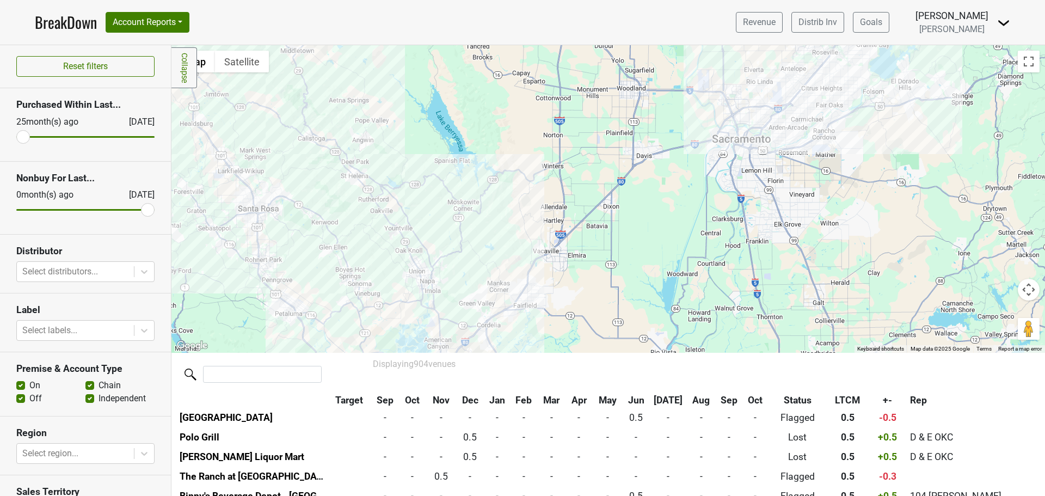
drag, startPoint x: 448, startPoint y: 117, endPoint x: 444, endPoint y: 279, distance: 161.7
click at [460, 271] on div "Island Gourmet Markets 69-201 Waikoloa Beach Dr, Spc B1/B2, Waikoloa, HI 96738 …" at bounding box center [607, 198] width 873 height 307
click at [310, 121] on div "Island Gourmet Markets 69-201 Waikoloa Beach Dr, Spc B1/B2, Waikoloa, HI 96738 …" at bounding box center [607, 198] width 873 height 307
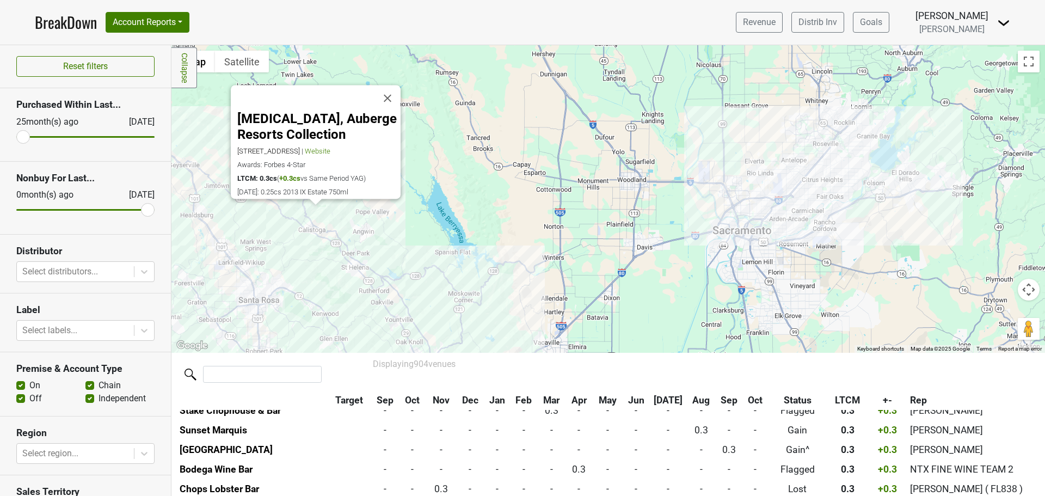
scroll to position [6445, 0]
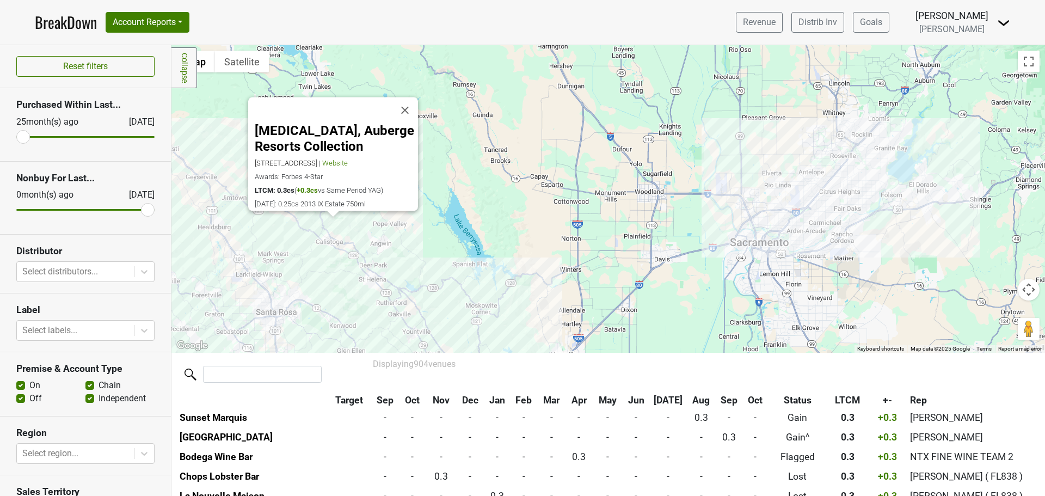
drag, startPoint x: 281, startPoint y: 239, endPoint x: 382, endPoint y: 287, distance: 112.0
click at [382, 287] on div "Solage, Auberge Resorts Collection 755 Silverado Trl, Calistoga, CA 94515 | Web…" at bounding box center [607, 198] width 873 height 307
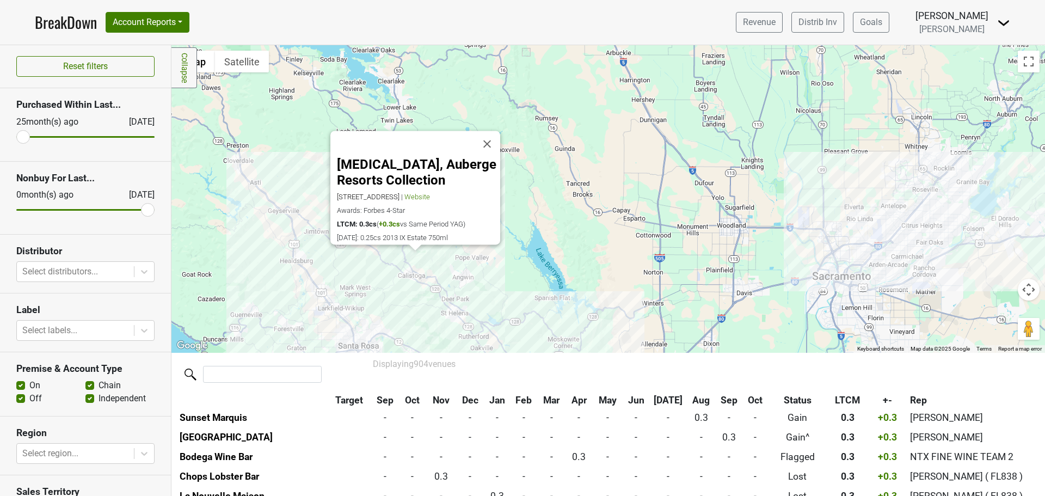
click at [294, 245] on div "Solage, Auberge Resorts Collection 755 Silverado Trl, Calistoga, CA 94515 | Web…" at bounding box center [607, 198] width 873 height 307
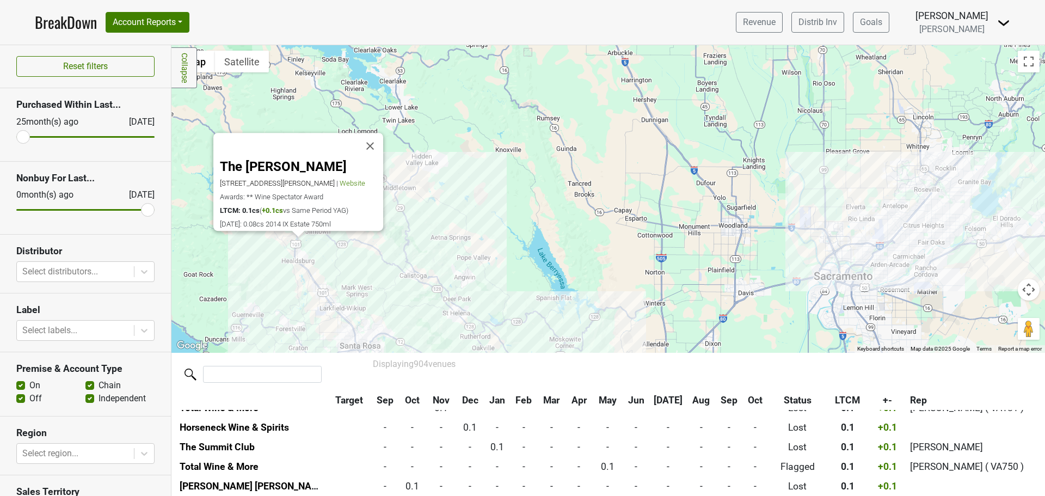
scroll to position [10577, 0]
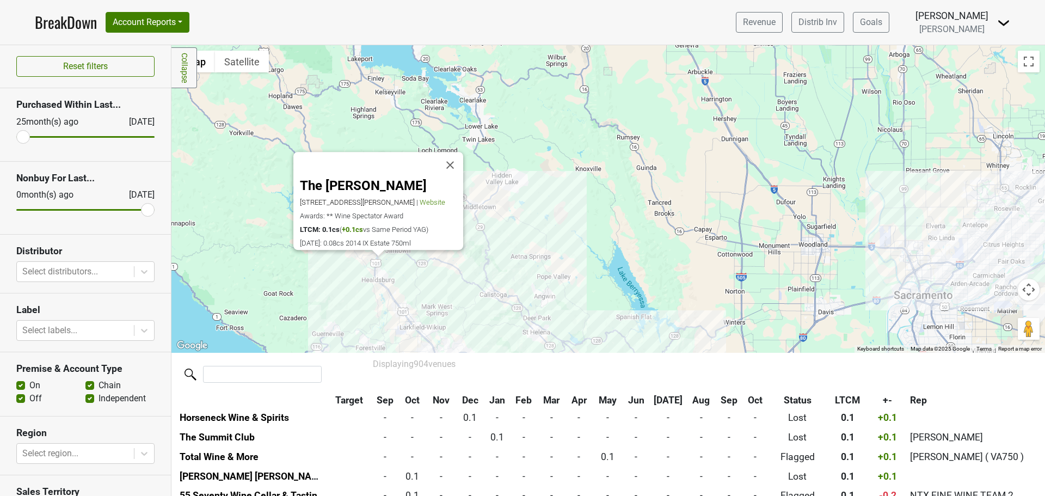
click at [435, 309] on div "The Matheson 106 Matheson St, Healdsburg, CA 95448 | Website Awards: ** Wine Sp…" at bounding box center [607, 198] width 873 height 307
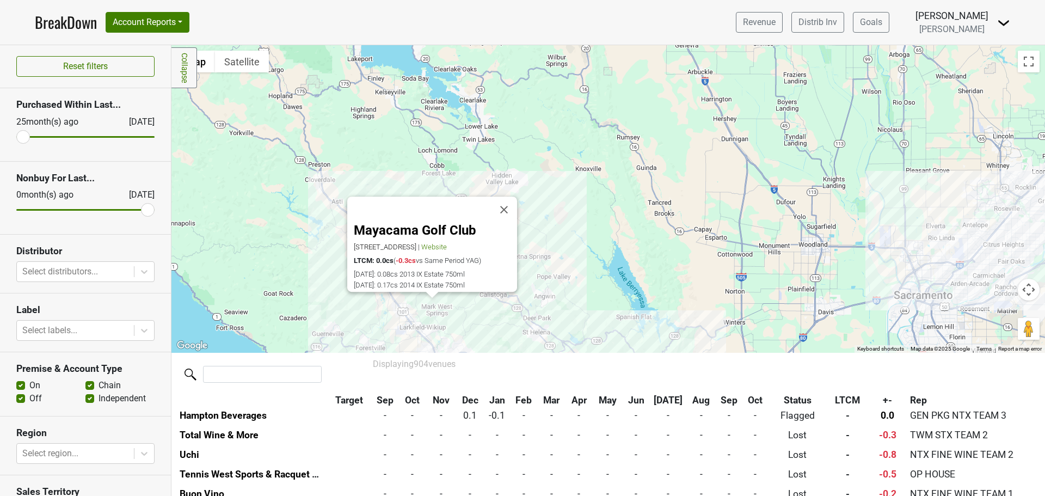
scroll to position [12065, 0]
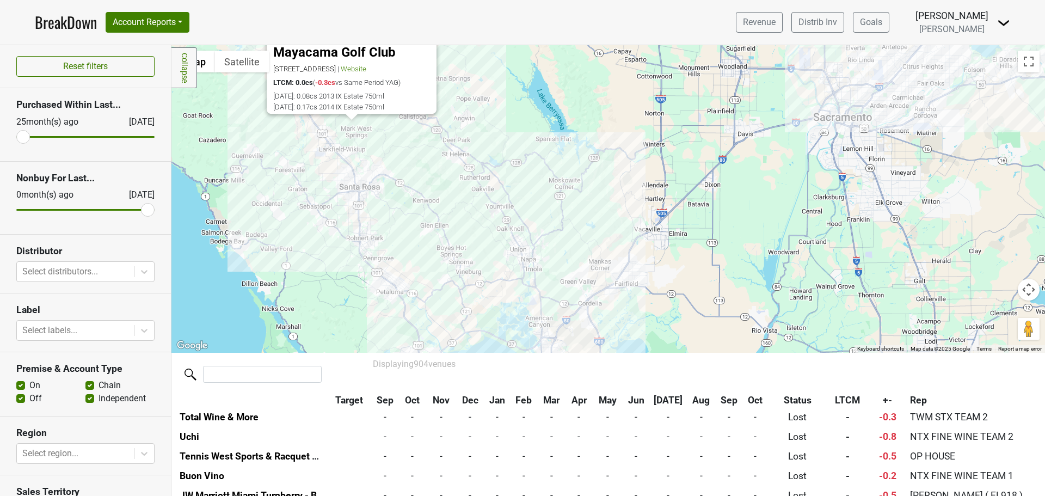
drag, startPoint x: 565, startPoint y: 286, endPoint x: 463, endPoint y: 116, distance: 198.2
click at [483, 108] on div "Mayacama Golf Club 1240 Mayacama Club Dr, Santa Rosa, CA 95403 | Website LTCM: …" at bounding box center [607, 198] width 873 height 307
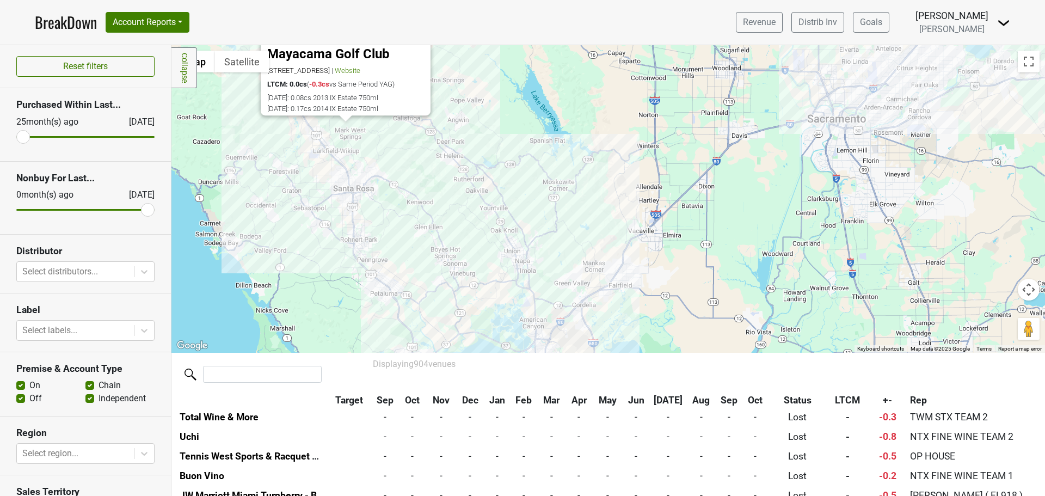
click at [337, 162] on div "Mayacama Golf Club 1240 Mayacama Club Dr, Santa Rosa, CA 95403 | Website LTCM: …" at bounding box center [607, 198] width 873 height 307
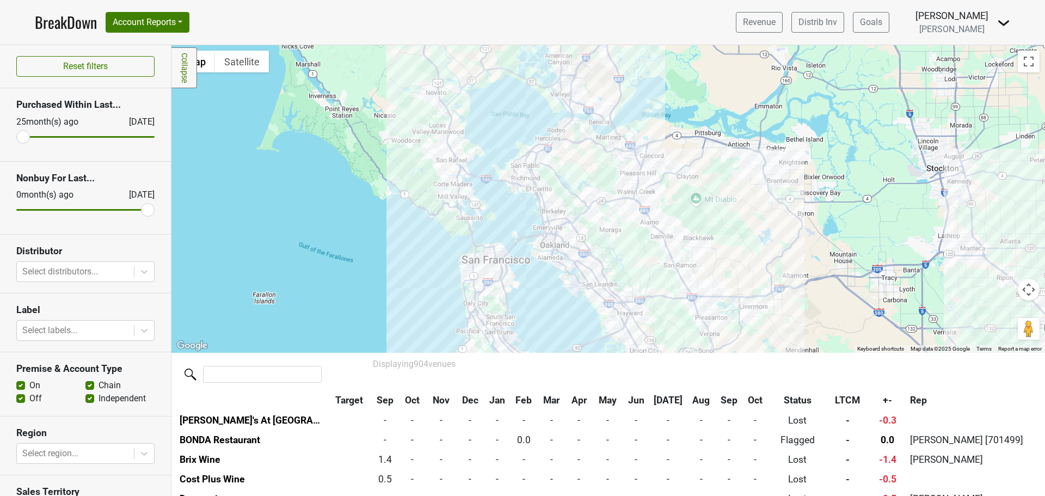
drag, startPoint x: 446, startPoint y: 163, endPoint x: 455, endPoint y: -38, distance: 201.0
click at [455, 0] on html "BreakDown Account Reports SuperRanker Map Award Progress Chain Compliance CRM N…" at bounding box center [522, 248] width 1045 height 496
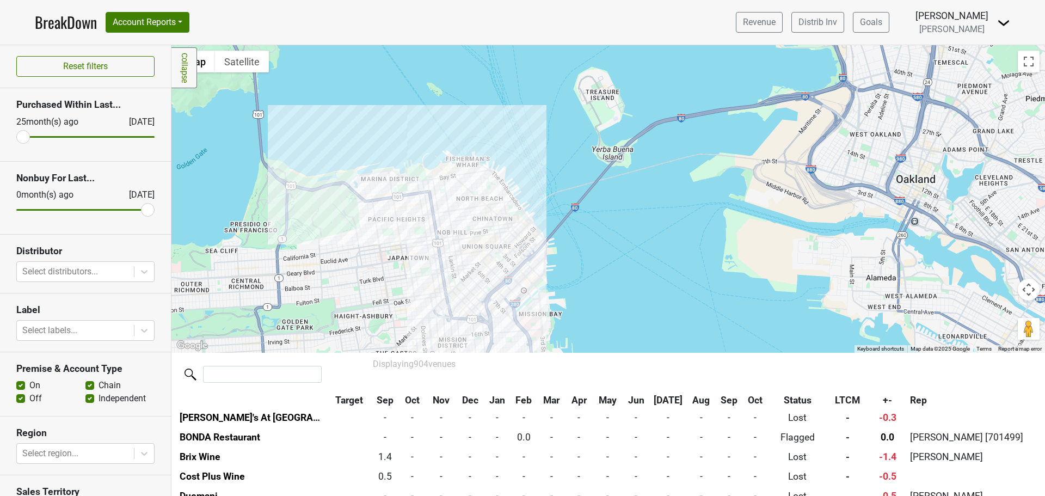
click at [438, 159] on div "Wine Spectrum - Online Only 981 Airway Court, Santa Rosa CA, 95403 | Website LT…" at bounding box center [607, 198] width 873 height 307
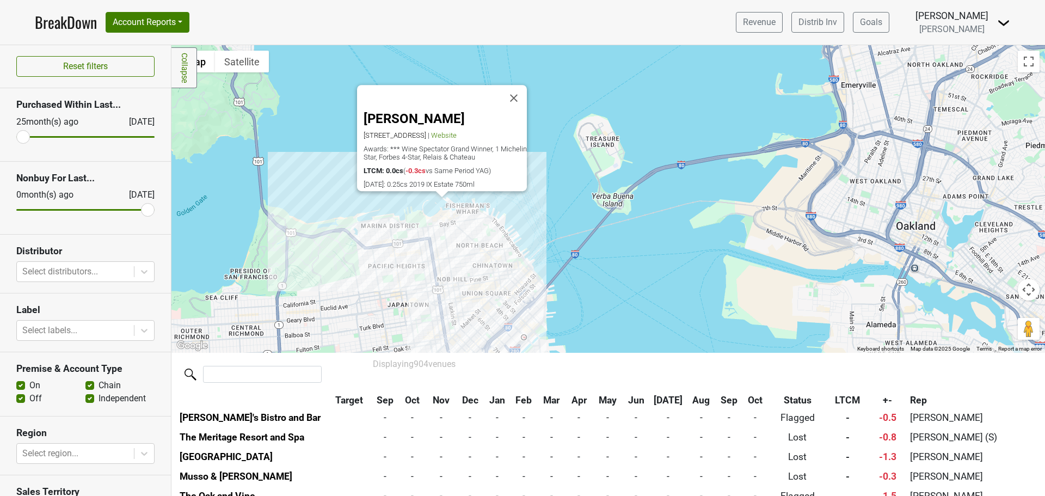
click at [501, 245] on div "Gary Danko 800 N Point St, San Francisco, CA 94109 | Website Awards: *** Wine S…" at bounding box center [607, 198] width 873 height 307
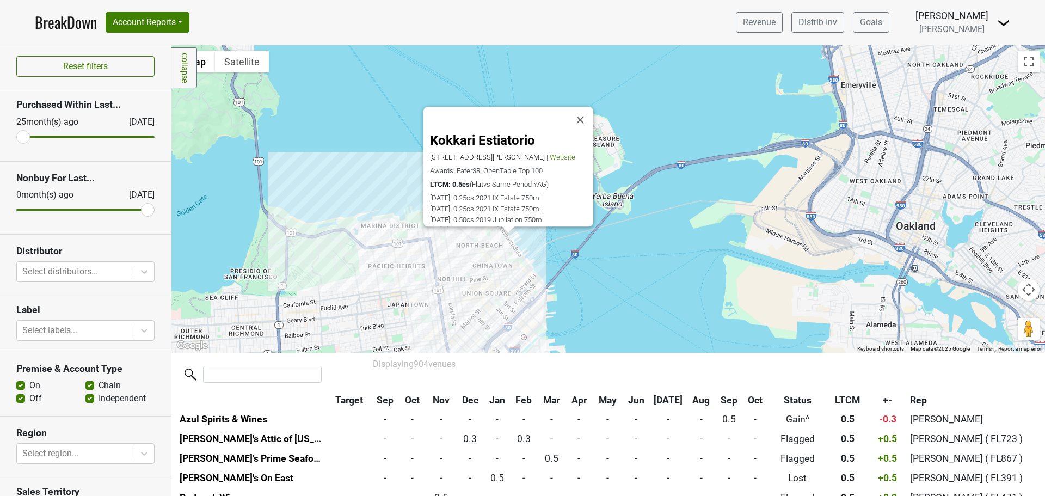
click at [531, 271] on div "Kokkari Estiatorio 200 Jackson St, San Francisco, CA 94111 | Website Awards: Ea…" at bounding box center [607, 198] width 873 height 307
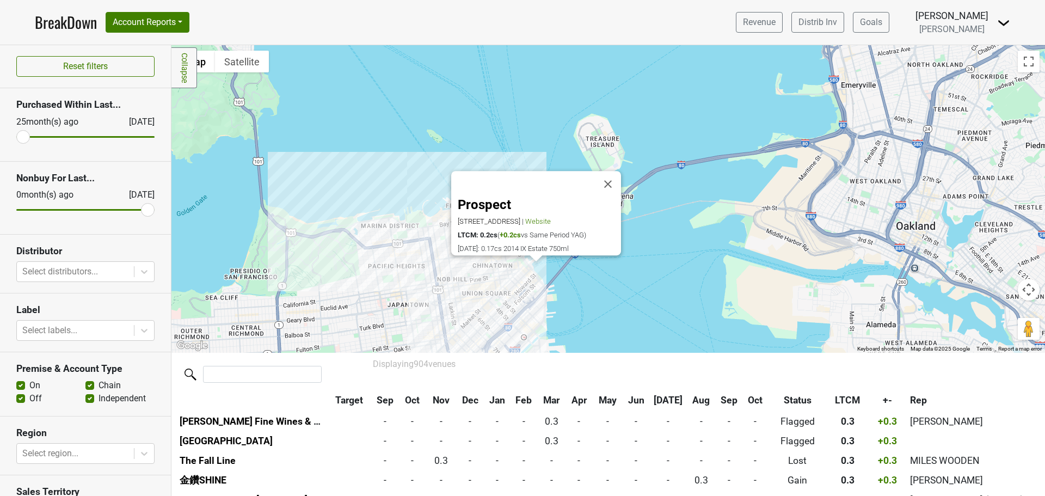
click at [498, 278] on div "Prospect 300 Spear St, San Francisco, CA 94105 | Website LTCM: 0.2cs ( +0.2cs v…" at bounding box center [607, 198] width 873 height 307
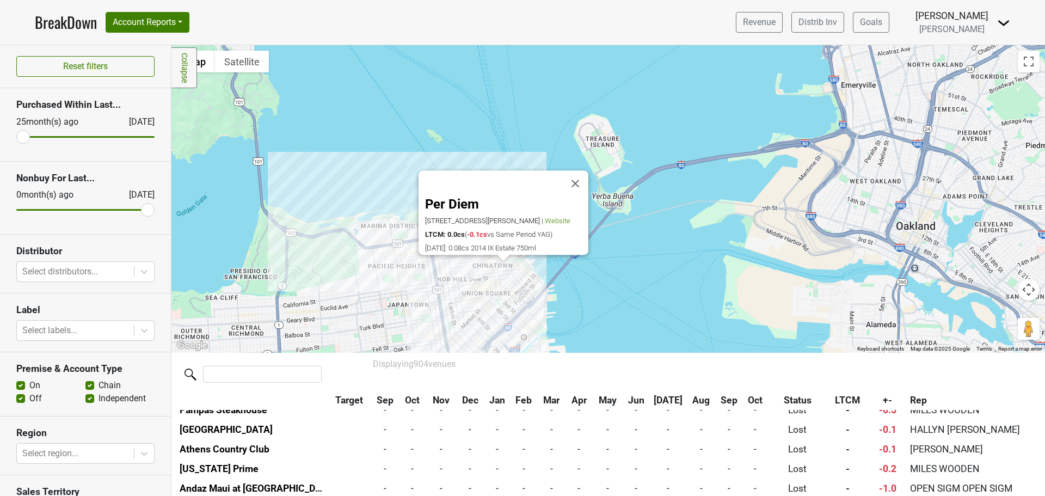
click at [522, 308] on div "Per Diem 43 Sutter St, San Francisco, CA 94104 | Website LTCM: 0.0cs ( -0.1cs v…" at bounding box center [607, 198] width 873 height 307
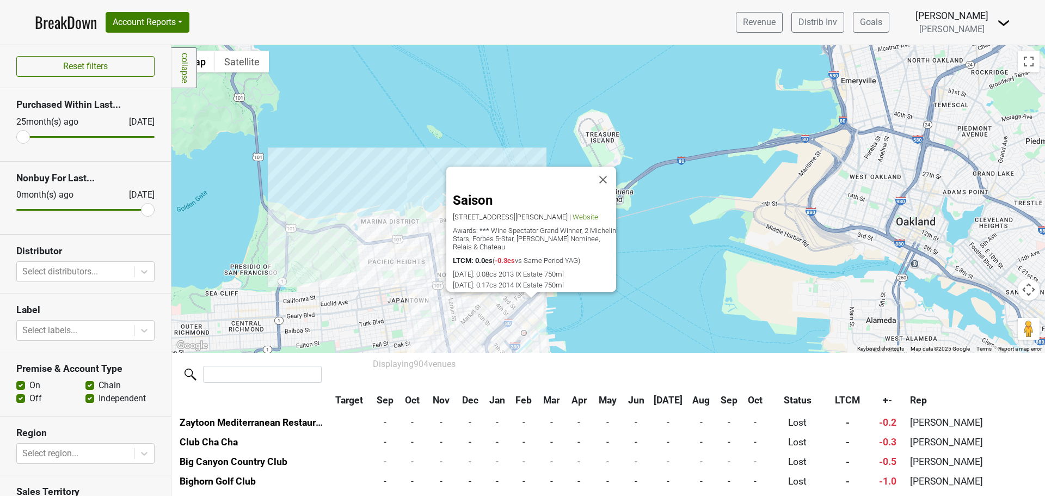
click at [535, 328] on div "Saison 178 Townsend St, San Francisco, CA 94107 | Website Awards: *** Wine Spec…" at bounding box center [607, 198] width 873 height 307
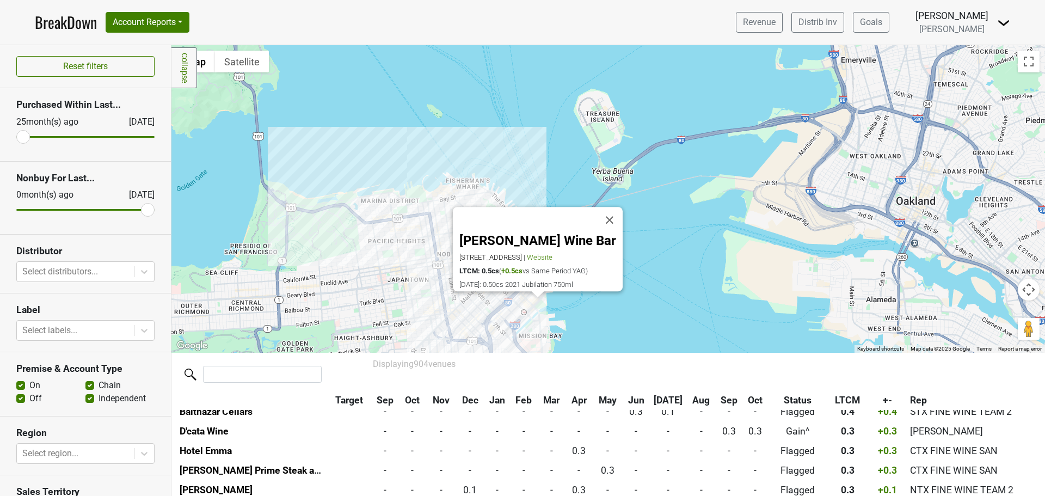
click at [430, 225] on div "Trevino Wine Bar 100 Channel St, San Francisco, CA 94158 | Website LTCM: 0.5cs …" at bounding box center [607, 198] width 873 height 307
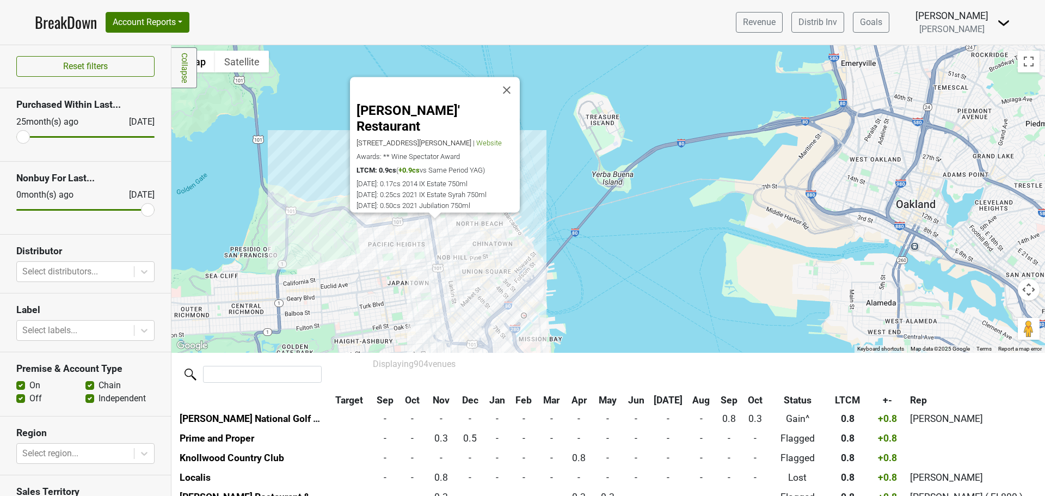
click at [468, 308] on div "Harris' Restaurant 2100 Van Ness Ave, San Francisco, CA 94109 | Website Awards:…" at bounding box center [607, 198] width 873 height 307
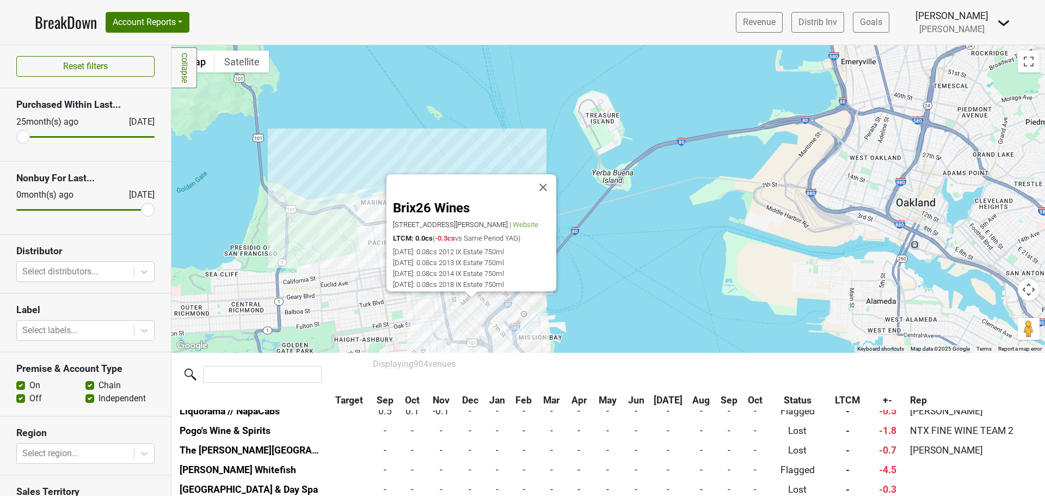
click at [375, 315] on div "Brix26 Wines 740 Clementina St, San Francisco, CA 94103 | Website LTCM: 0.0cs (…" at bounding box center [607, 198] width 873 height 307
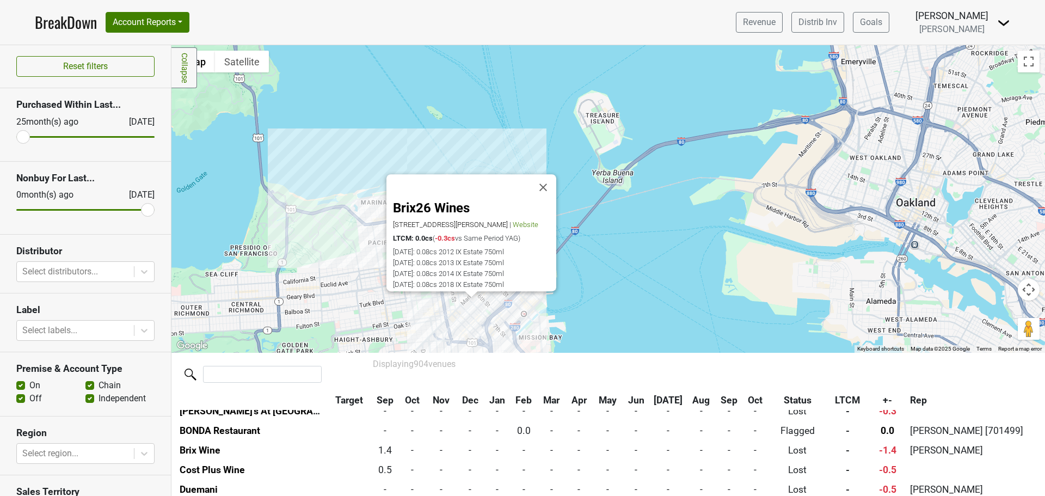
scroll to position [14806, 0]
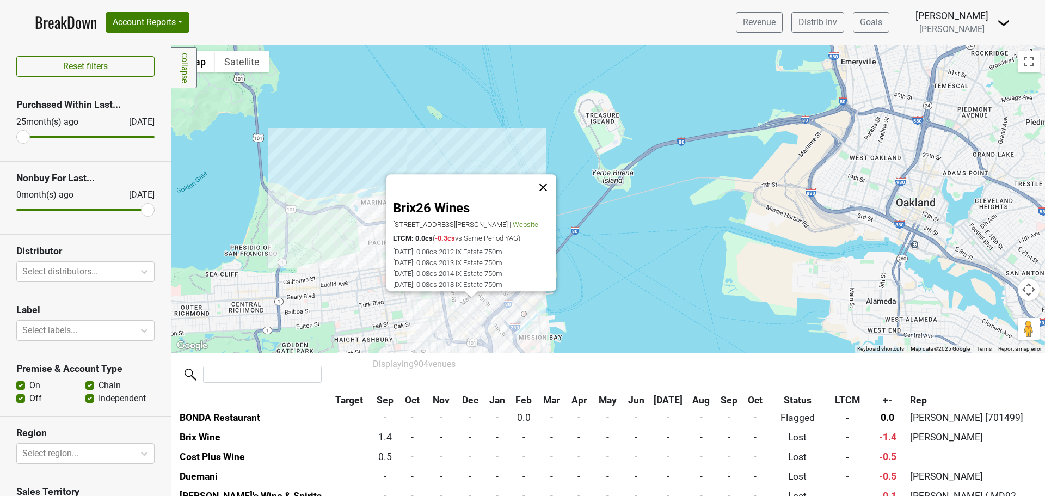
click at [538, 175] on button "Close" at bounding box center [543, 187] width 26 height 26
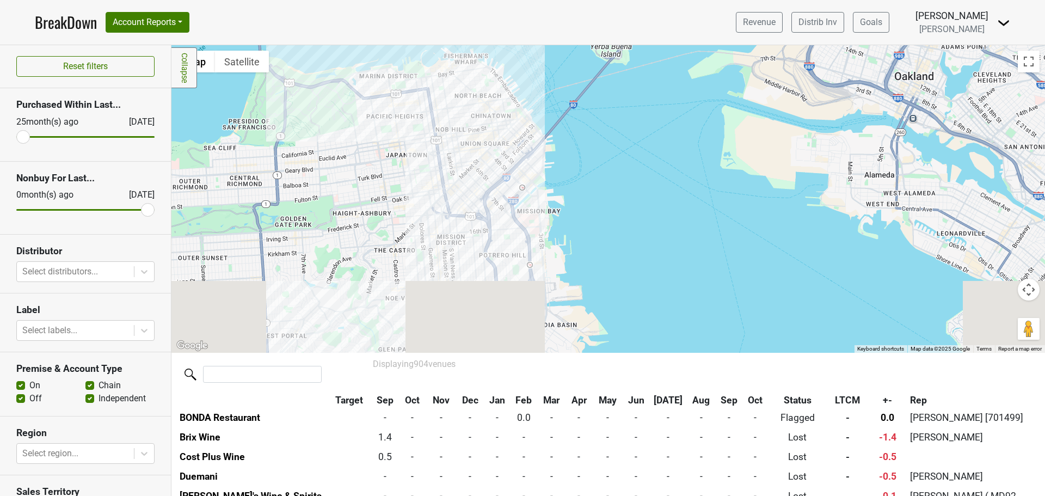
drag, startPoint x: 509, startPoint y: 236, endPoint x: 496, endPoint y: 72, distance: 164.9
click at [496, 72] on div at bounding box center [607, 198] width 873 height 307
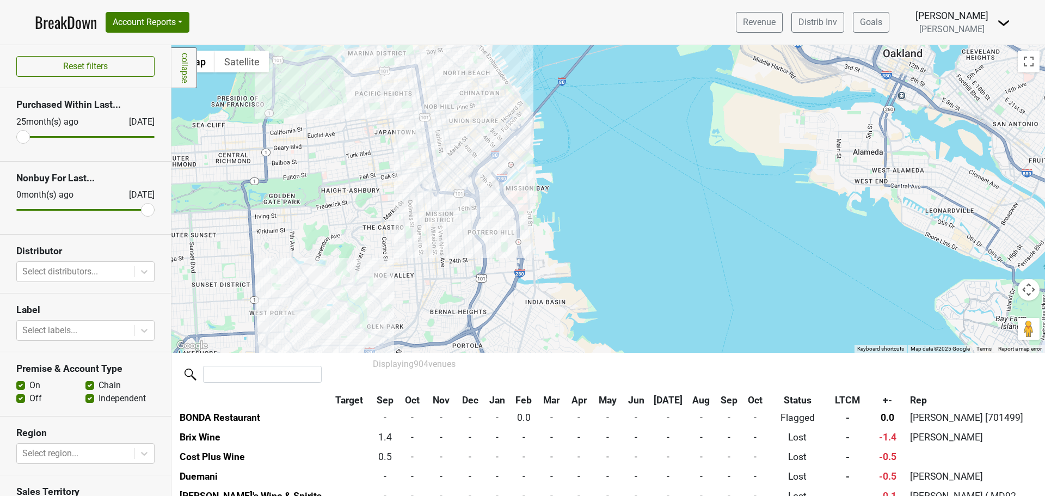
click at [434, 237] on div at bounding box center [607, 198] width 873 height 307
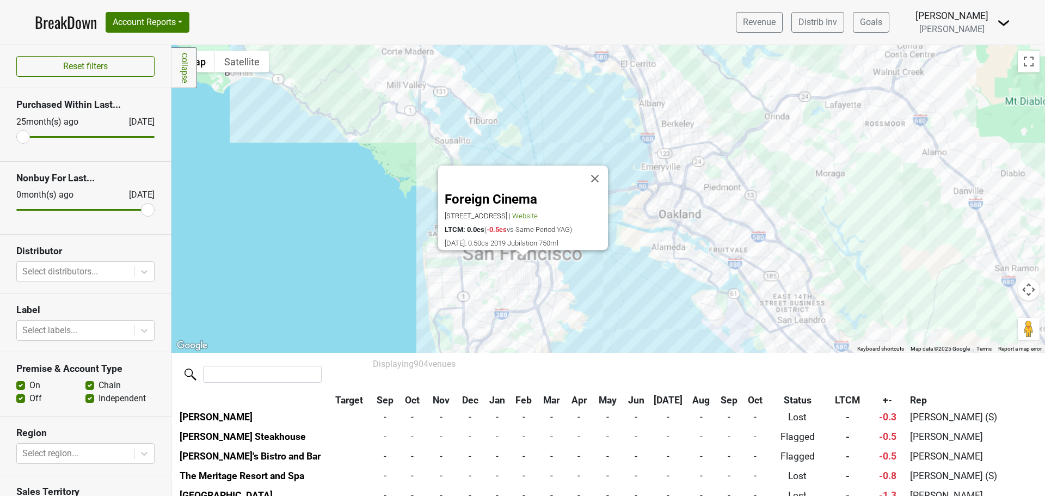
scroll to position [11693, 0]
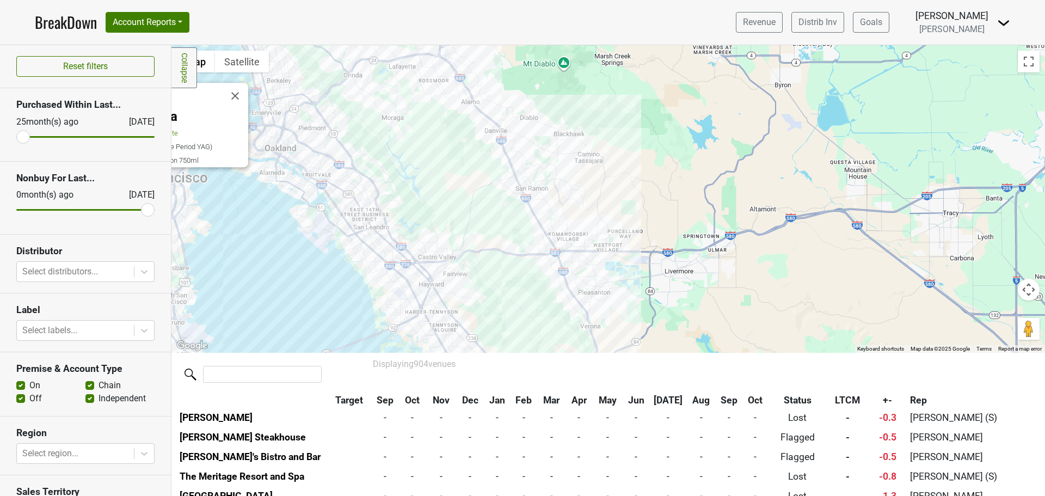
drag, startPoint x: 613, startPoint y: 288, endPoint x: 242, endPoint y: 202, distance: 380.4
click at [242, 202] on div "Foreign Cinema 2534 Mission St, San Francisco, CA 94110 | Website LTCM: 0.0cs (…" at bounding box center [607, 198] width 873 height 307
click at [490, 119] on div "Foreign Cinema 2534 Mission St, San Francisco, CA 94110 | Website LTCM: 0.0cs (…" at bounding box center [607, 198] width 873 height 307
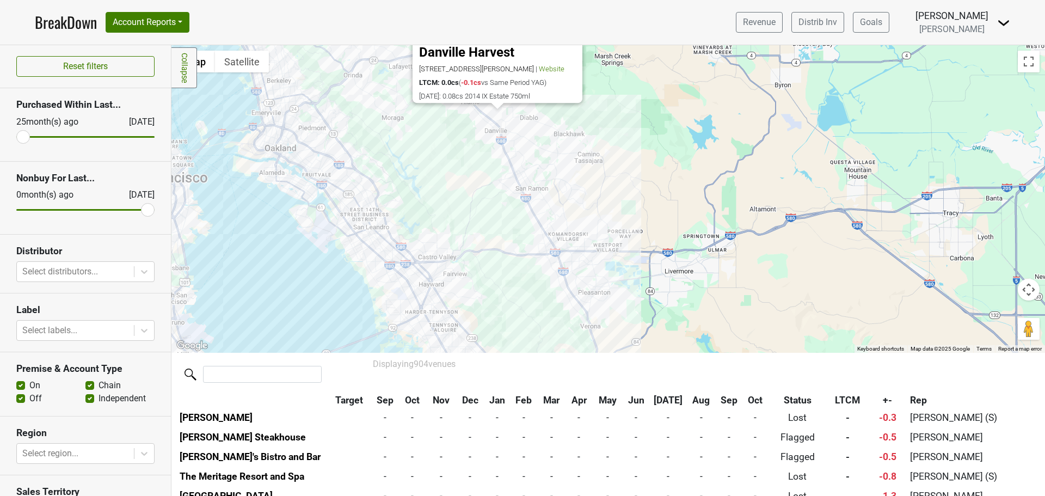
scroll to position [11654, 0]
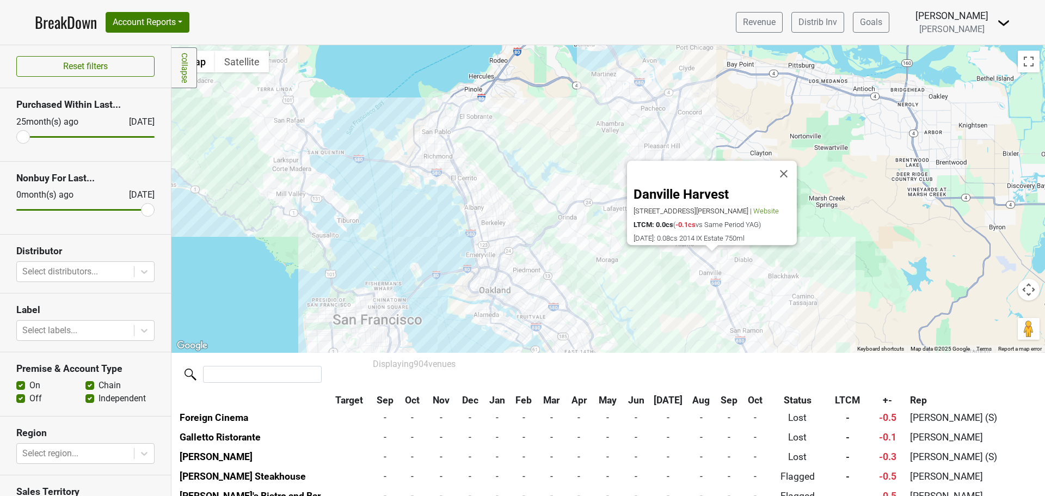
drag, startPoint x: 406, startPoint y: 193, endPoint x: 621, endPoint y: 274, distance: 229.7
click at [621, 274] on div "Danville Harvest 500 Hartz Ave, Danville, CA 94526 | Website LTCM: 0.0cs ( -0.1…" at bounding box center [607, 198] width 873 height 307
click at [468, 192] on div "Danville Harvest 500 Hartz Ave, Danville, CA 94526 | Website LTCM: 0.0cs ( -0.1…" at bounding box center [607, 198] width 873 height 307
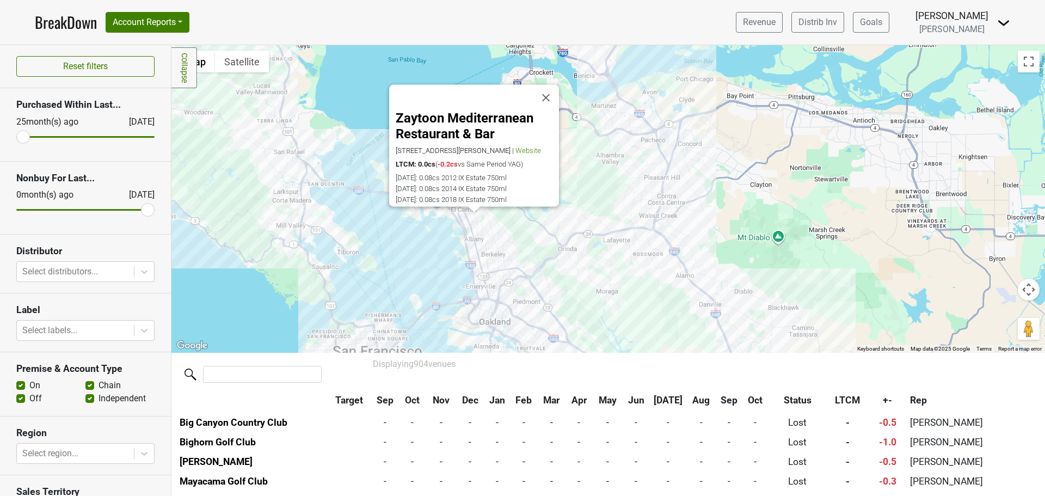
scroll to position [11967, 0]
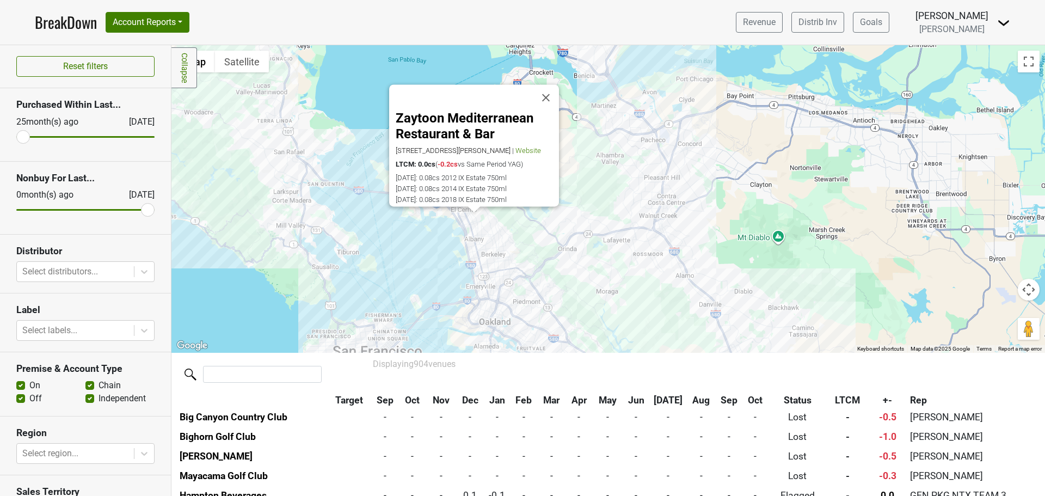
drag, startPoint x: 601, startPoint y: 174, endPoint x: 520, endPoint y: 233, distance: 101.2
click at [520, 233] on div "Zaytoon Mediterranean Restaurant & Bar 1133 Solano Ave, Albany, CA 94706 | Webs…" at bounding box center [607, 198] width 873 height 307
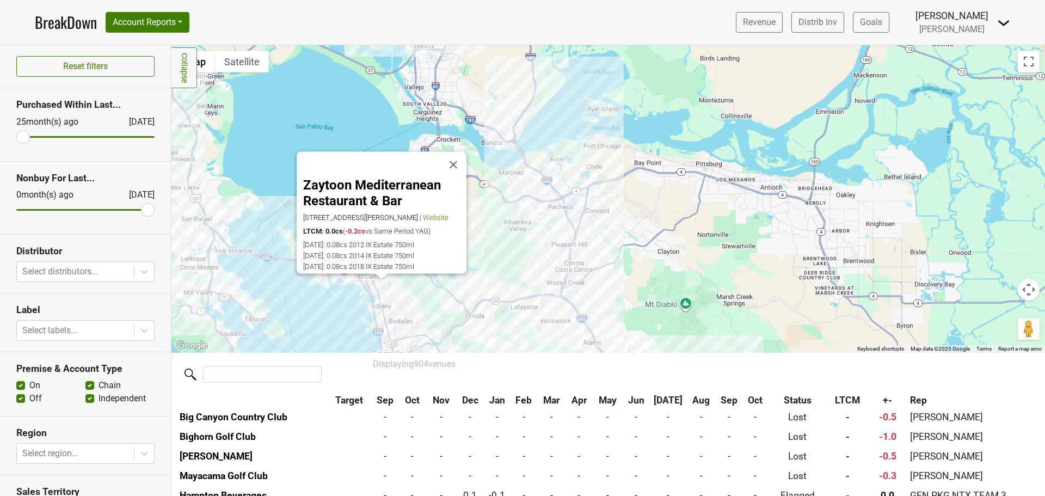
click at [565, 210] on div "Zaytoon Mediterranean Restaurant & Bar 1133 Solano Ave, Albany, CA 94706 | Webs…" at bounding box center [607, 198] width 873 height 307
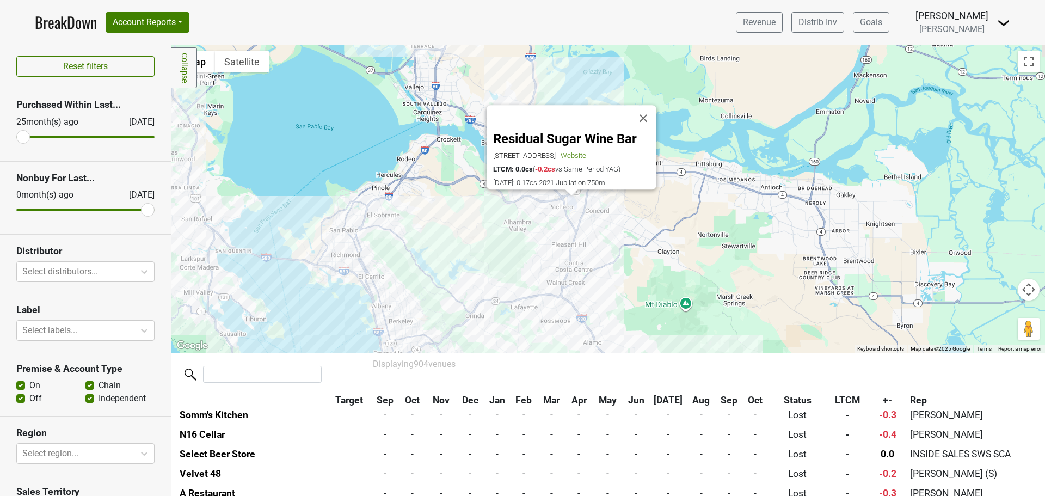
scroll to position [11458, 0]
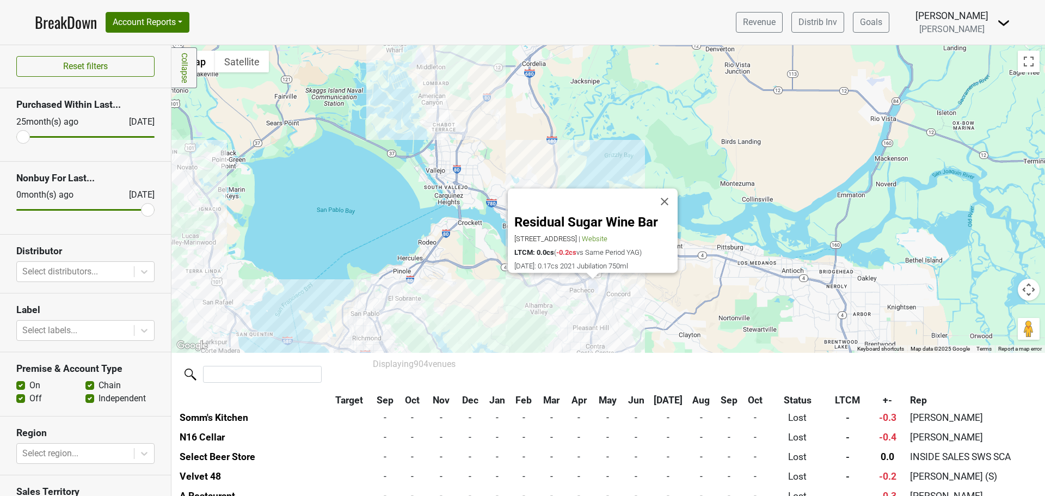
drag, startPoint x: 332, startPoint y: 120, endPoint x: 380, endPoint y: 287, distance: 173.3
click at [380, 287] on div "Residual Sugar Wine Bar 2045 Diamond Blvd, Concord, CA 94520 | Website LTCM: 0.…" at bounding box center [607, 198] width 873 height 307
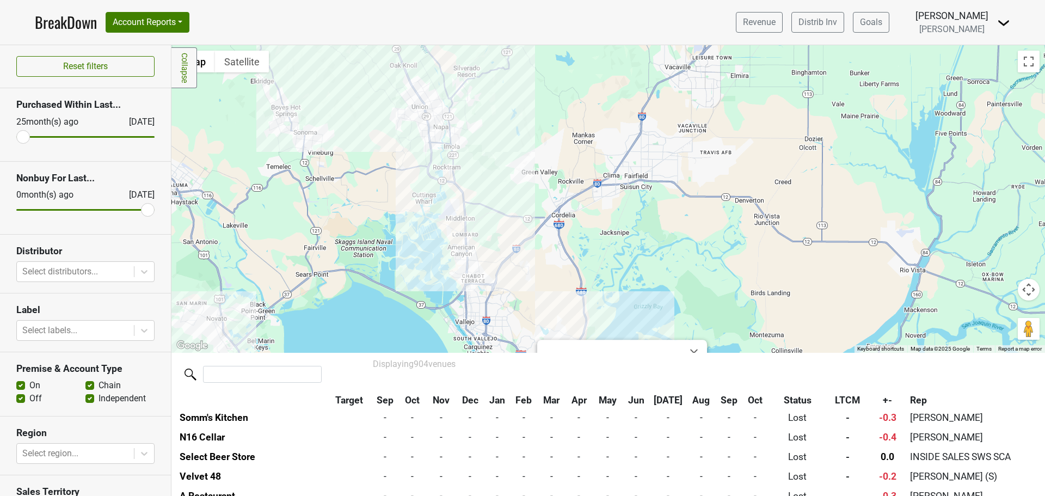
drag, startPoint x: 491, startPoint y: 143, endPoint x: 499, endPoint y: 252, distance: 109.6
click at [499, 252] on div "Residual Sugar Wine Bar 2045 Diamond Blvd, Concord, CA 94520 | Website LTCM: 0.…" at bounding box center [607, 198] width 873 height 307
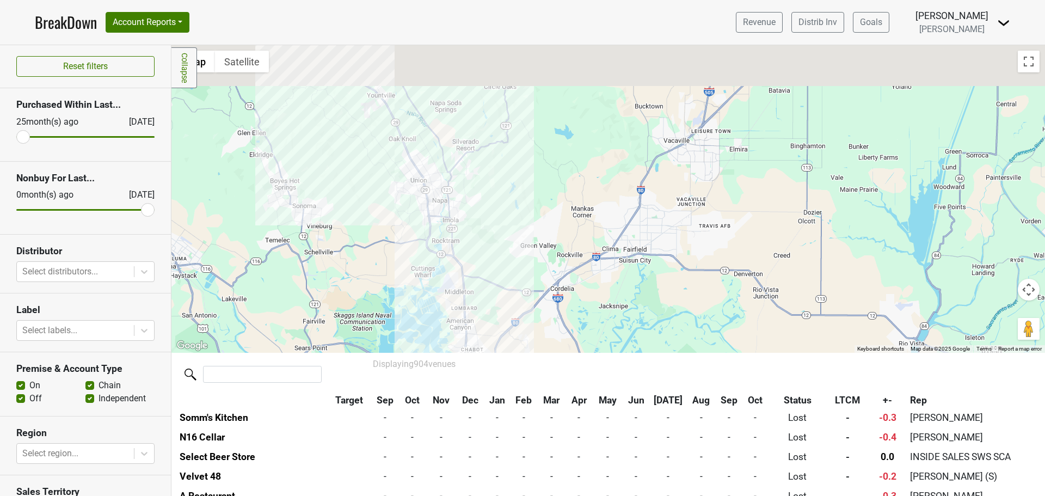
drag, startPoint x: 451, startPoint y: 191, endPoint x: 453, endPoint y: 208, distance: 17.1
click at [453, 208] on div "Residual Sugar Wine Bar 2045 Diamond Blvd, Concord, CA 94520 | Website LTCM: 0.…" at bounding box center [607, 198] width 873 height 307
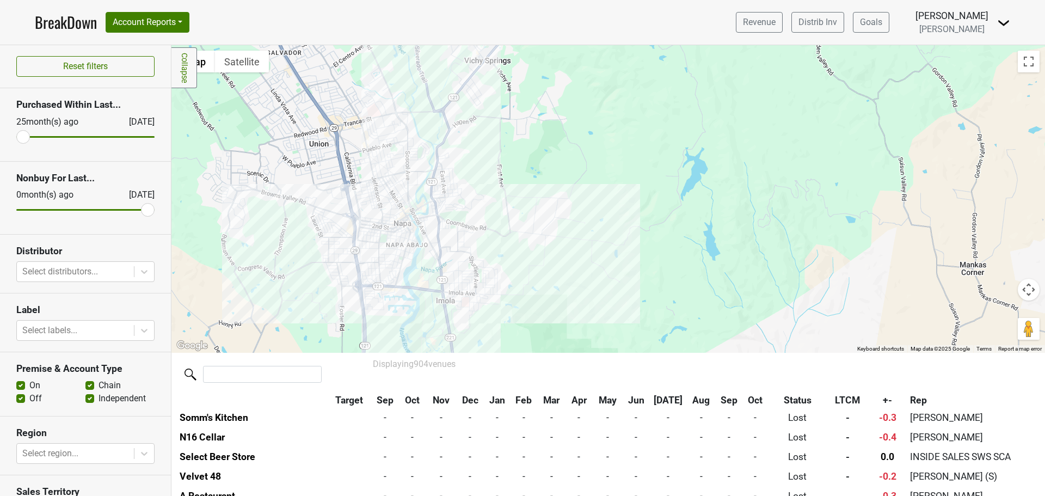
click at [412, 211] on div "Residual Sugar Wine Bar 2045 Diamond Blvd, Concord, CA 94520 | Website LTCM: 0.…" at bounding box center [607, 198] width 873 height 307
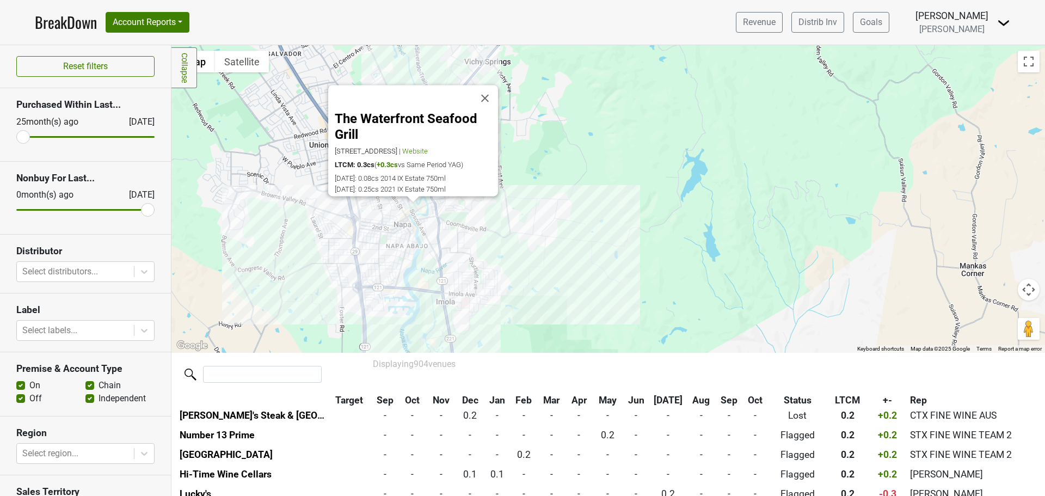
scroll to position [8912, 0]
click at [525, 201] on div "The Waterfront Seafood Grill 720 Main St, Napa, CA 94559 | Website LTCM: 0.3cs …" at bounding box center [607, 198] width 873 height 307
click at [482, 90] on button "Close" at bounding box center [485, 98] width 26 height 26
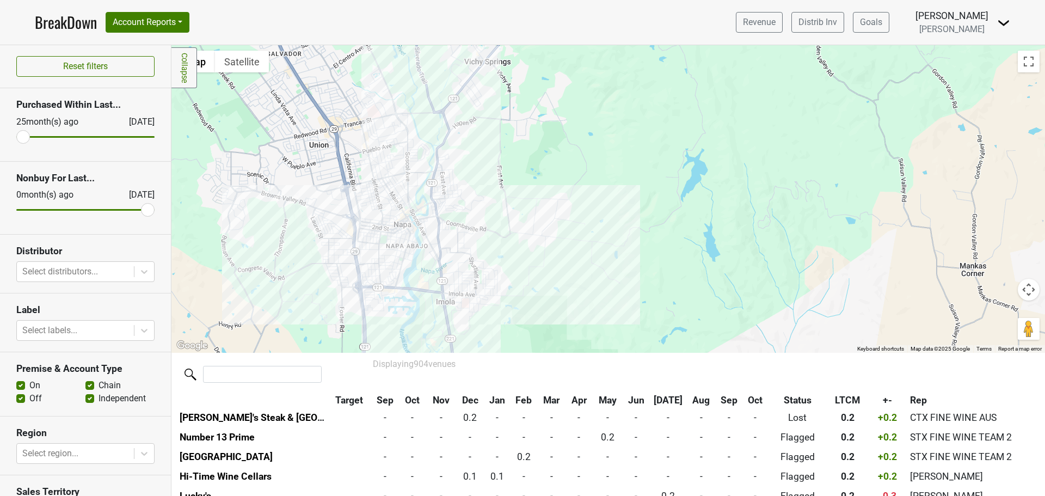
click at [401, 192] on div at bounding box center [607, 198] width 873 height 307
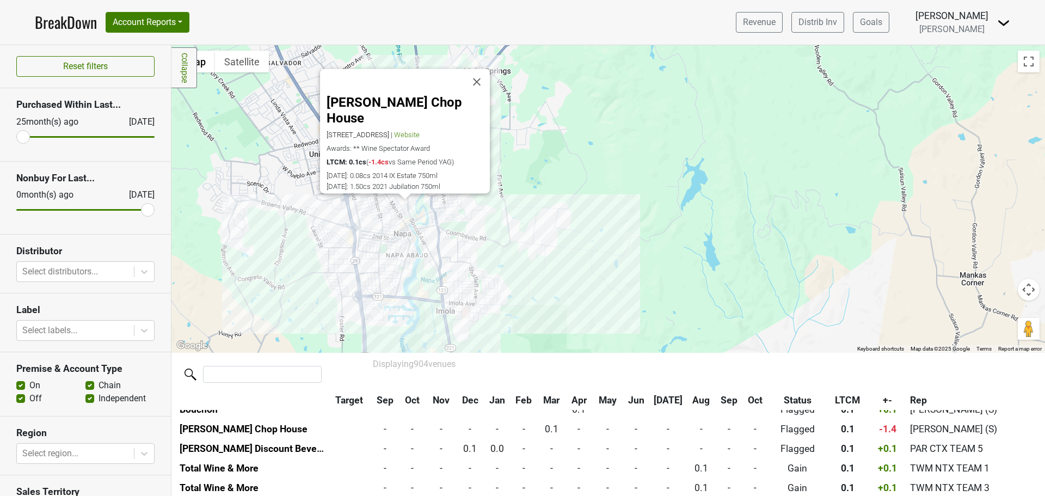
scroll to position [9891, 0]
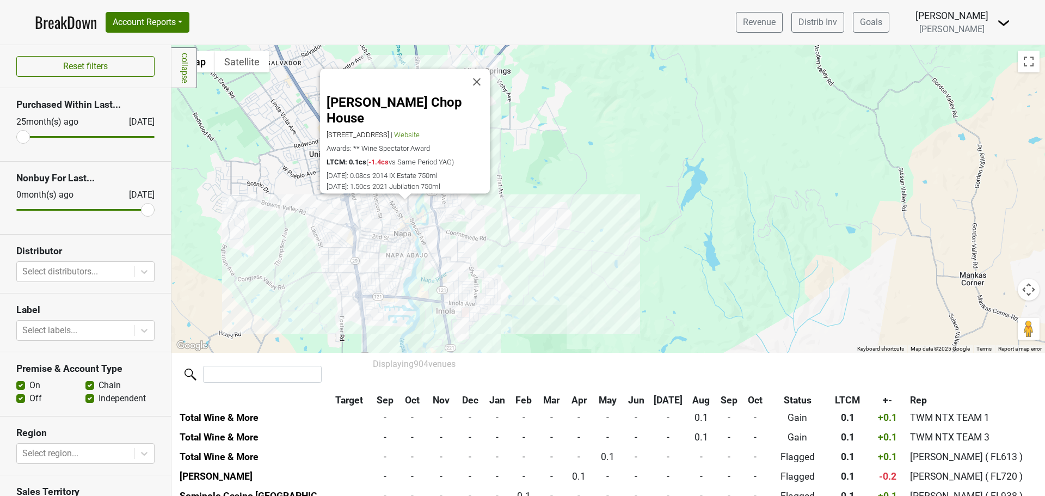
click at [306, 193] on div "Cole's Chop House 1122 Main St, Napa, CA 94559 | Website Awards: ** Wine Specta…" at bounding box center [607, 198] width 873 height 307
drag, startPoint x: 482, startPoint y: 97, endPoint x: 473, endPoint y: 115, distance: 20.0
click at [482, 95] on button "Close" at bounding box center [477, 82] width 26 height 26
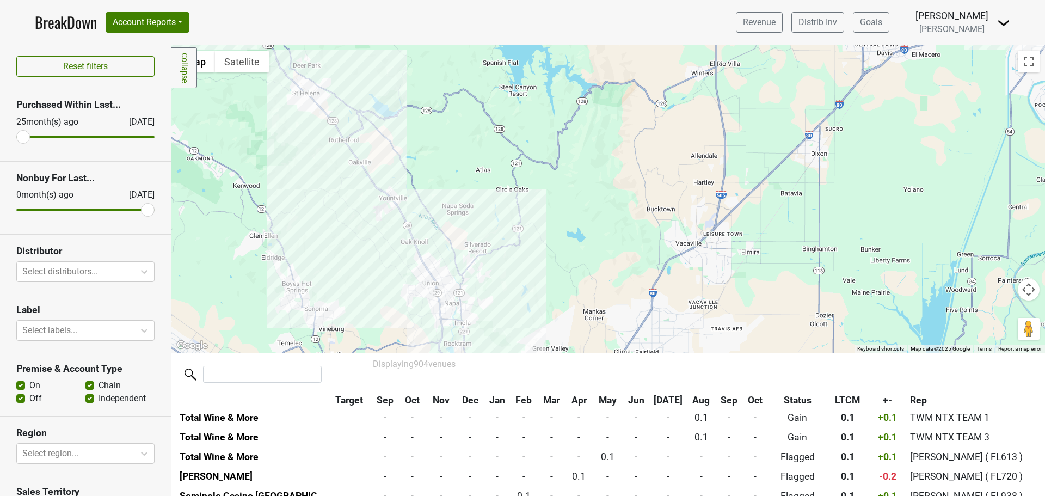
drag, startPoint x: 389, startPoint y: 136, endPoint x: 435, endPoint y: 260, distance: 132.9
click at [435, 260] on div at bounding box center [607, 198] width 873 height 307
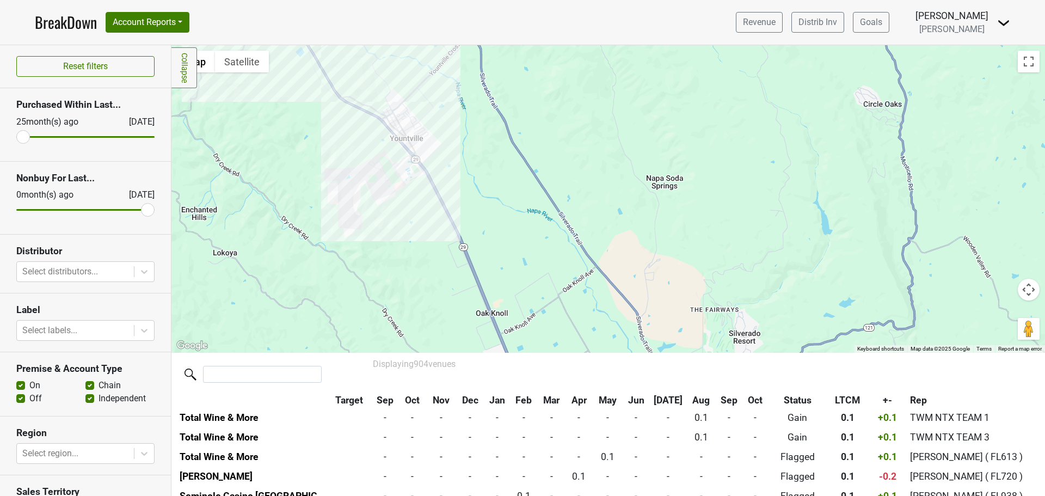
click at [421, 114] on div at bounding box center [607, 198] width 873 height 307
click at [410, 150] on div at bounding box center [607, 198] width 873 height 307
click at [410, 138] on div at bounding box center [607, 198] width 873 height 307
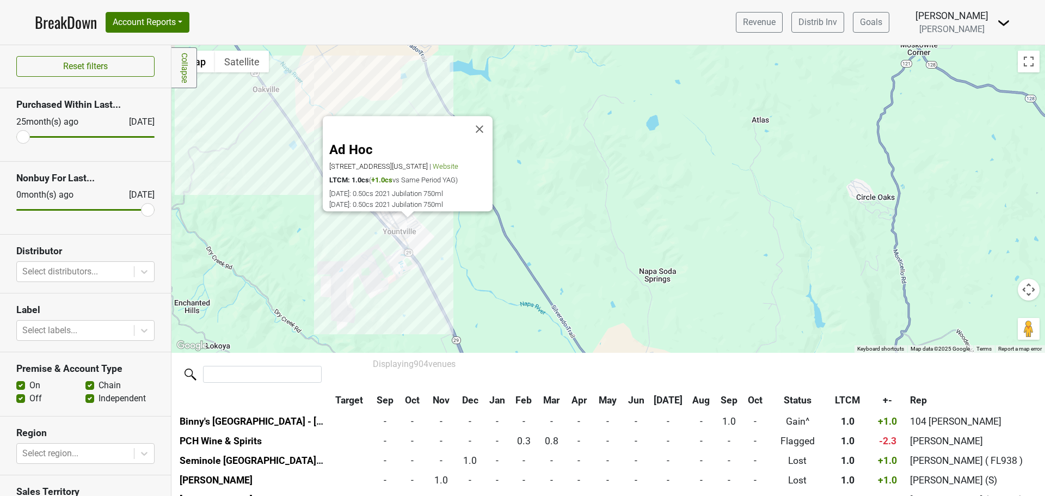
drag, startPoint x: 433, startPoint y: 226, endPoint x: 421, endPoint y: 269, distance: 44.1
click at [421, 269] on div "Ad Hoc 6476 Washington St, Yountville, CA 94599 | Website LTCM: 1.0cs ( +1.0cs …" at bounding box center [607, 198] width 873 height 307
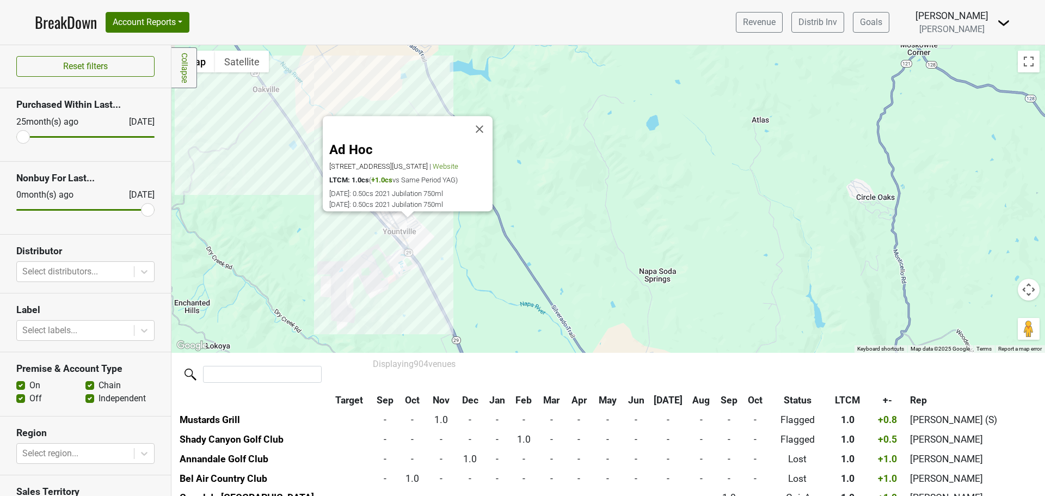
scroll to position [1784, 0]
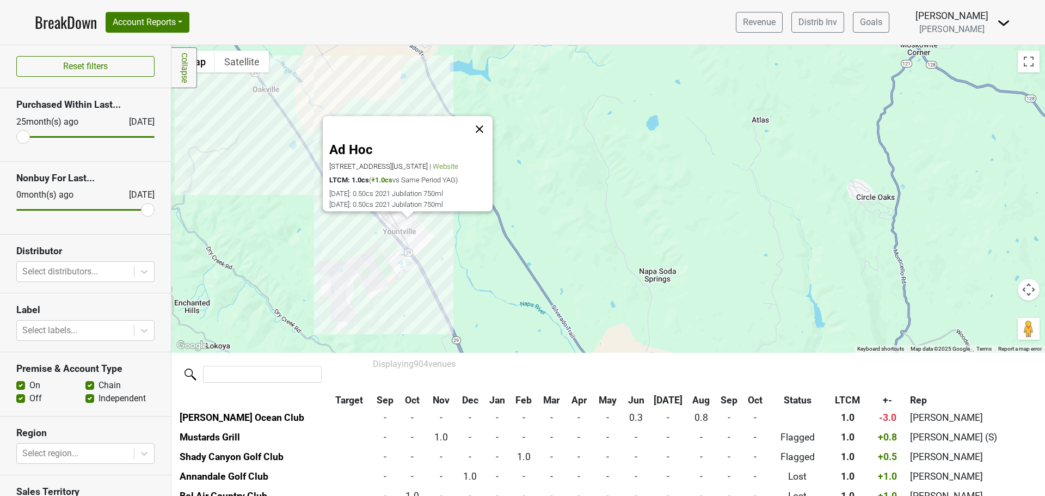
click at [476, 116] on button "Close" at bounding box center [479, 129] width 26 height 26
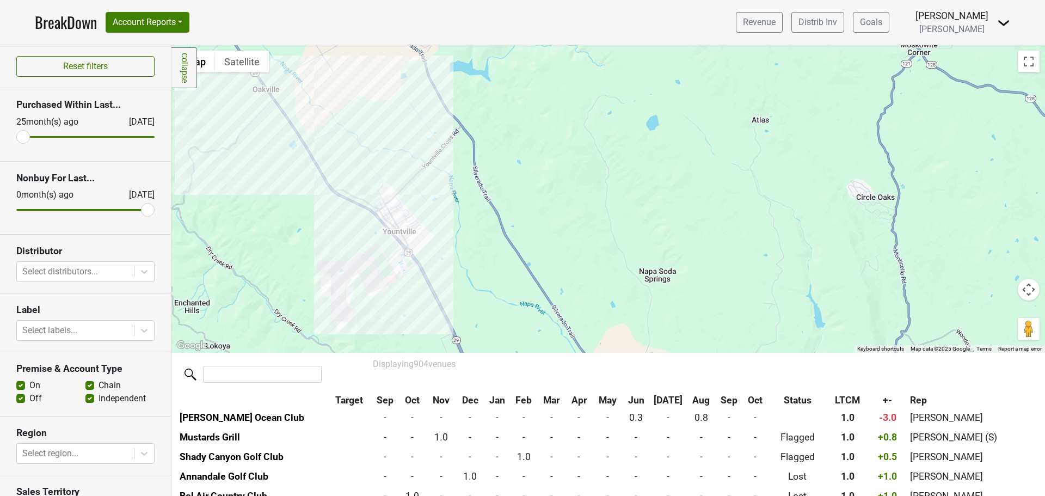
click at [394, 208] on div at bounding box center [607, 198] width 873 height 307
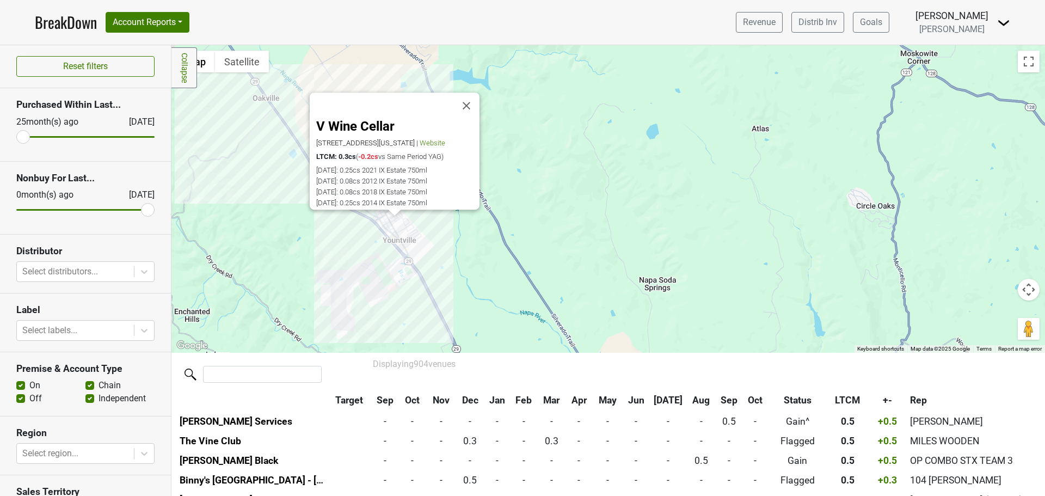
drag, startPoint x: 443, startPoint y: 233, endPoint x: 441, endPoint y: 213, distance: 19.7
click at [444, 232] on div "V Wine Cellar 6525 Washington St, Yountville, CA 94599 | Website LTCM: 0.3cs ( …" at bounding box center [607, 198] width 873 height 307
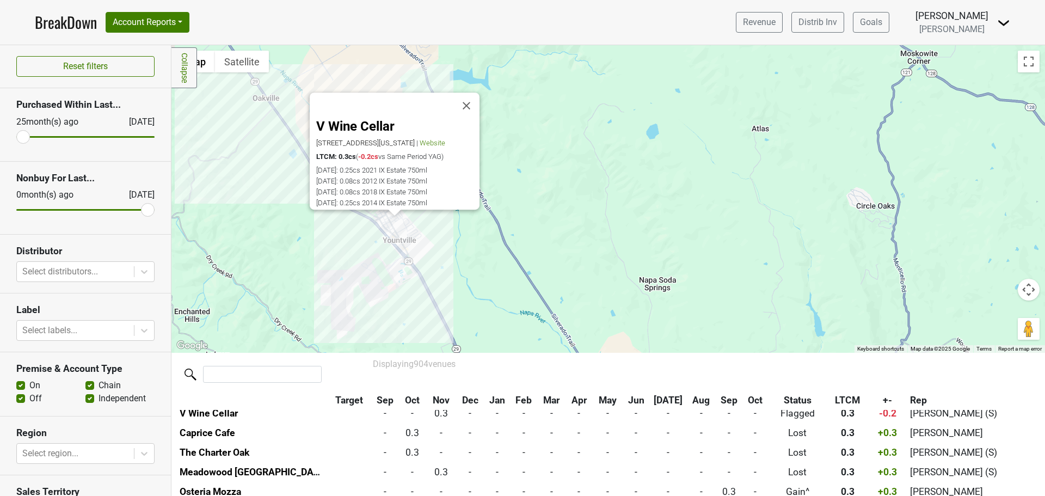
drag, startPoint x: 474, startPoint y: 94, endPoint x: 475, endPoint y: 100, distance: 5.5
click at [474, 95] on button "Close" at bounding box center [466, 106] width 26 height 26
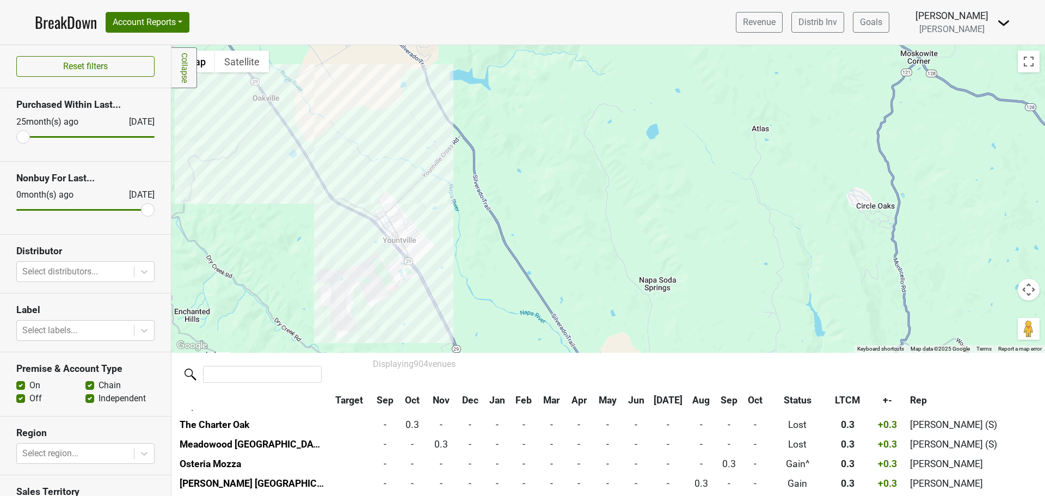
scroll to position [6268, 0]
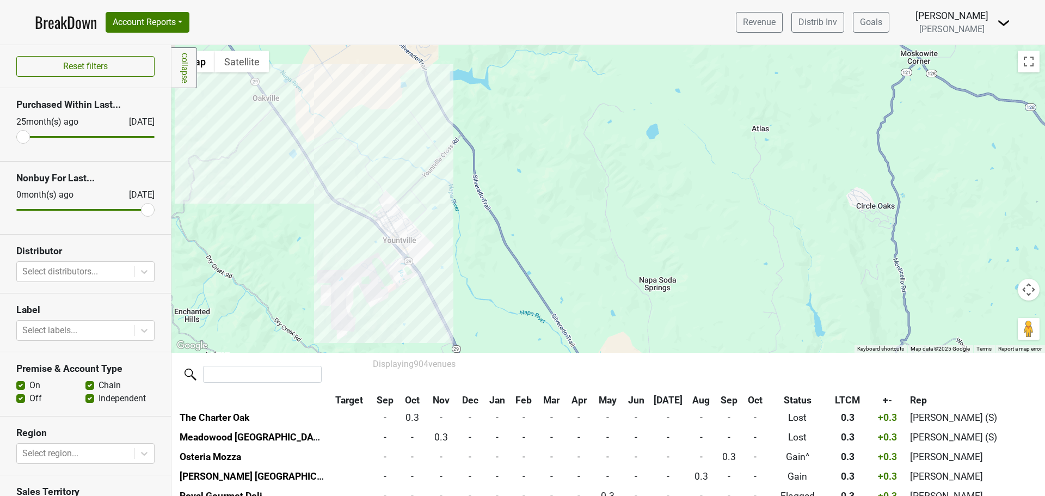
click at [396, 217] on div at bounding box center [607, 198] width 873 height 307
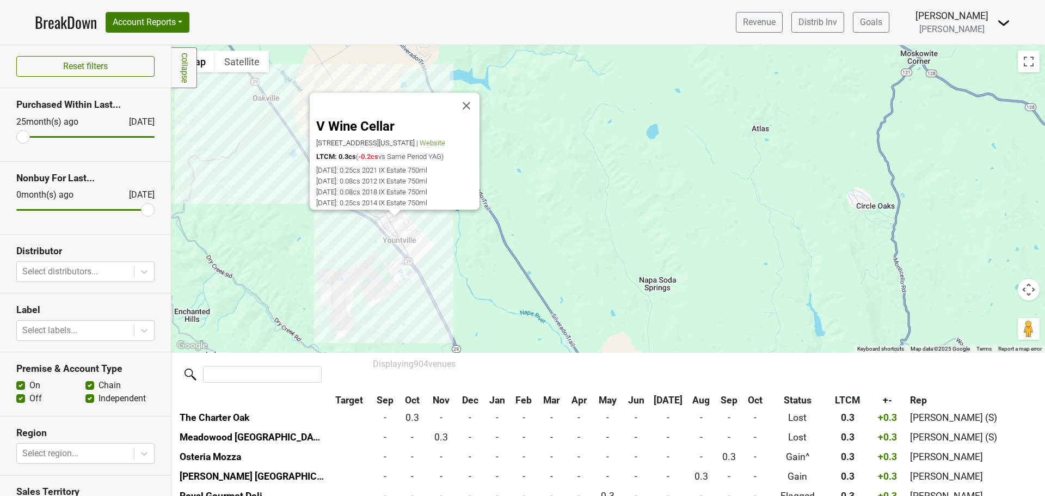
drag, startPoint x: 465, startPoint y: 84, endPoint x: 466, endPoint y: 89, distance: 5.5
click at [465, 93] on button "Close" at bounding box center [466, 106] width 26 height 26
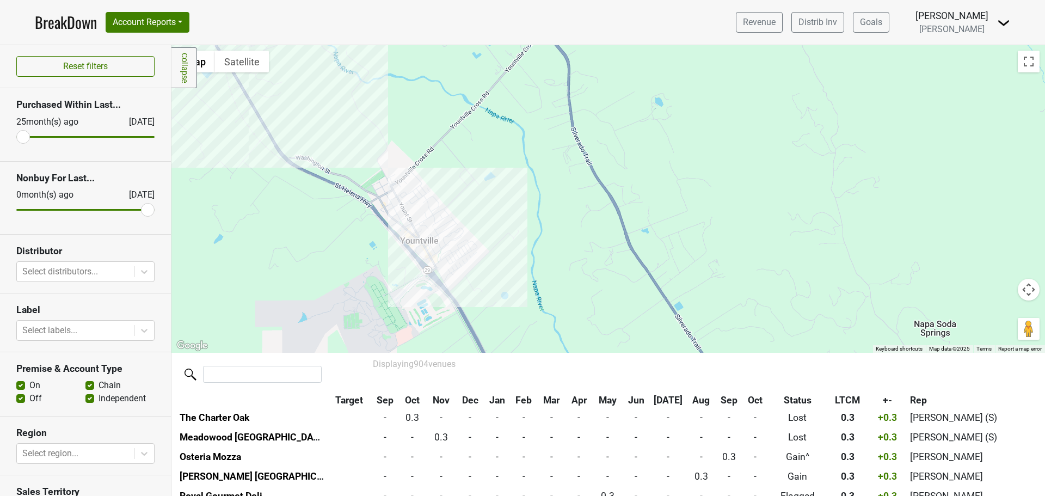
click at [407, 211] on div at bounding box center [607, 198] width 873 height 307
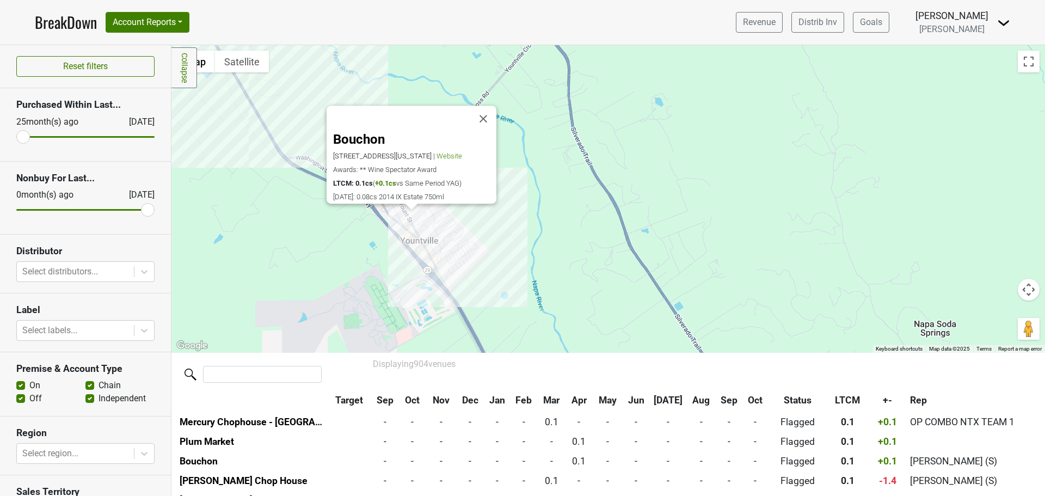
click at [482, 106] on button "Close" at bounding box center [483, 119] width 26 height 26
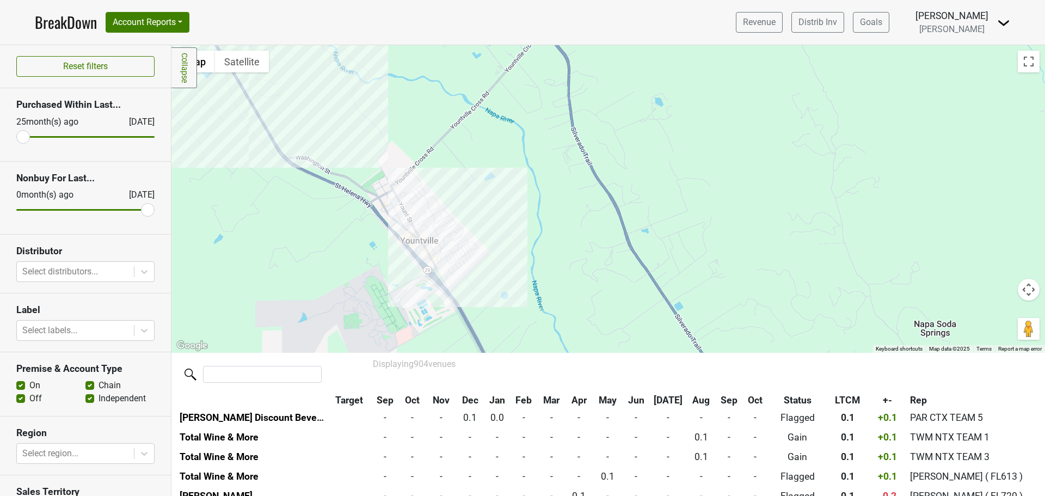
click at [241, 87] on div at bounding box center [607, 198] width 873 height 307
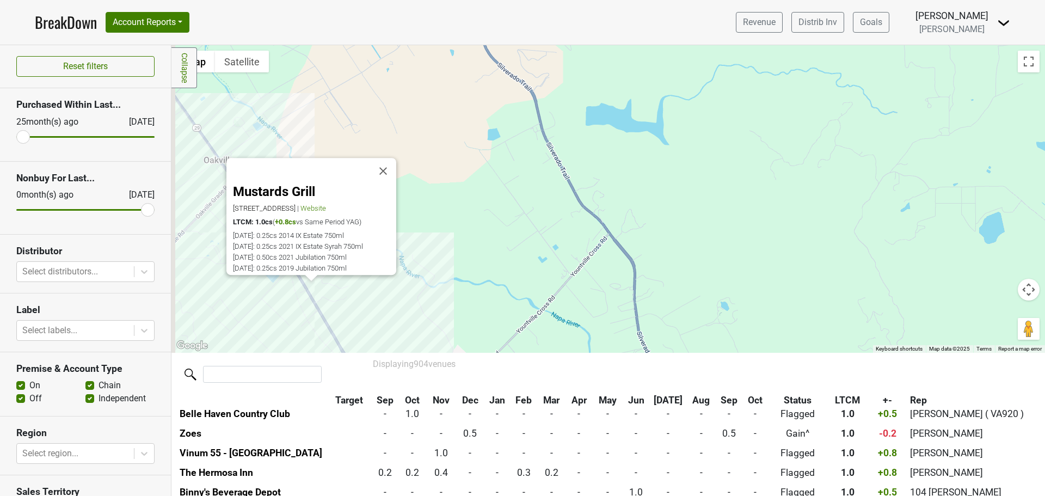
drag, startPoint x: 305, startPoint y: 178, endPoint x: 330, endPoint y: 276, distance: 101.0
click at [330, 276] on div "Mustards Grill 7399 St Helena Hwy, Napa, CA 94558 | Website LTCM: 1.0cs ( +0.8c…" at bounding box center [607, 198] width 873 height 307
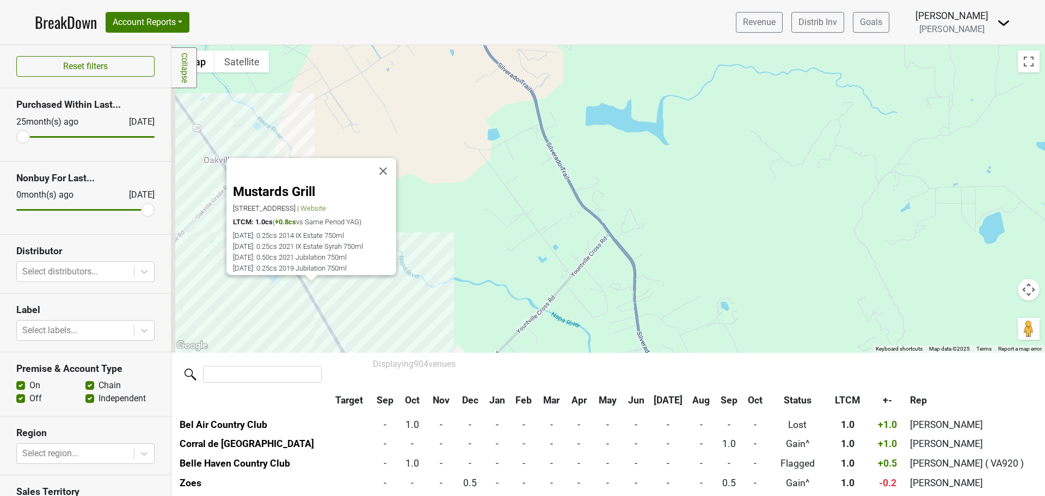
scroll to position [1843, 0]
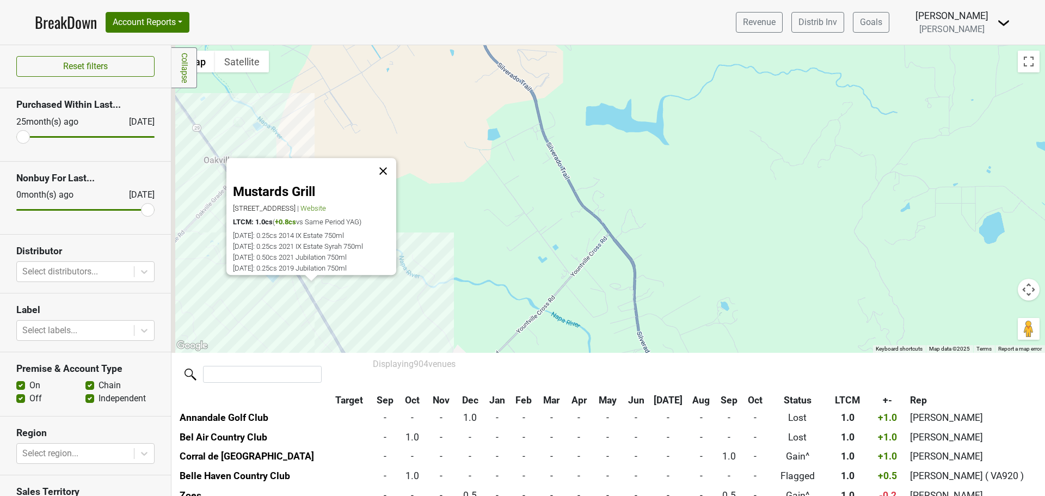
click at [380, 159] on button "Close" at bounding box center [383, 171] width 26 height 26
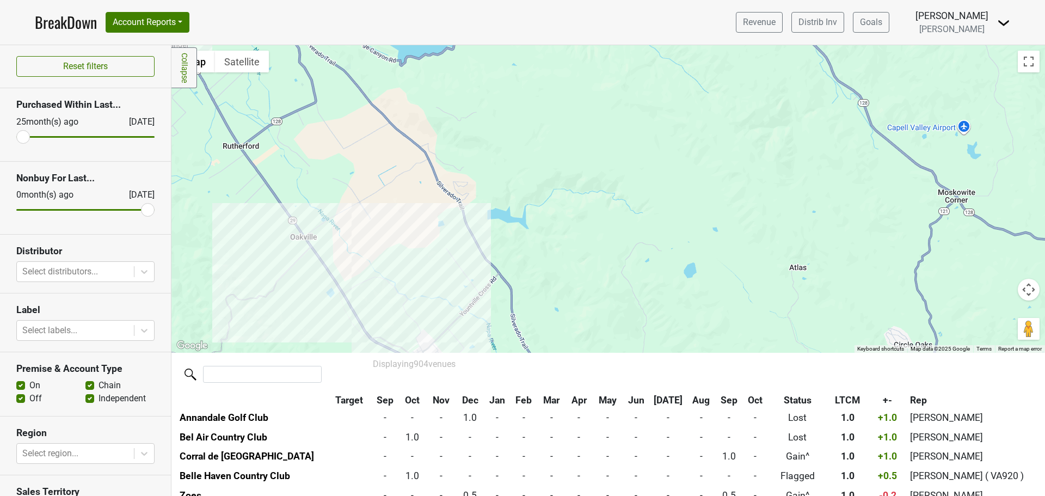
drag, startPoint x: 292, startPoint y: 172, endPoint x: 336, endPoint y: 229, distance: 71.4
click at [348, 250] on div at bounding box center [607, 198] width 873 height 307
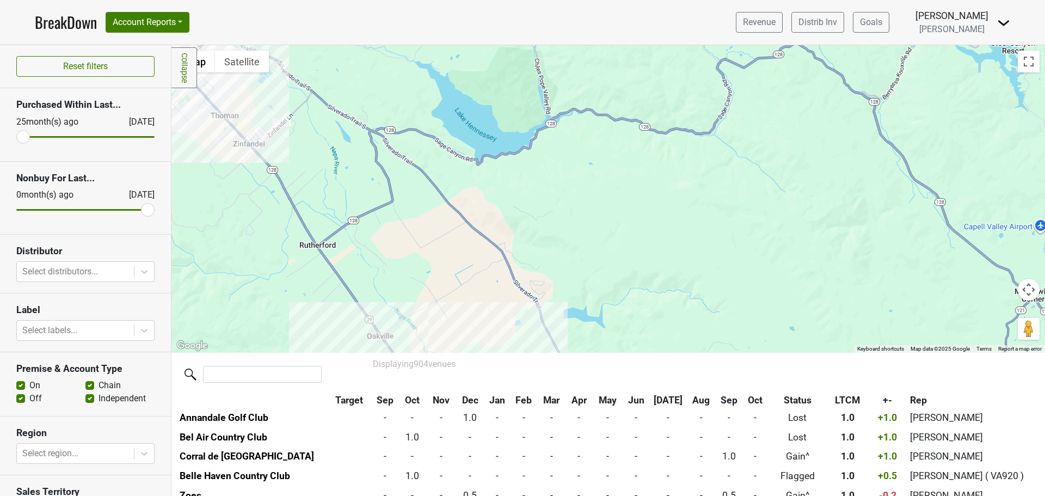
drag, startPoint x: 316, startPoint y: 153, endPoint x: 367, endPoint y: 276, distance: 133.2
click at [367, 276] on div at bounding box center [607, 198] width 873 height 307
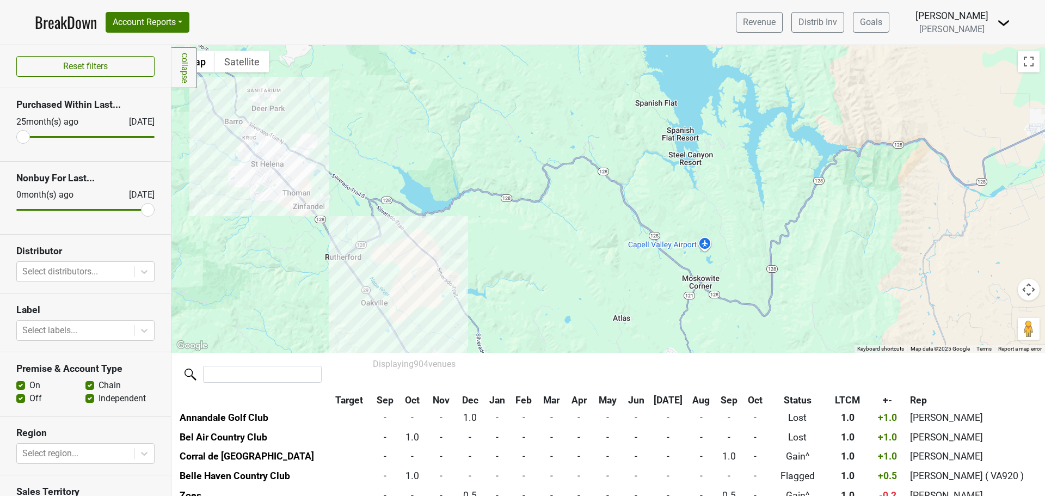
click at [275, 161] on div at bounding box center [607, 198] width 873 height 307
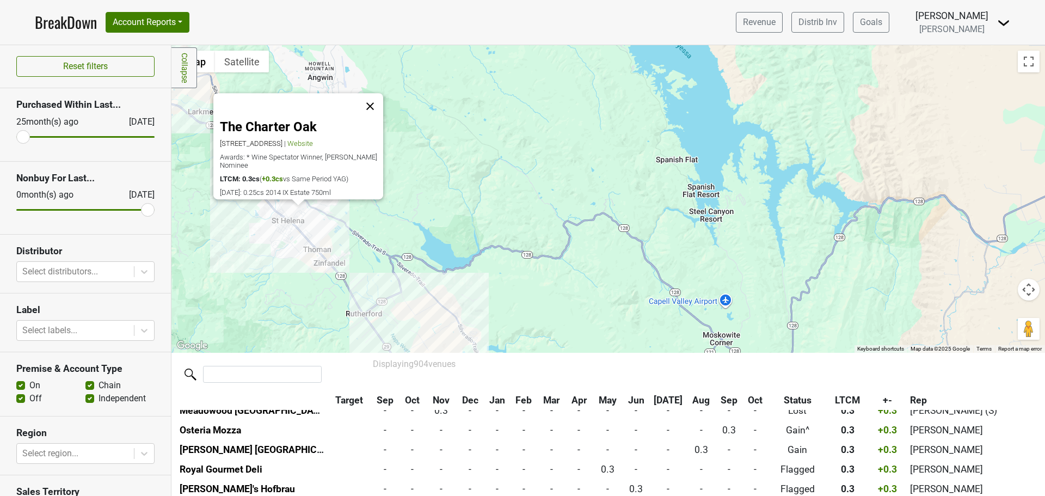
scroll to position [6308, 0]
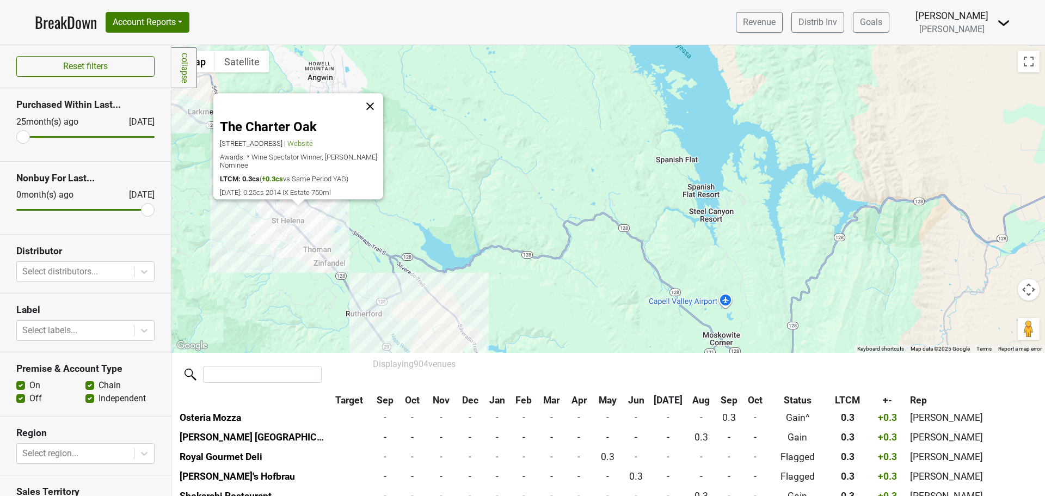
click at [375, 93] on button "Close" at bounding box center [370, 106] width 26 height 26
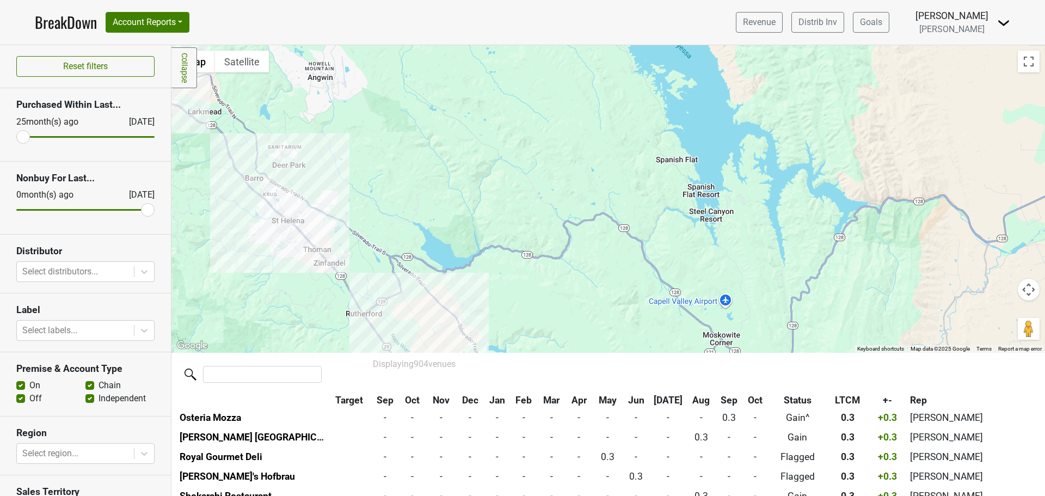
click at [299, 168] on div at bounding box center [607, 198] width 873 height 307
click at [293, 168] on div at bounding box center [607, 198] width 873 height 307
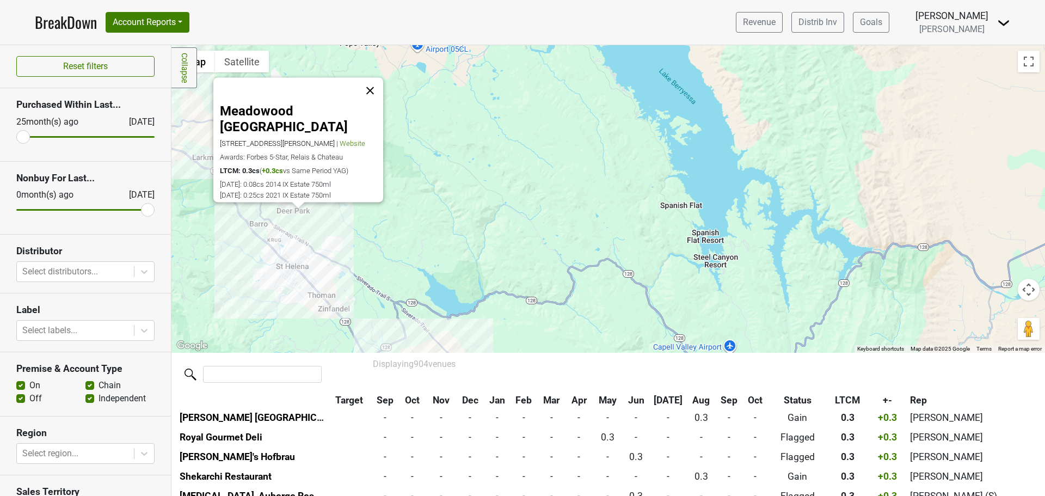
click at [373, 97] on button "Close" at bounding box center [370, 90] width 26 height 26
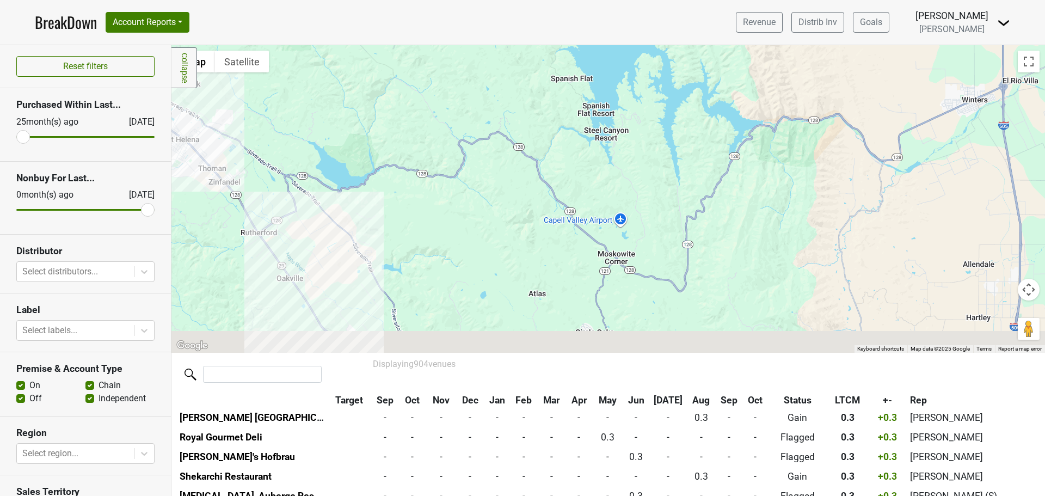
drag, startPoint x: 585, startPoint y: 292, endPoint x: 449, endPoint y: 131, distance: 210.9
click at [449, 131] on div at bounding box center [607, 198] width 873 height 307
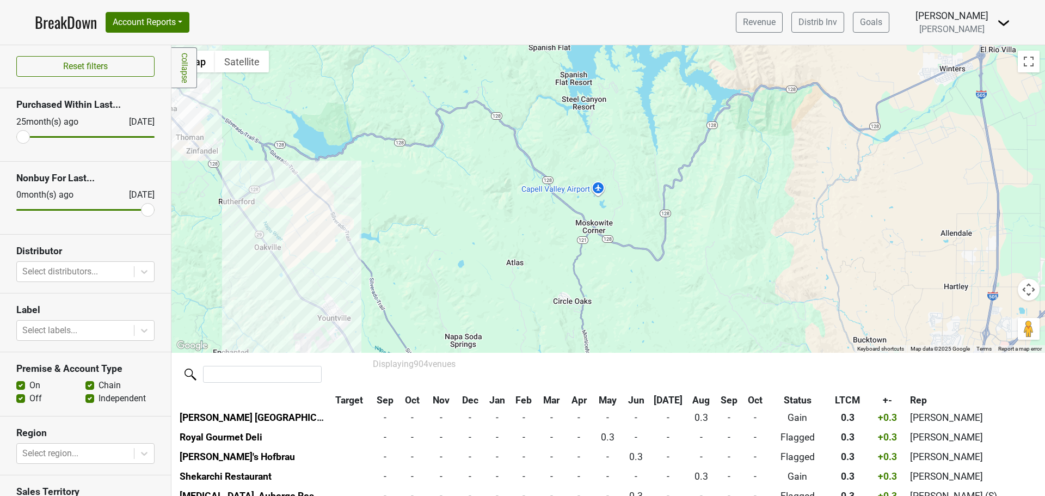
click at [58, 21] on link "BreakDown" at bounding box center [66, 22] width 62 height 23
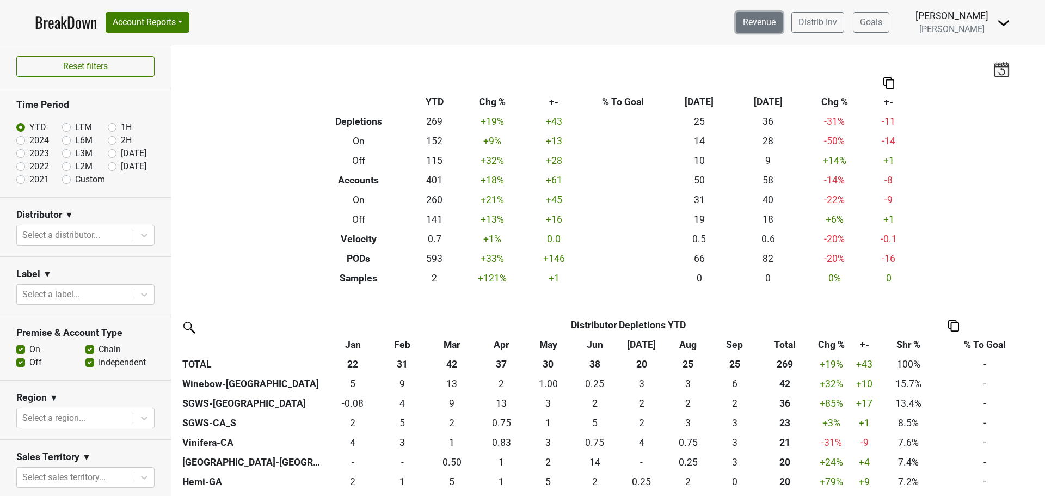
click at [774, 25] on link "Revenue" at bounding box center [759, 22] width 47 height 21
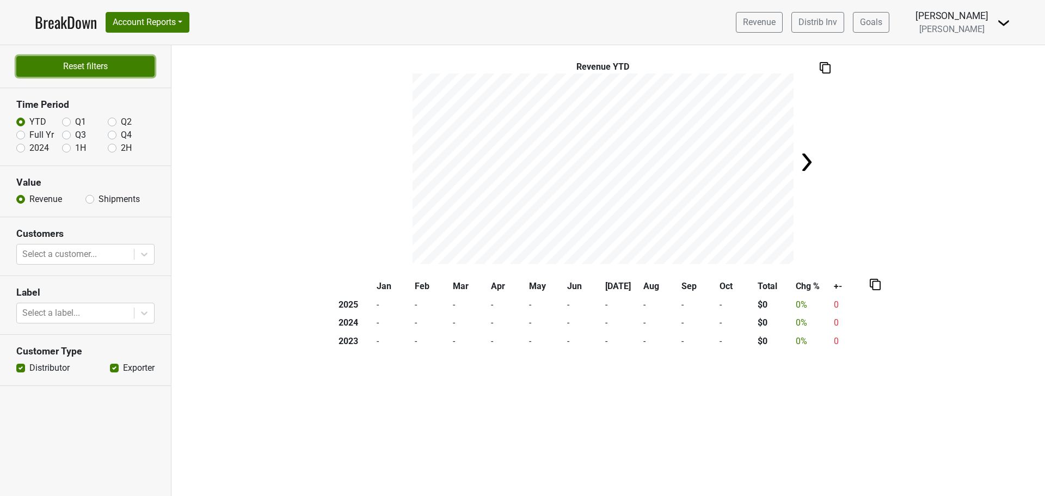
click at [82, 59] on button "Reset filters" at bounding box center [85, 66] width 138 height 21
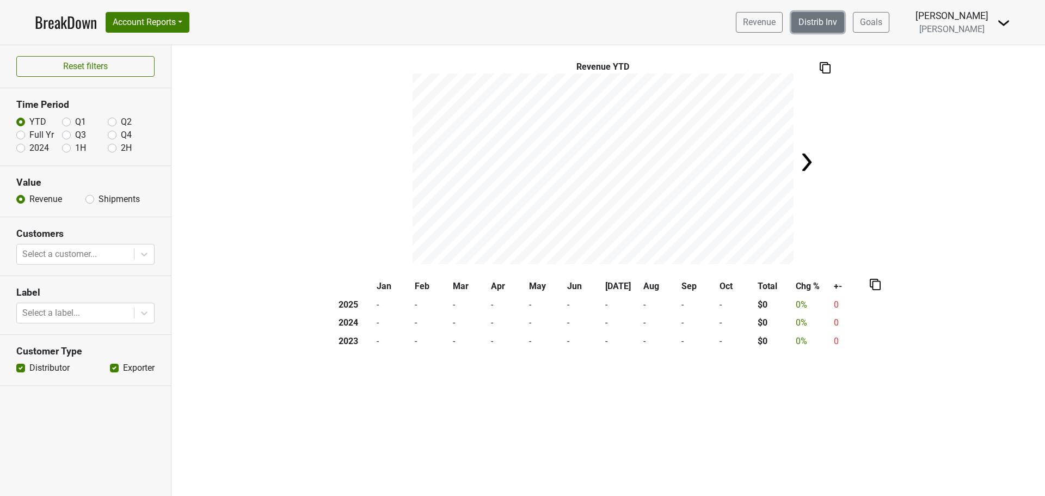
click at [832, 24] on link "Distrib Inv" at bounding box center [817, 22] width 53 height 21
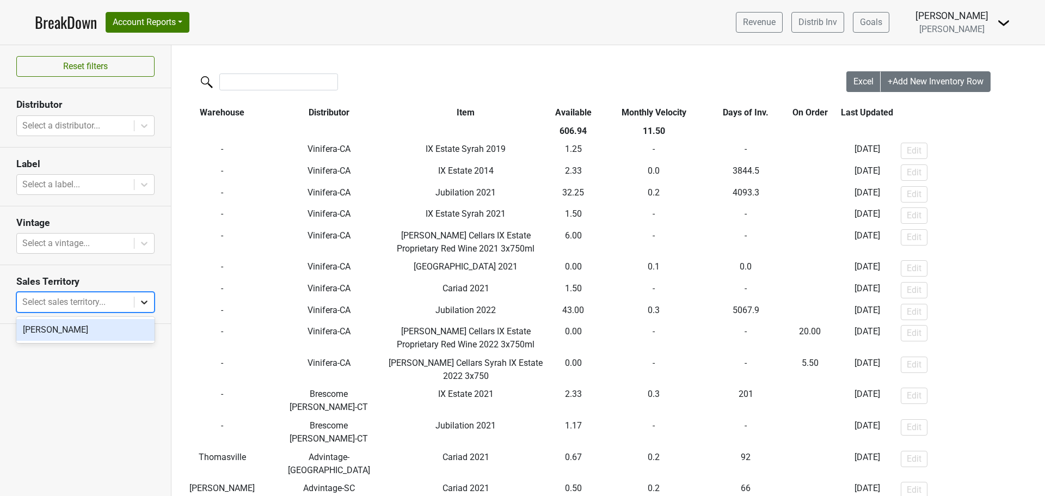
click at [141, 306] on icon at bounding box center [144, 302] width 11 height 11
click at [141, 307] on div at bounding box center [144, 302] width 20 height 20
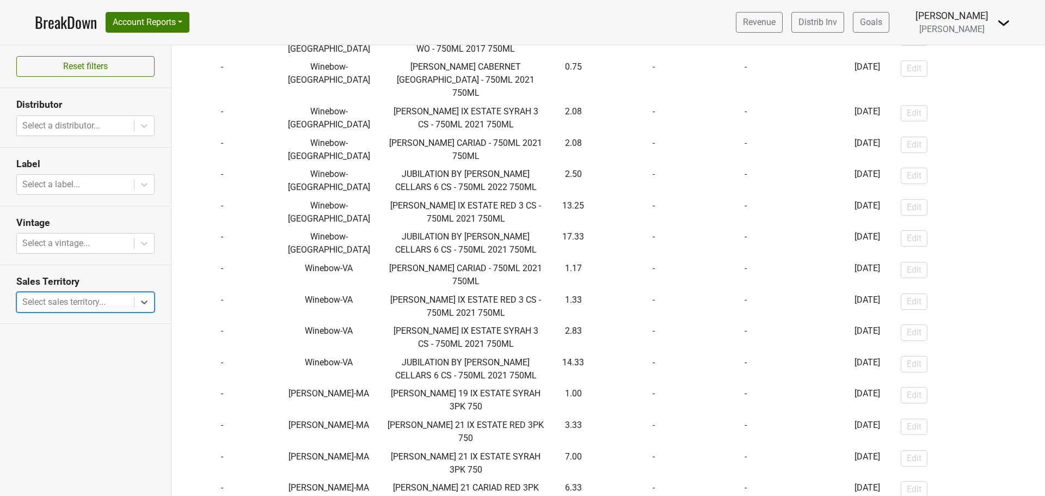
scroll to position [1143, 0]
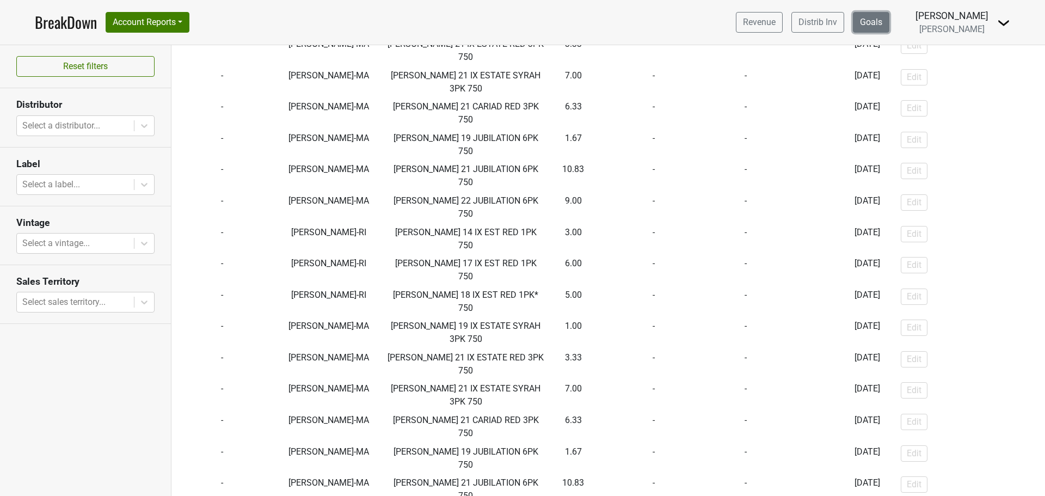
click at [877, 21] on link "Goals" at bounding box center [871, 22] width 36 height 21
